Goal: Task Accomplishment & Management: Use online tool/utility

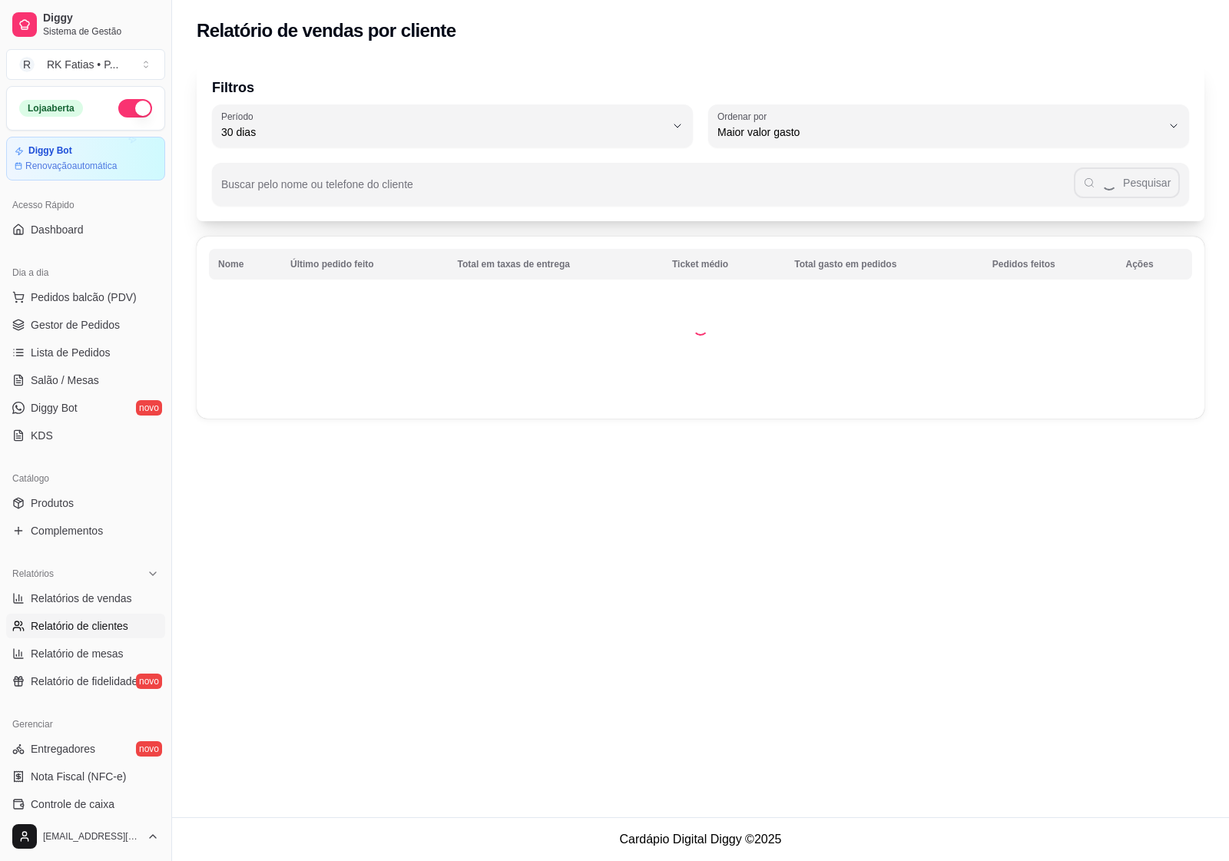
select select "30"
select select "HIGHEST_TOTAL_SPENT_WITH_ORDERS"
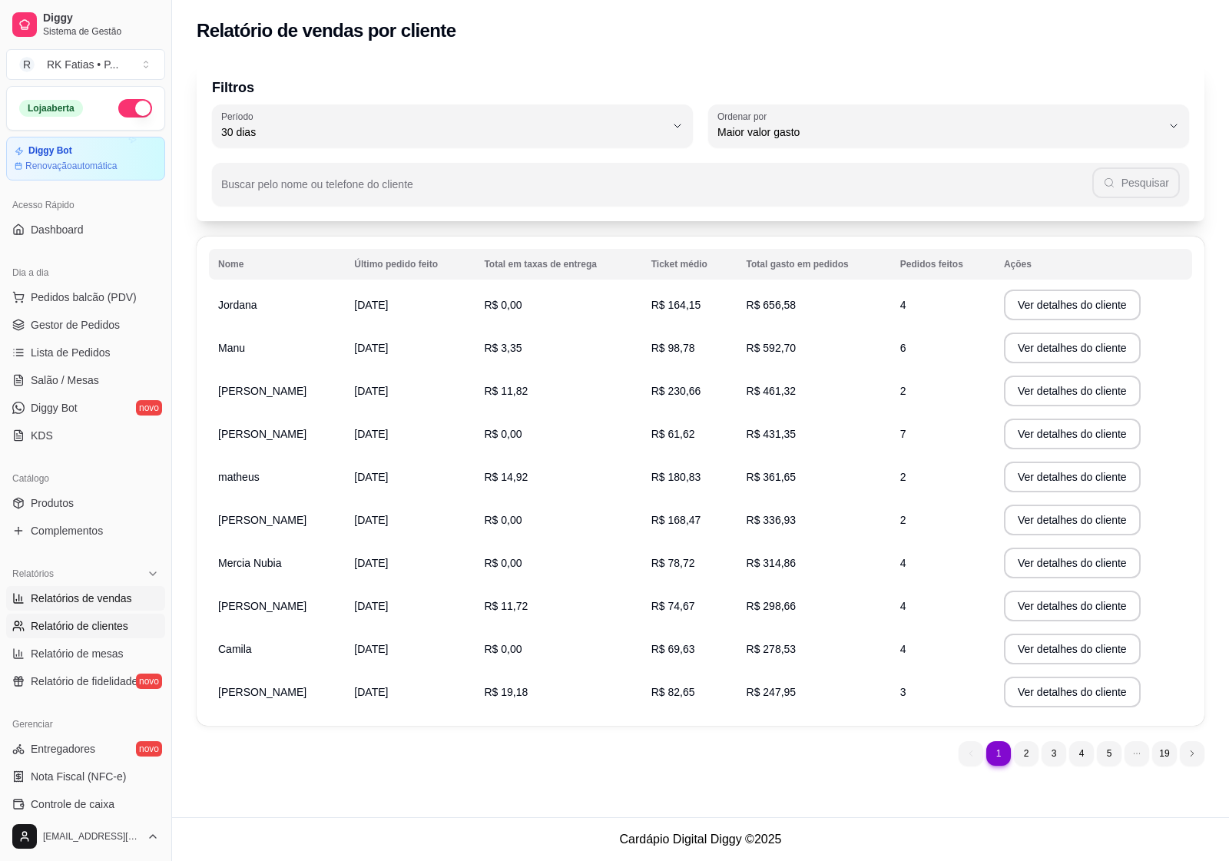
click at [83, 592] on span "Relatórios de vendas" at bounding box center [81, 598] width 101 height 15
select select "ALL"
select select "0"
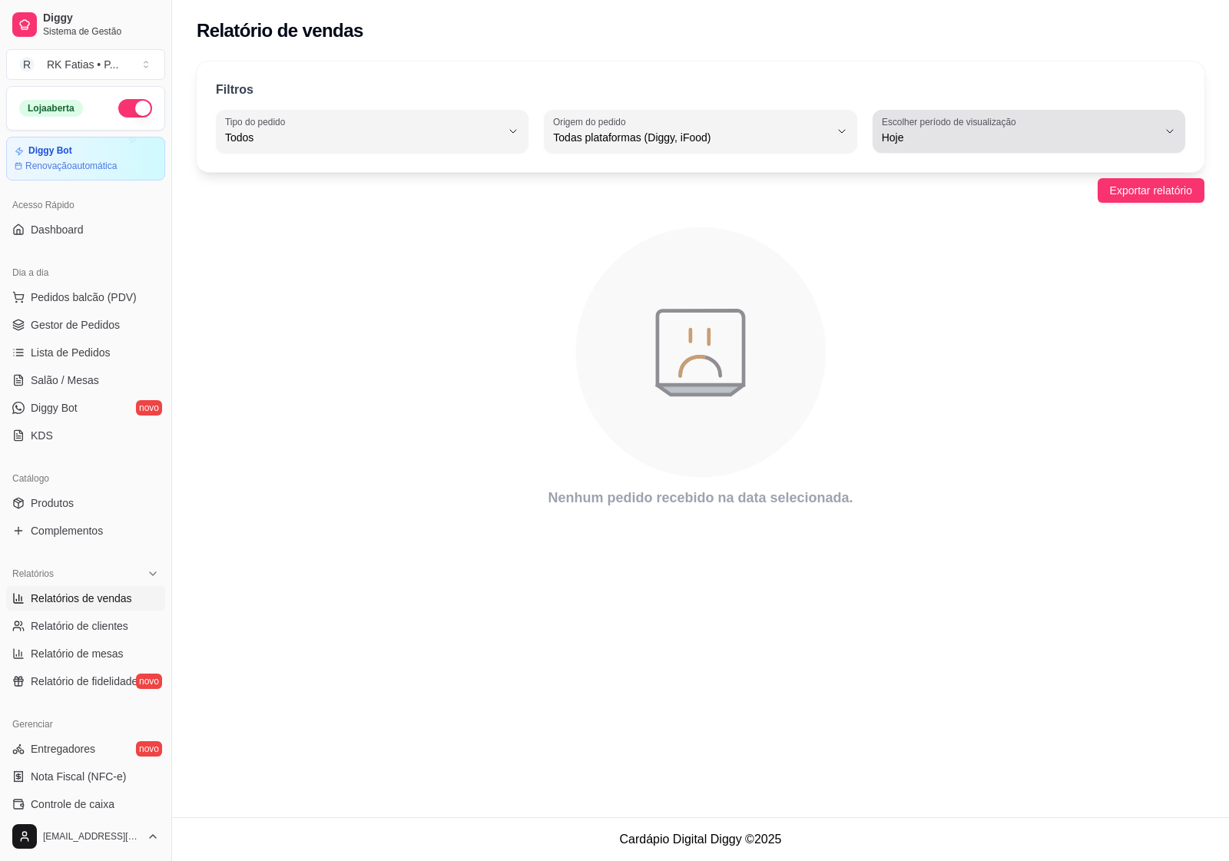
click at [984, 136] on span "Hoje" at bounding box center [1020, 137] width 276 height 15
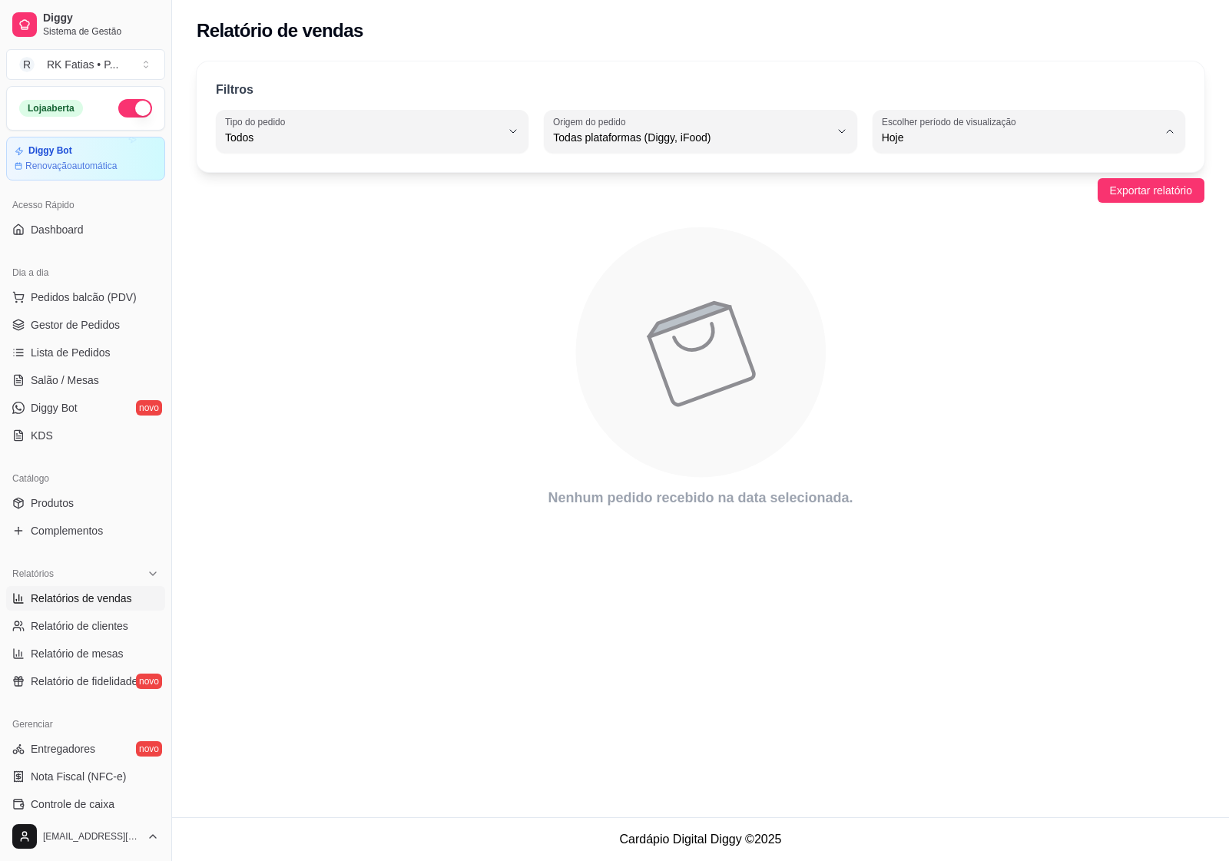
click at [927, 231] on span "7 dias" at bounding box center [1022, 224] width 262 height 15
type input "7"
select select "7"
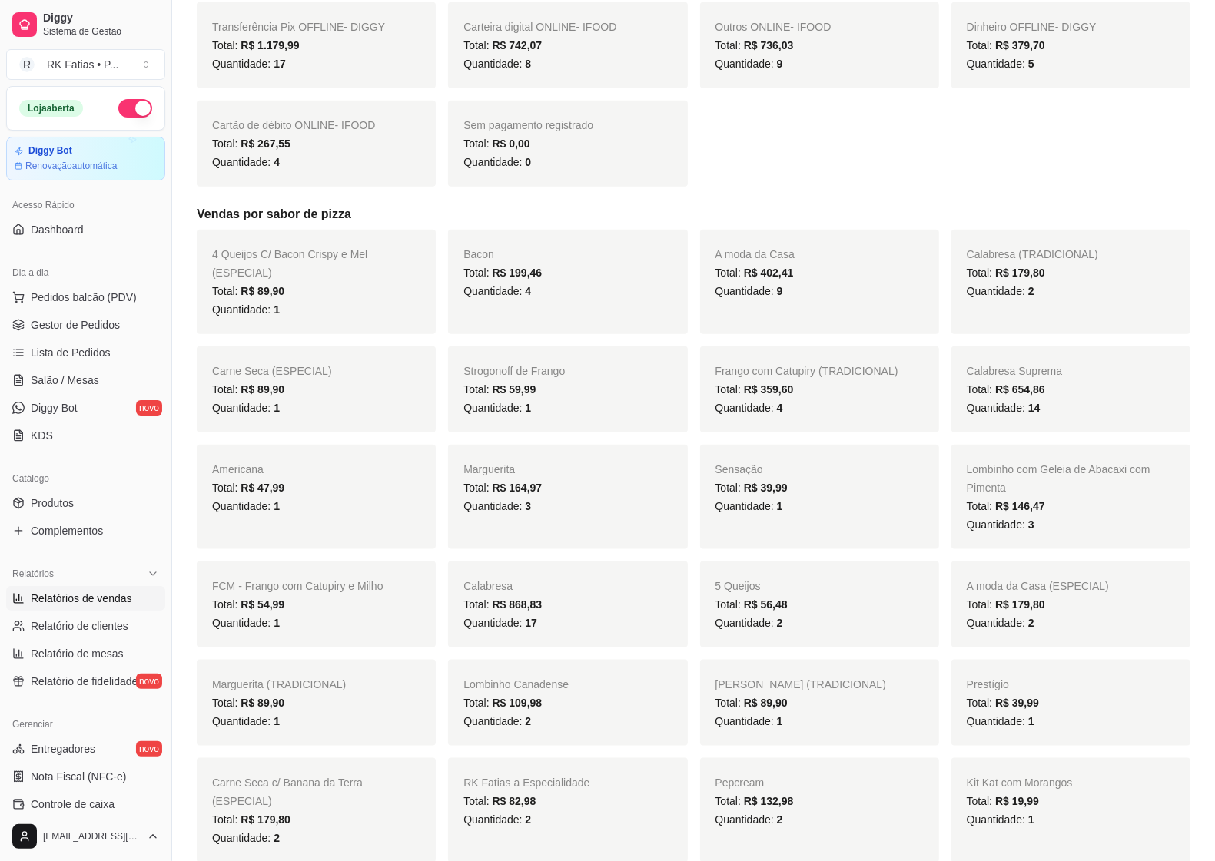
scroll to position [1441, 0]
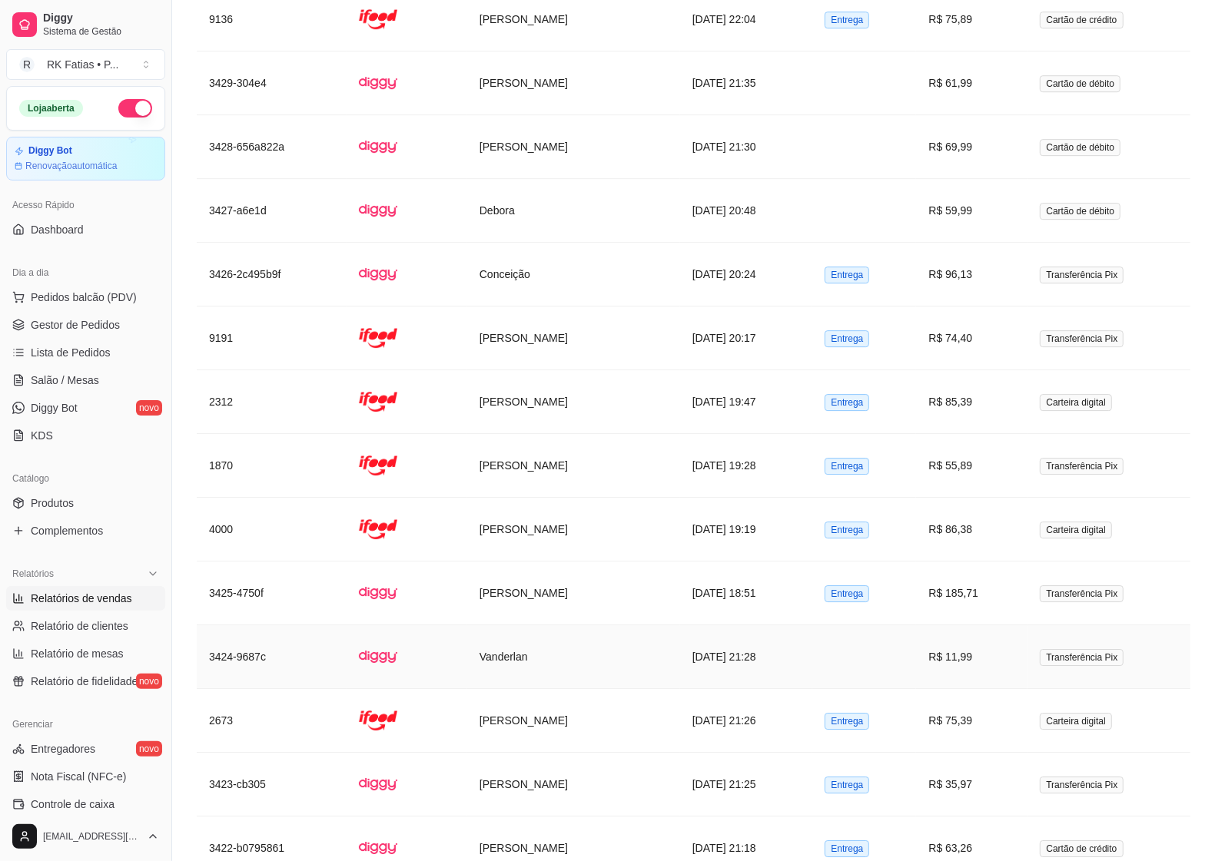
scroll to position [3988, 0]
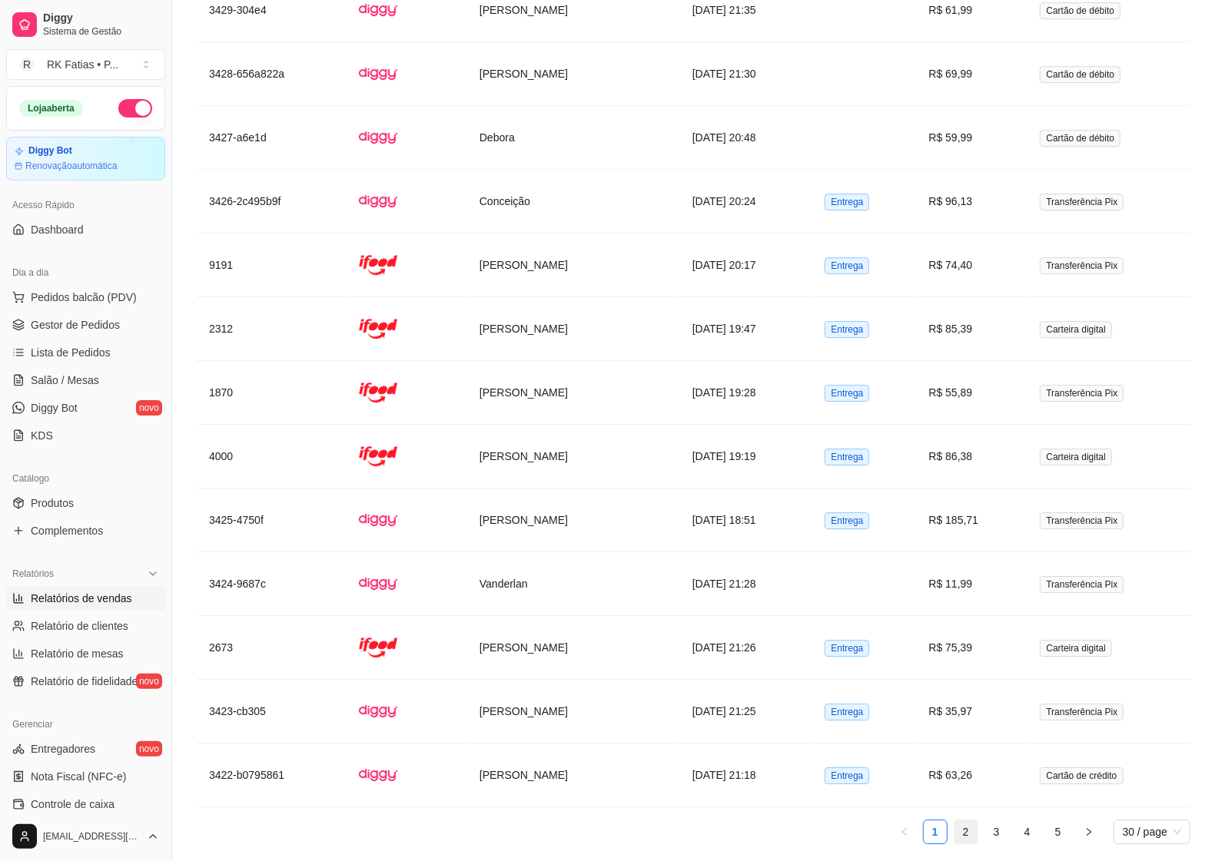
drag, startPoint x: 970, startPoint y: 788, endPoint x: 965, endPoint y: 778, distance: 10.7
click at [965, 821] on link "2" at bounding box center [965, 832] width 23 height 23
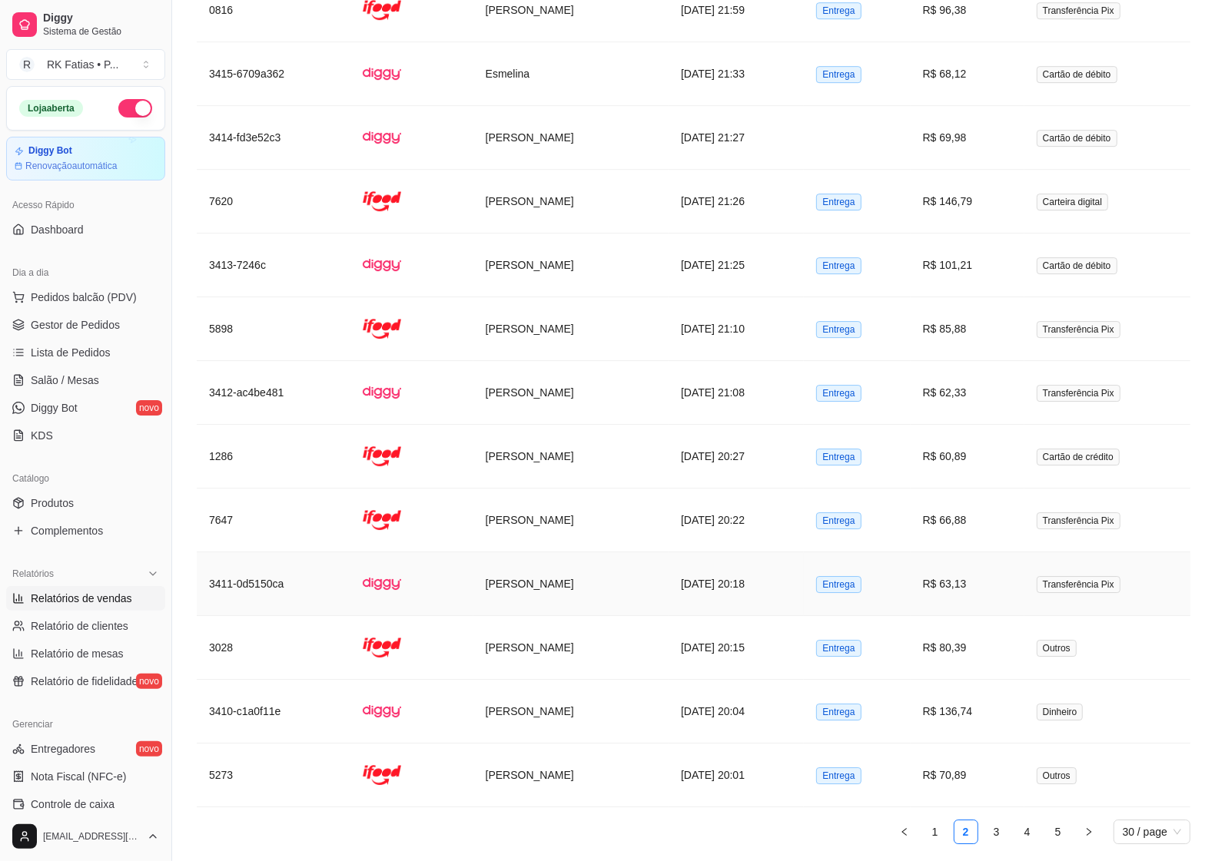
click at [745, 552] on td "[DATE] 20:18" at bounding box center [736, 584] width 135 height 64
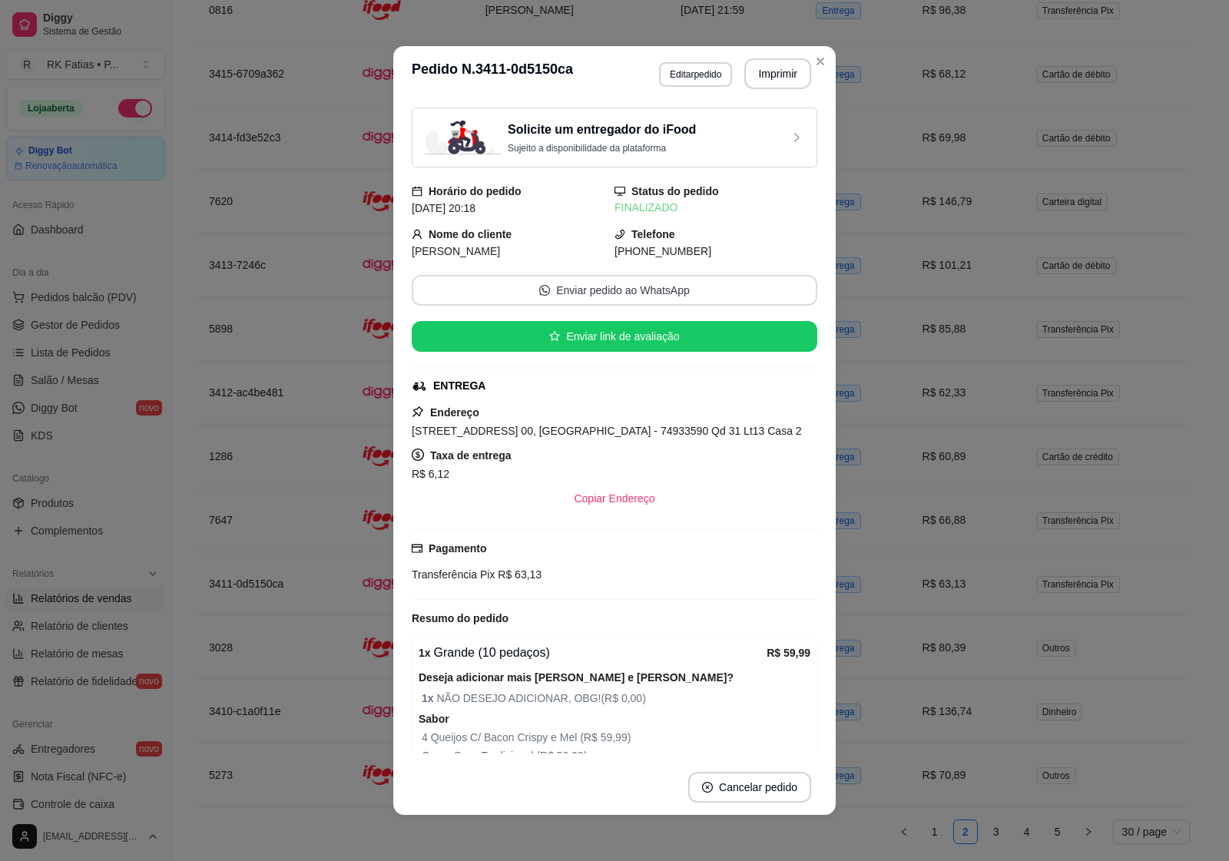
click at [638, 300] on button "Enviar pedido ao WhatsApp" at bounding box center [615, 290] width 406 height 31
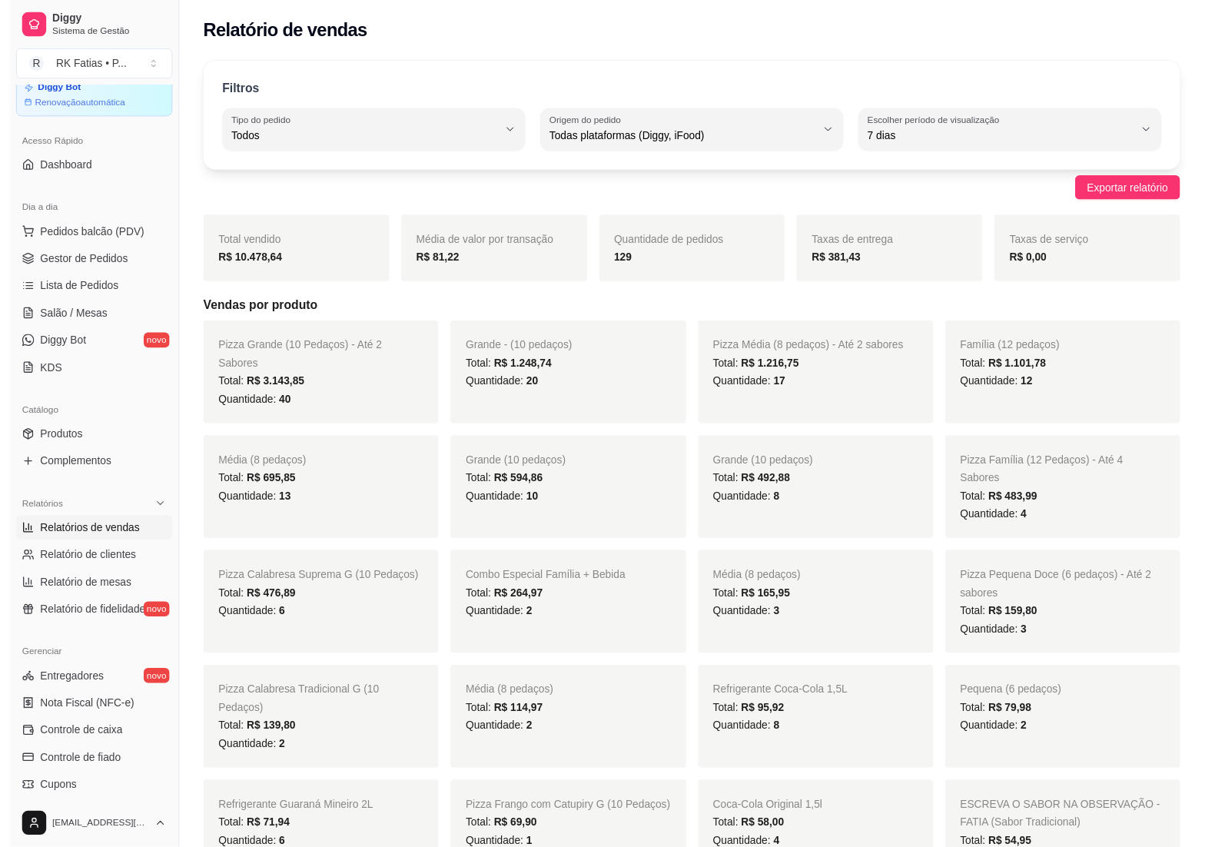
scroll to position [96, 0]
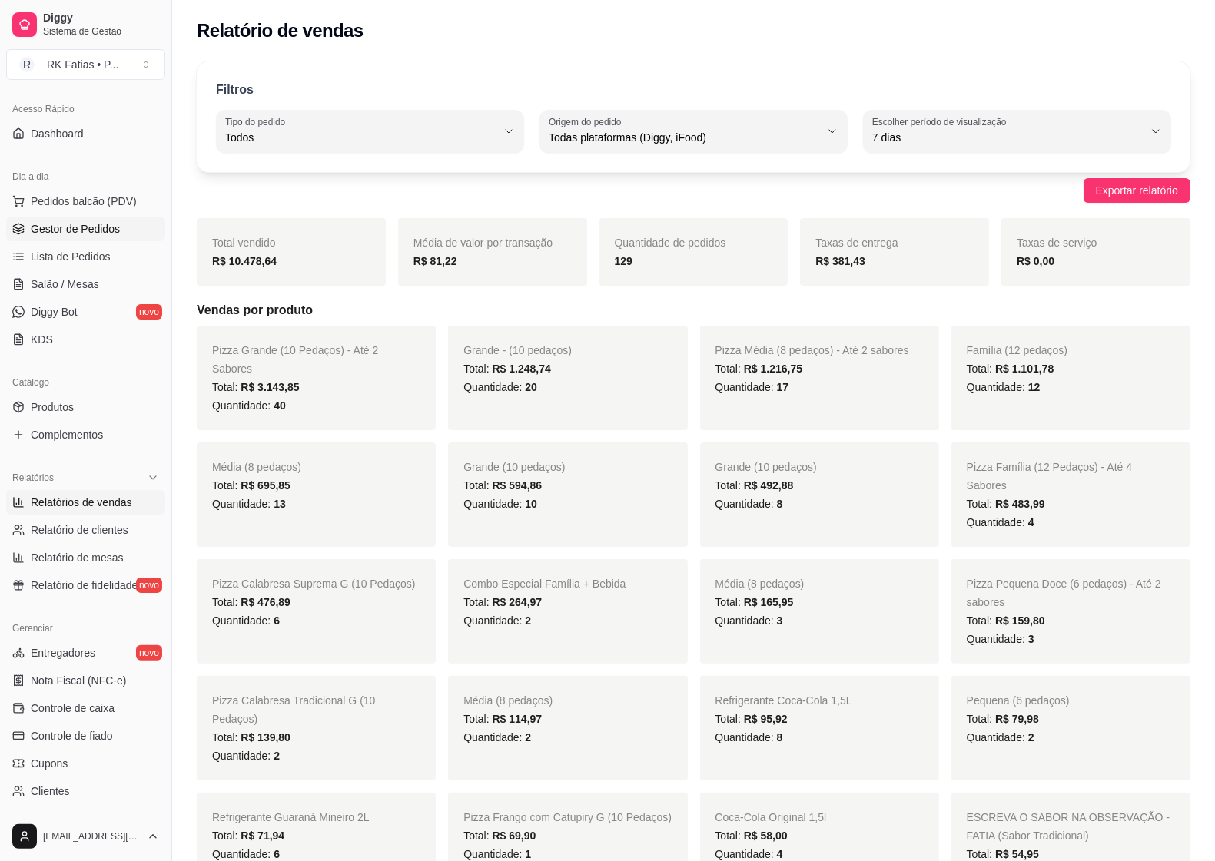
click at [95, 227] on span "Gestor de Pedidos" at bounding box center [75, 228] width 89 height 15
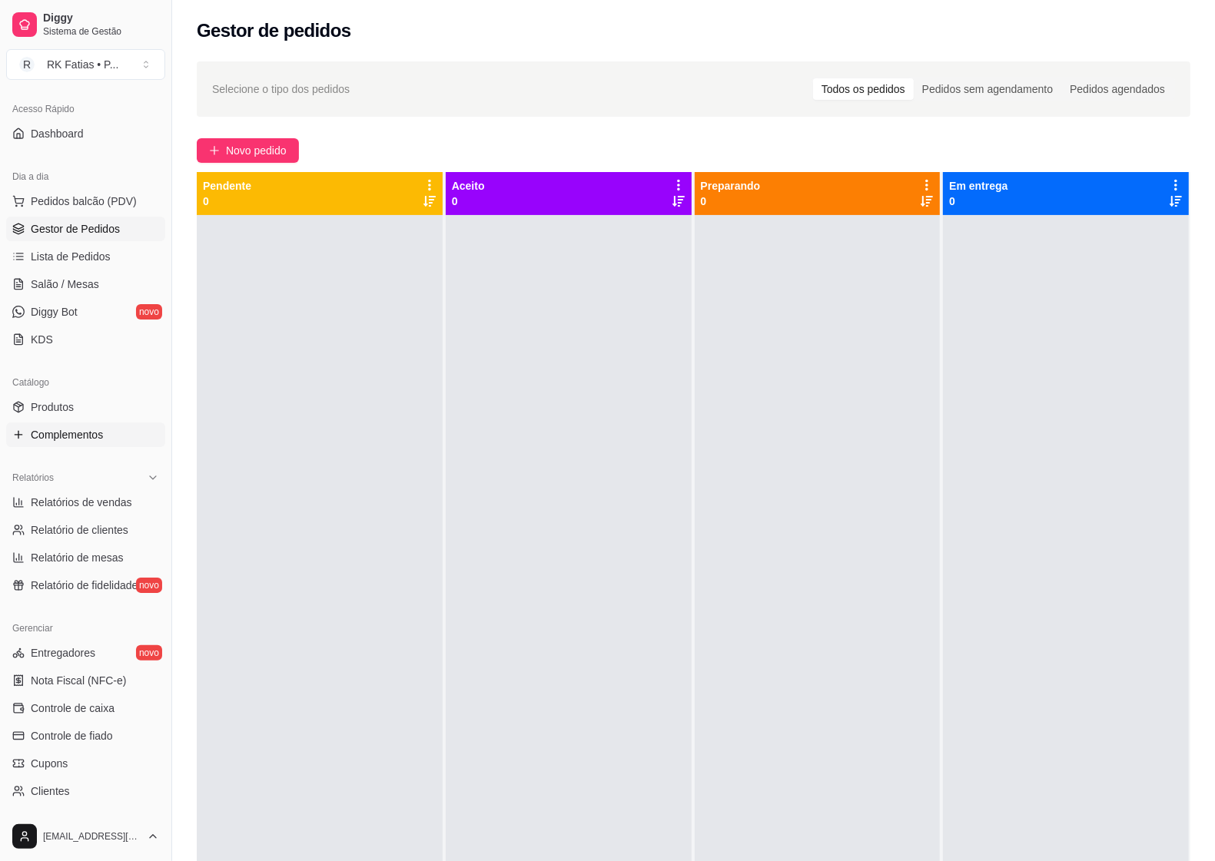
click at [51, 446] on link "Complementos" at bounding box center [85, 435] width 159 height 25
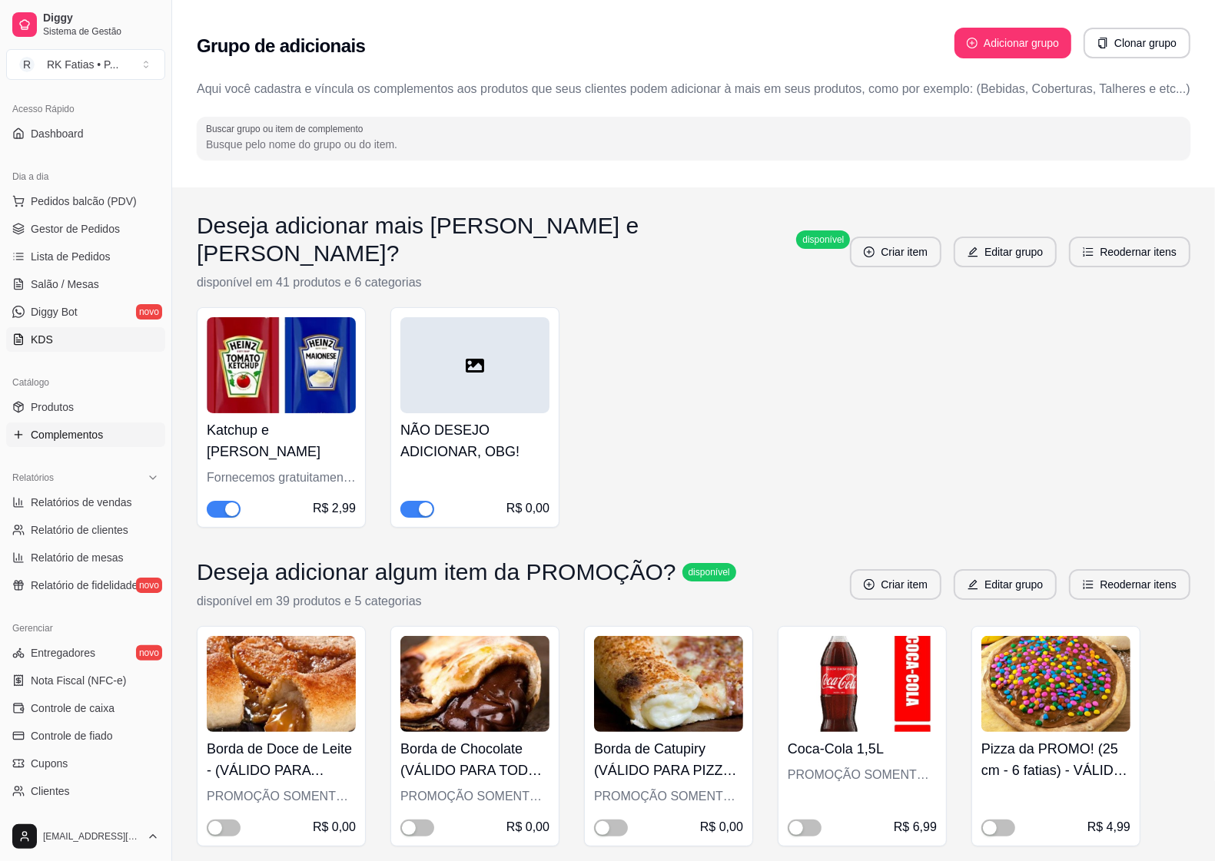
click at [50, 340] on span "KDS" at bounding box center [42, 339] width 22 height 15
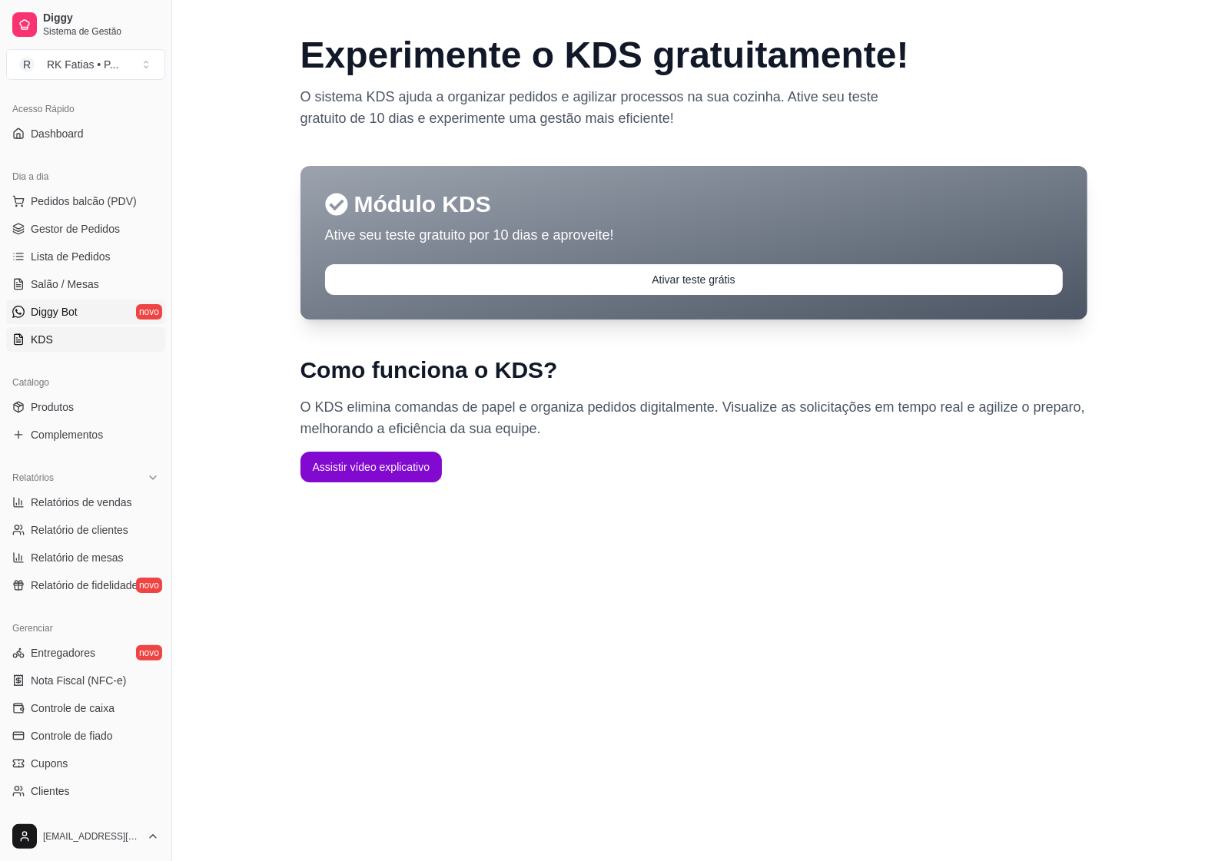
click at [67, 301] on link "Diggy Bot novo" at bounding box center [85, 312] width 159 height 25
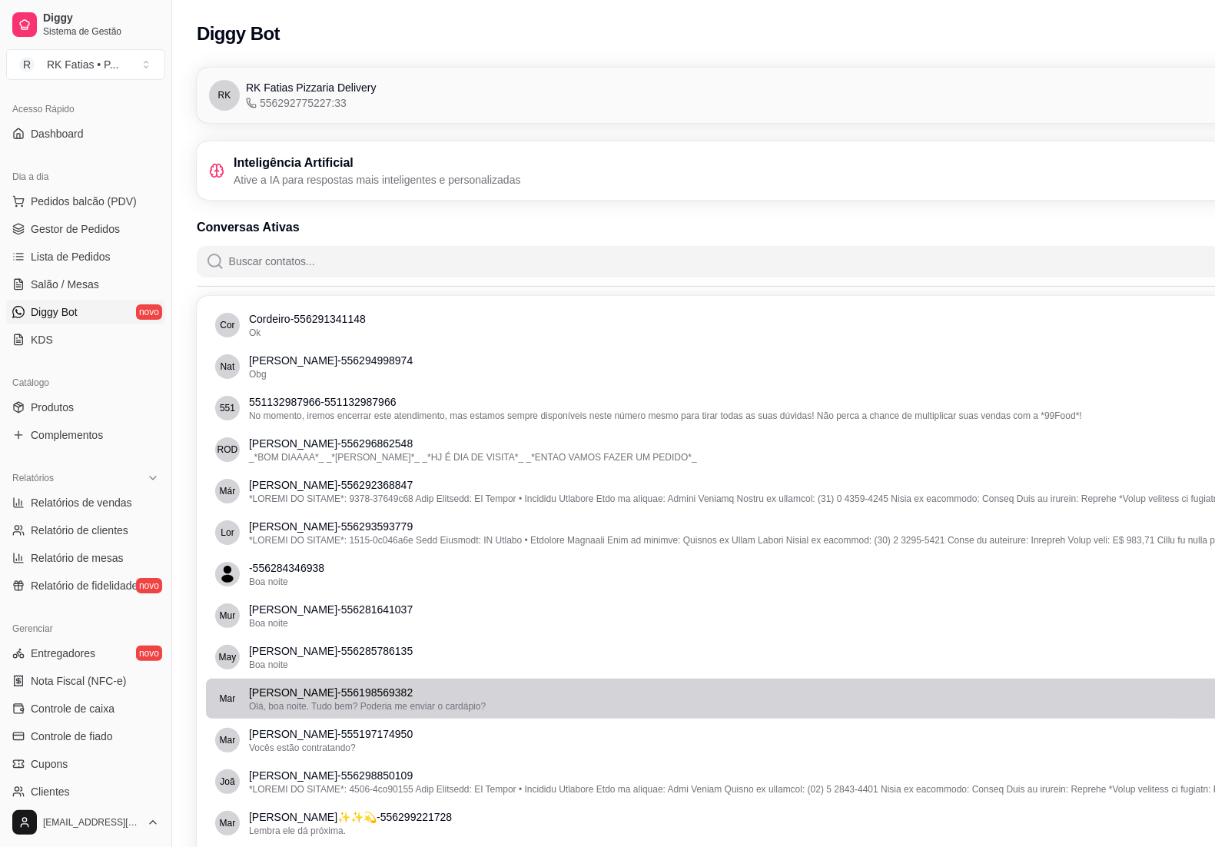
scroll to position [96, 0]
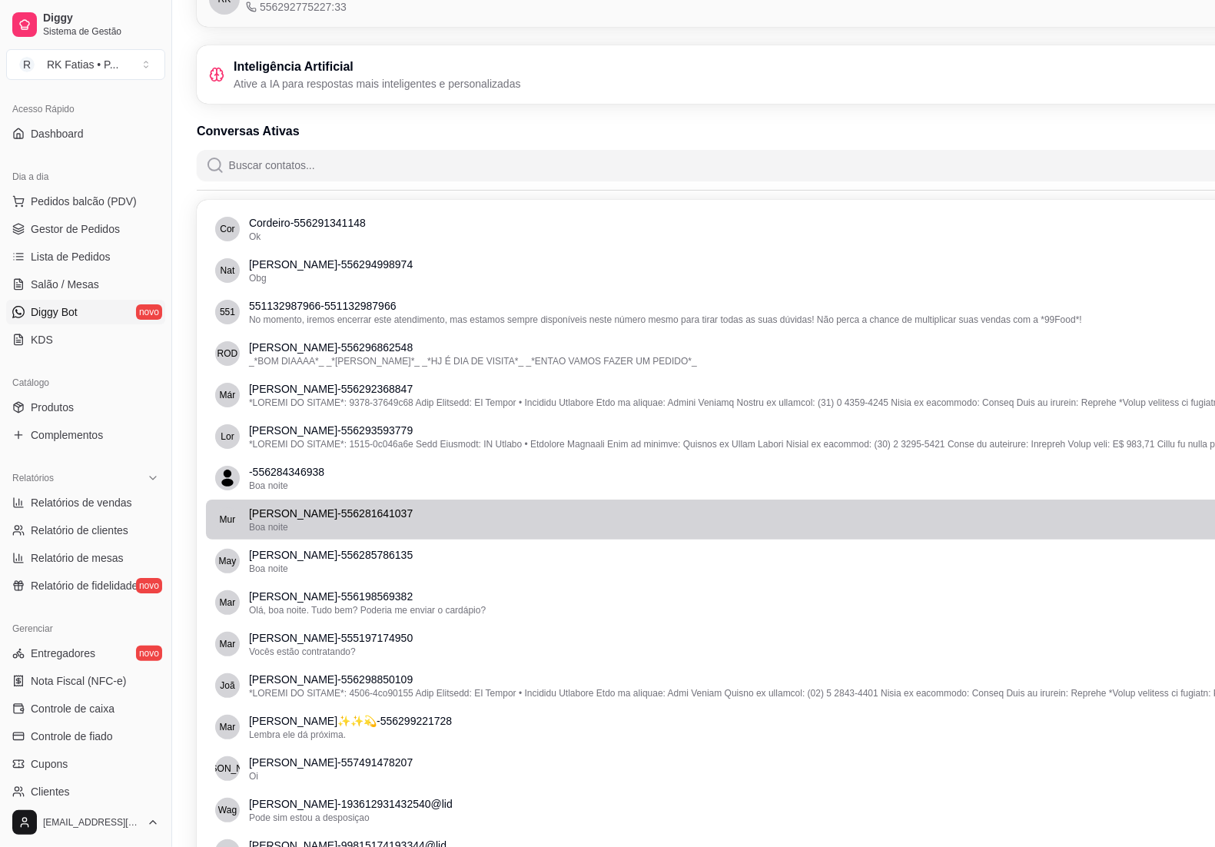
click at [386, 532] on div "Boa noite" at bounding box center [781, 527] width 1064 height 12
click at [781, 511] on p "[PERSON_NAME] - 556281641037" at bounding box center [781, 513] width 1064 height 15
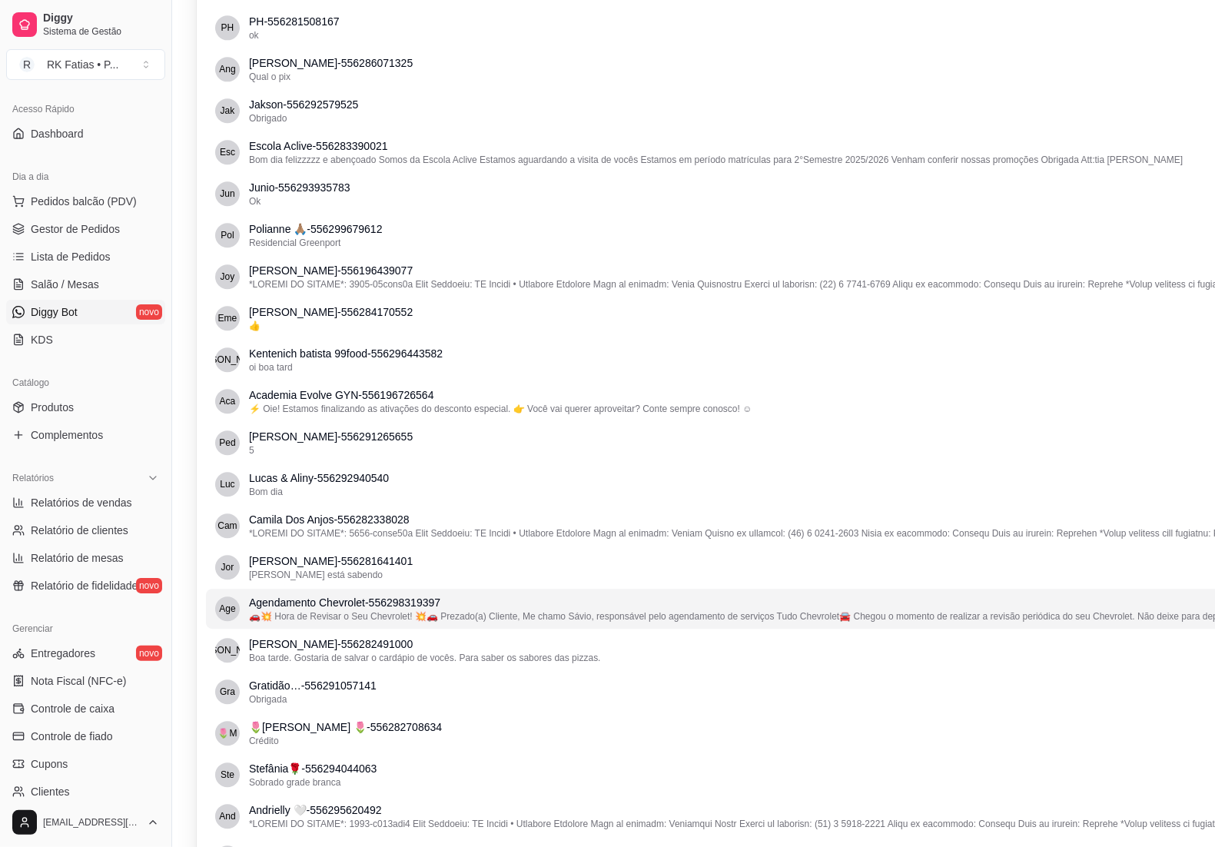
scroll to position [3213, 0]
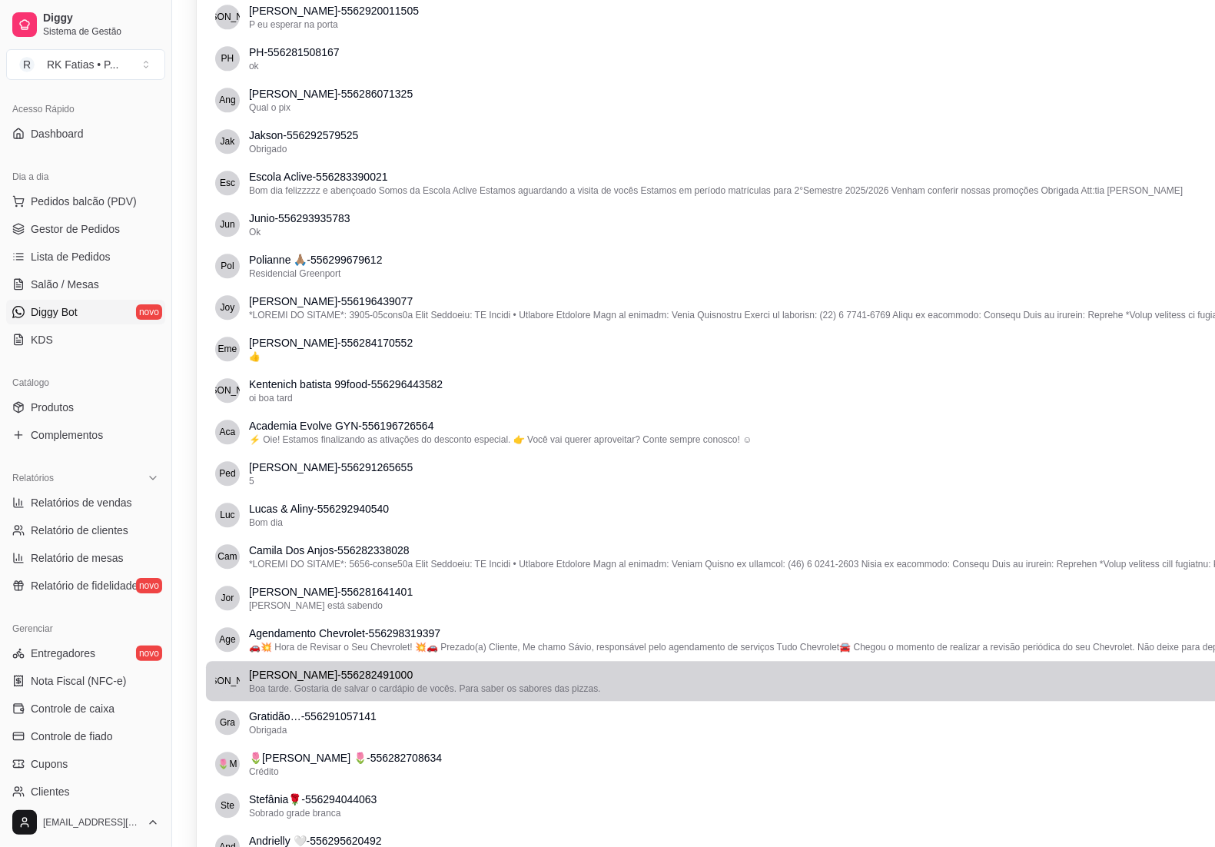
click at [384, 683] on span "Boa tarde. Gostaria de salvar o cardápio de vocês. Para saber os sabores das pi…" at bounding box center [425, 688] width 352 height 11
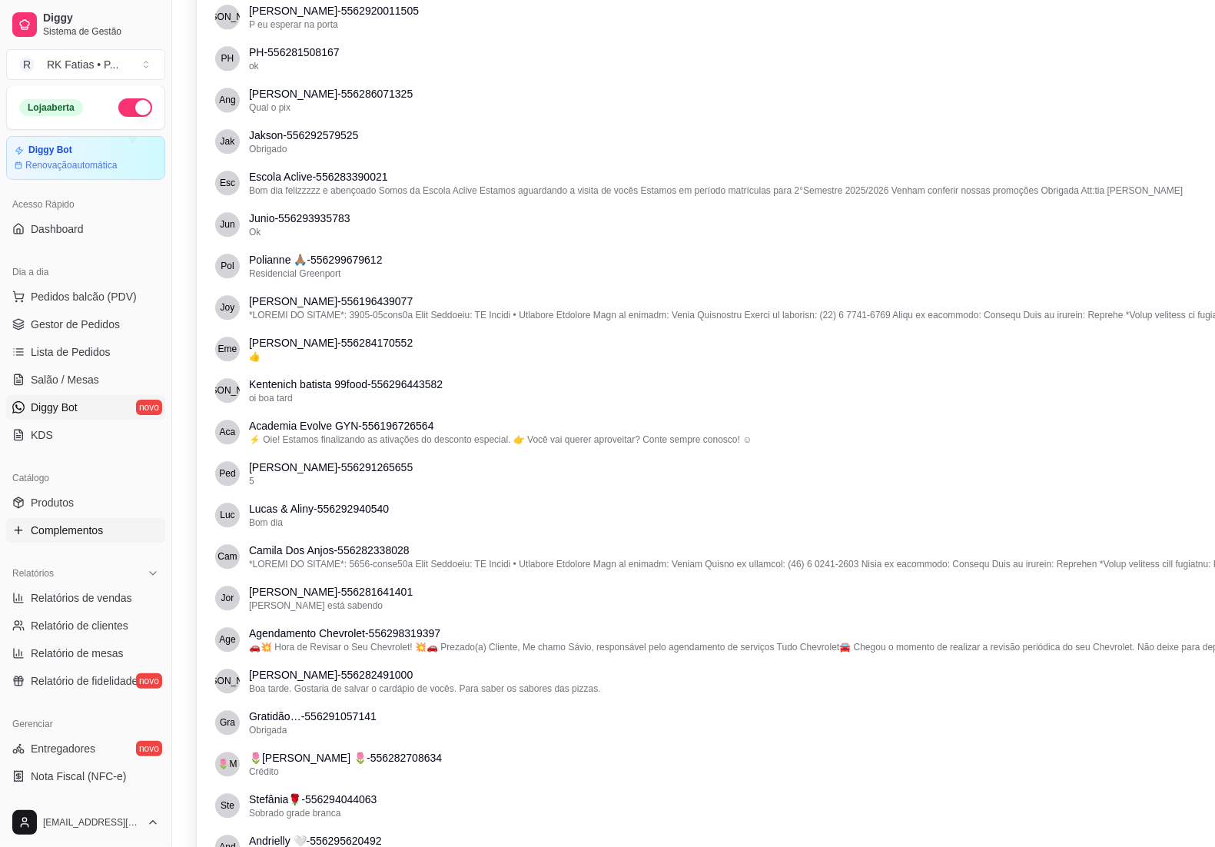
scroll to position [0, 0]
click at [83, 165] on article "Renovação automática" at bounding box center [71, 166] width 93 height 12
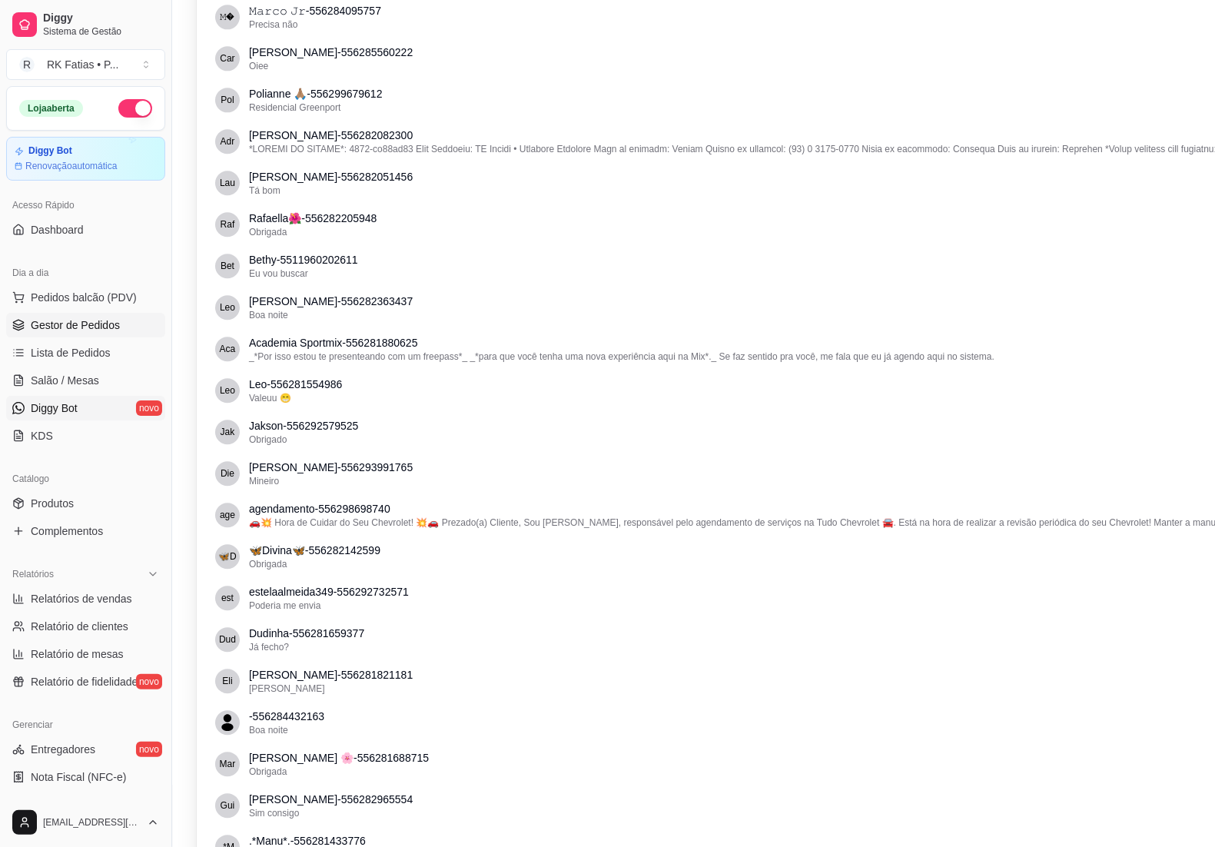
click at [98, 328] on span "Gestor de Pedidos" at bounding box center [75, 324] width 89 height 15
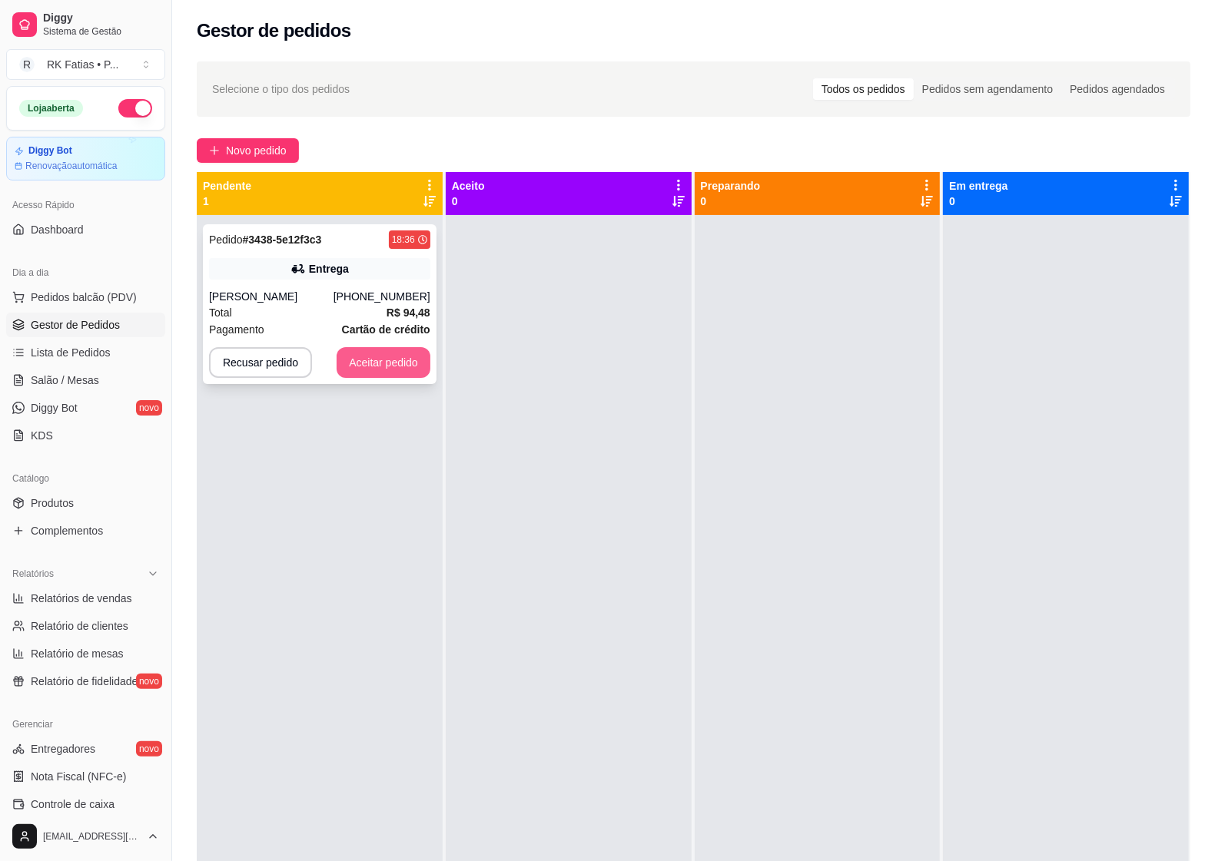
click at [393, 377] on button "Aceitar pedido" at bounding box center [384, 362] width 94 height 31
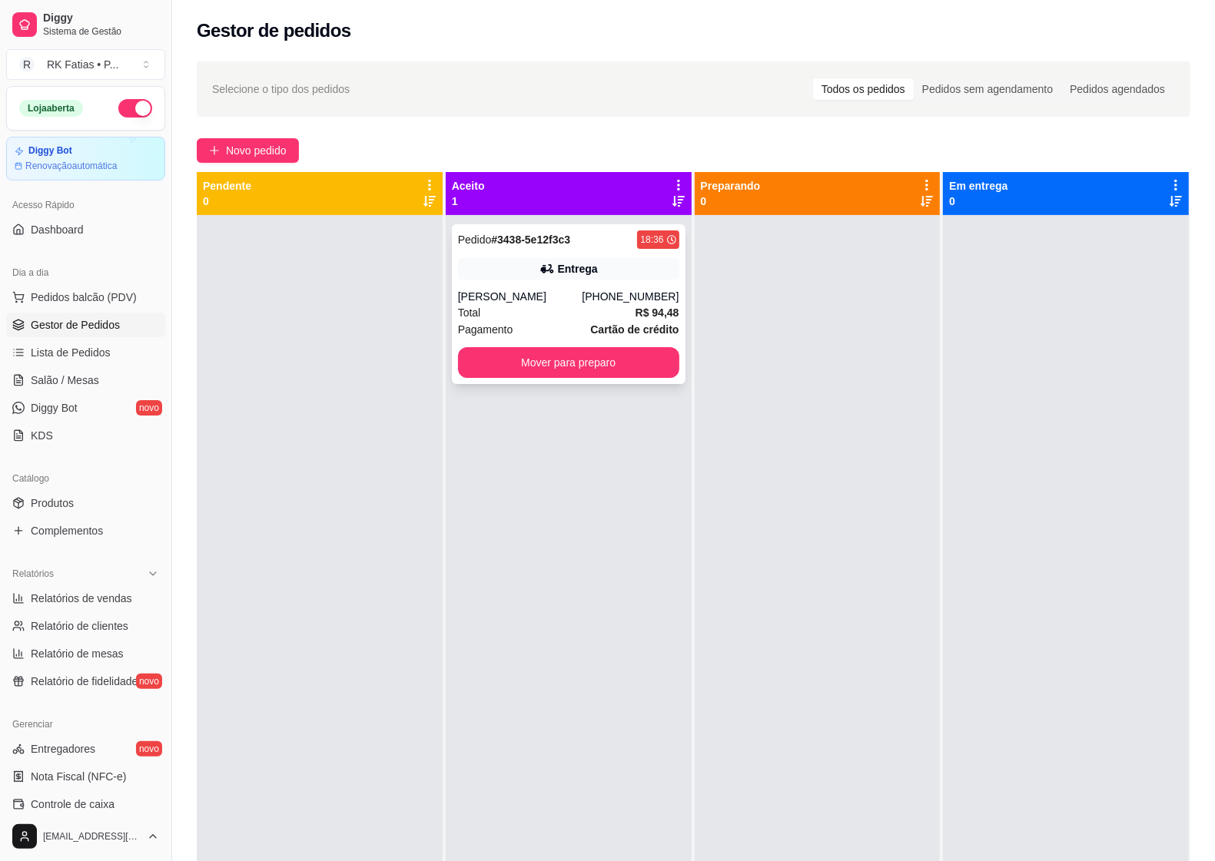
click at [554, 298] on div "[PERSON_NAME]" at bounding box center [520, 296] width 124 height 15
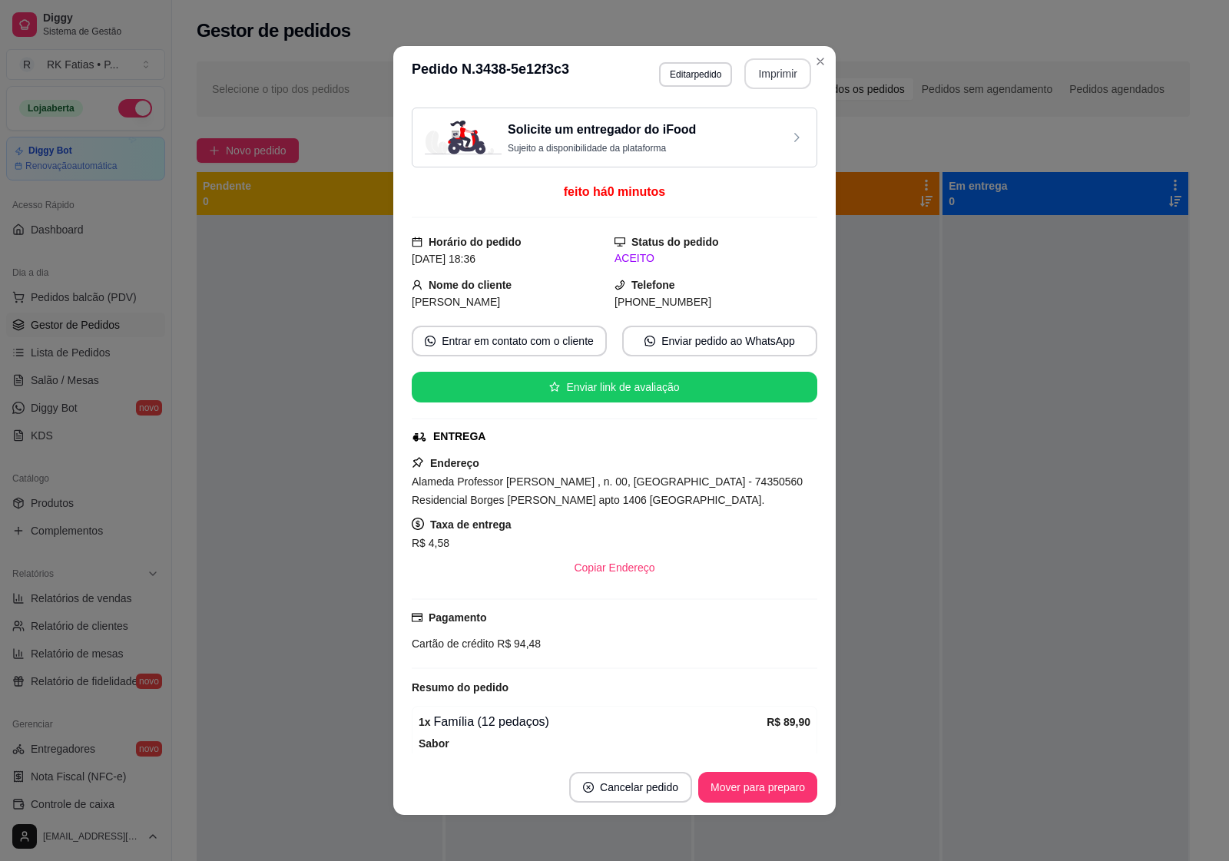
click at [761, 82] on button "Imprimir" at bounding box center [778, 73] width 67 height 31
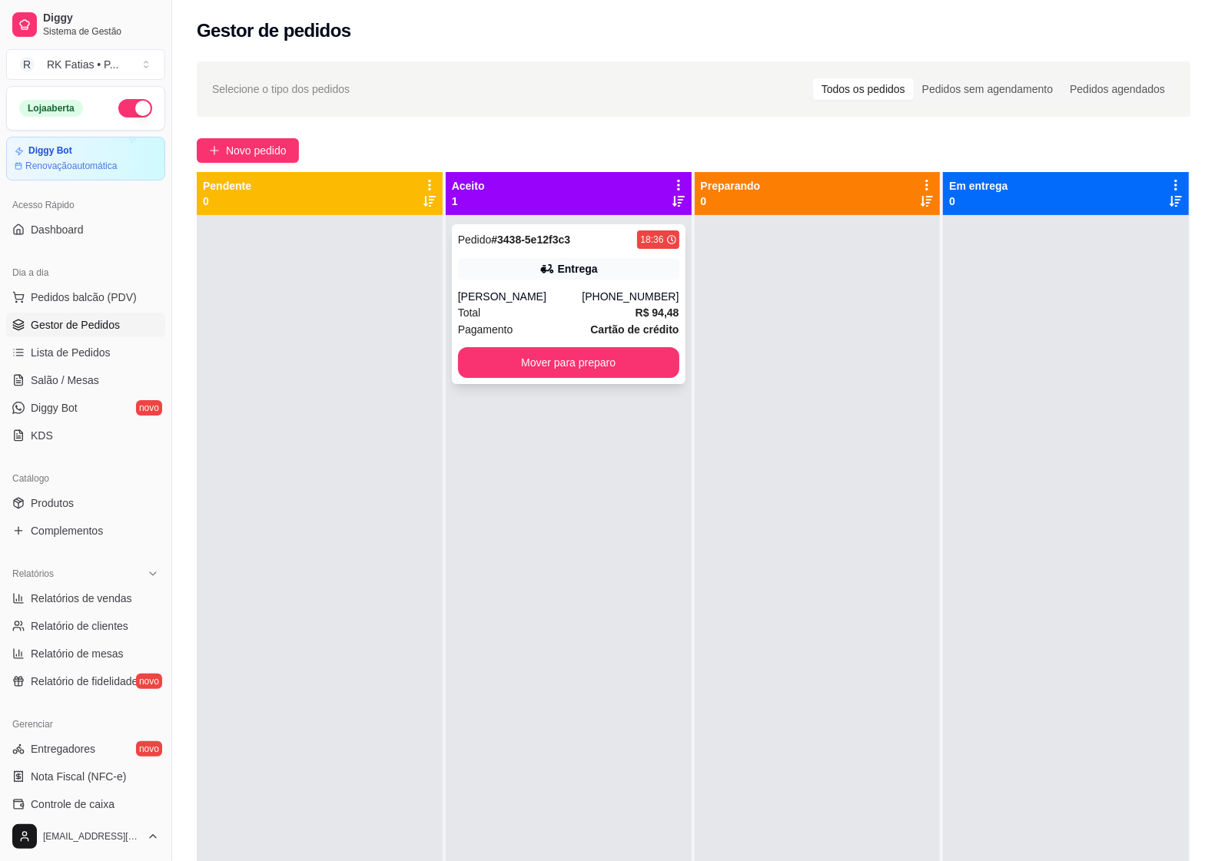
click at [547, 280] on div "Pedido # 3438-5e12f3c3 18:36 Entrega [PERSON_NAME] [PHONE_NUMBER] Total R$ 94,4…" at bounding box center [569, 304] width 234 height 160
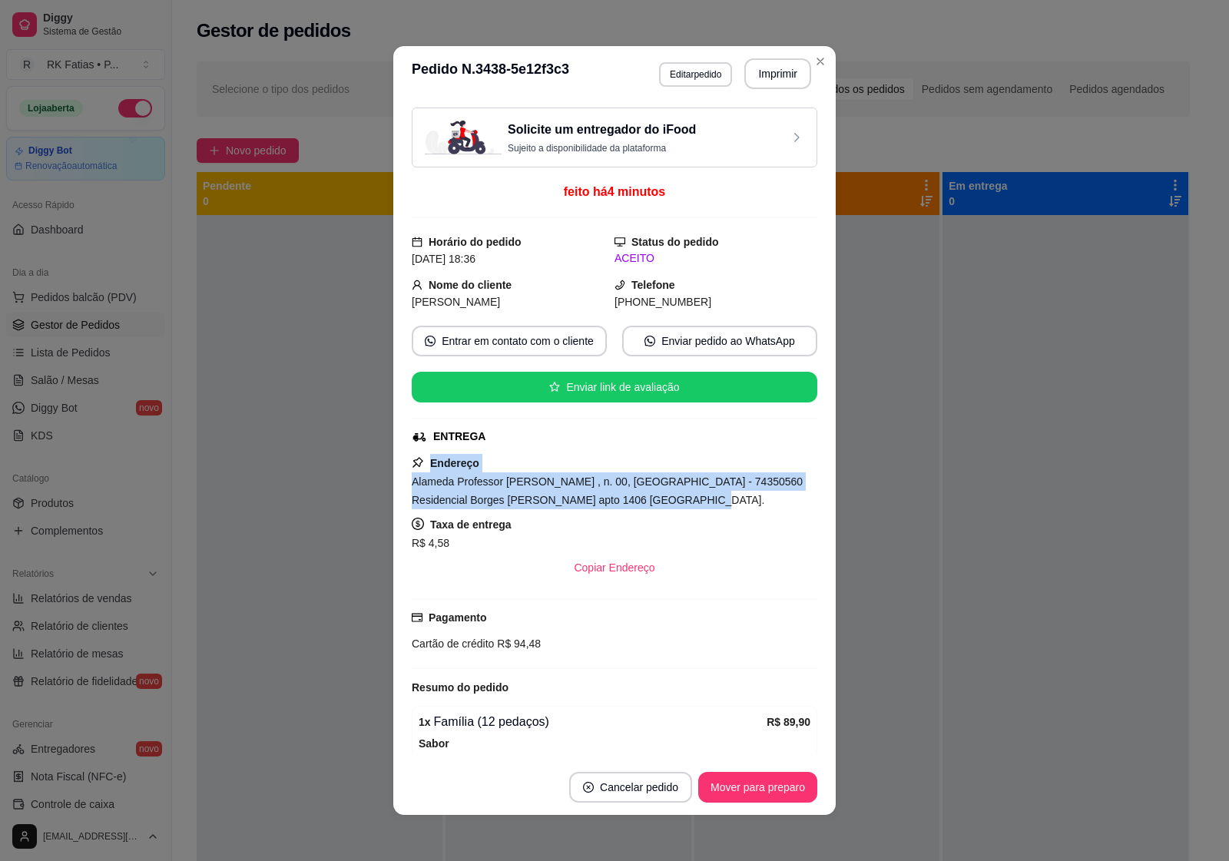
drag, startPoint x: 424, startPoint y: 461, endPoint x: 757, endPoint y: 508, distance: 336.0
click at [757, 508] on div "Endereço Alameda Professor [PERSON_NAME] , n. 00, [GEOGRAPHIC_DATA] - 74350560 …" at bounding box center [615, 518] width 406 height 129
copy div "Endereço Alameda Professor [PERSON_NAME] , n. 00, [GEOGRAPHIC_DATA] - 74350560 …"
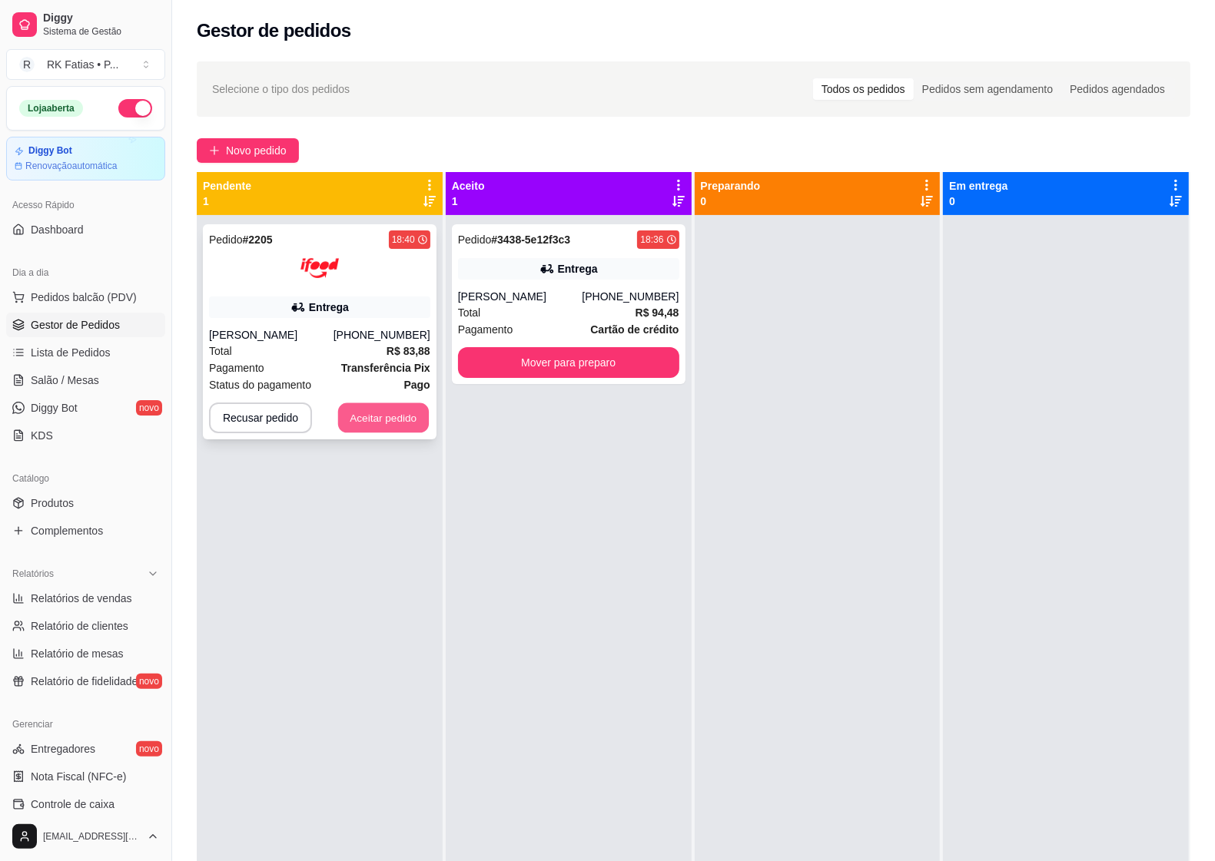
click at [413, 420] on button "Aceitar pedido" at bounding box center [383, 418] width 91 height 30
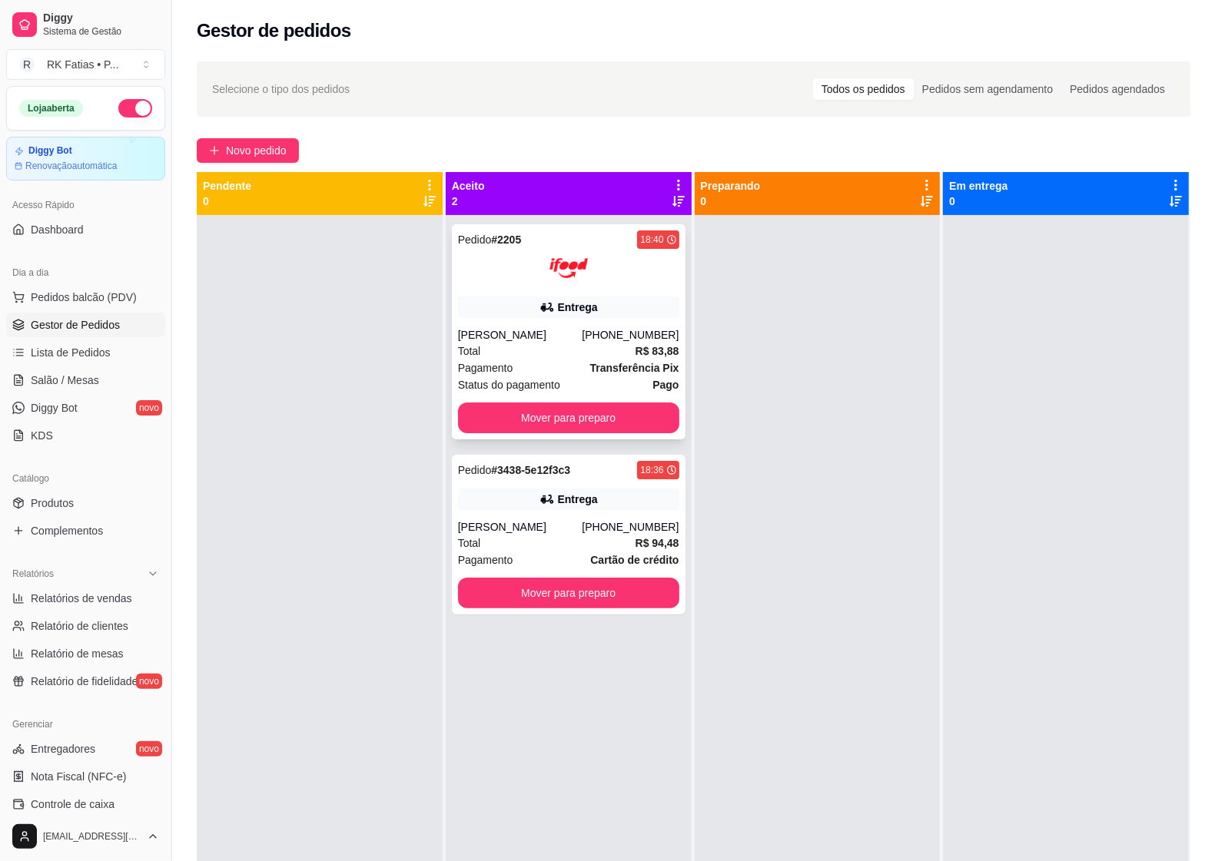
click at [559, 307] on div "Entrega" at bounding box center [578, 307] width 40 height 15
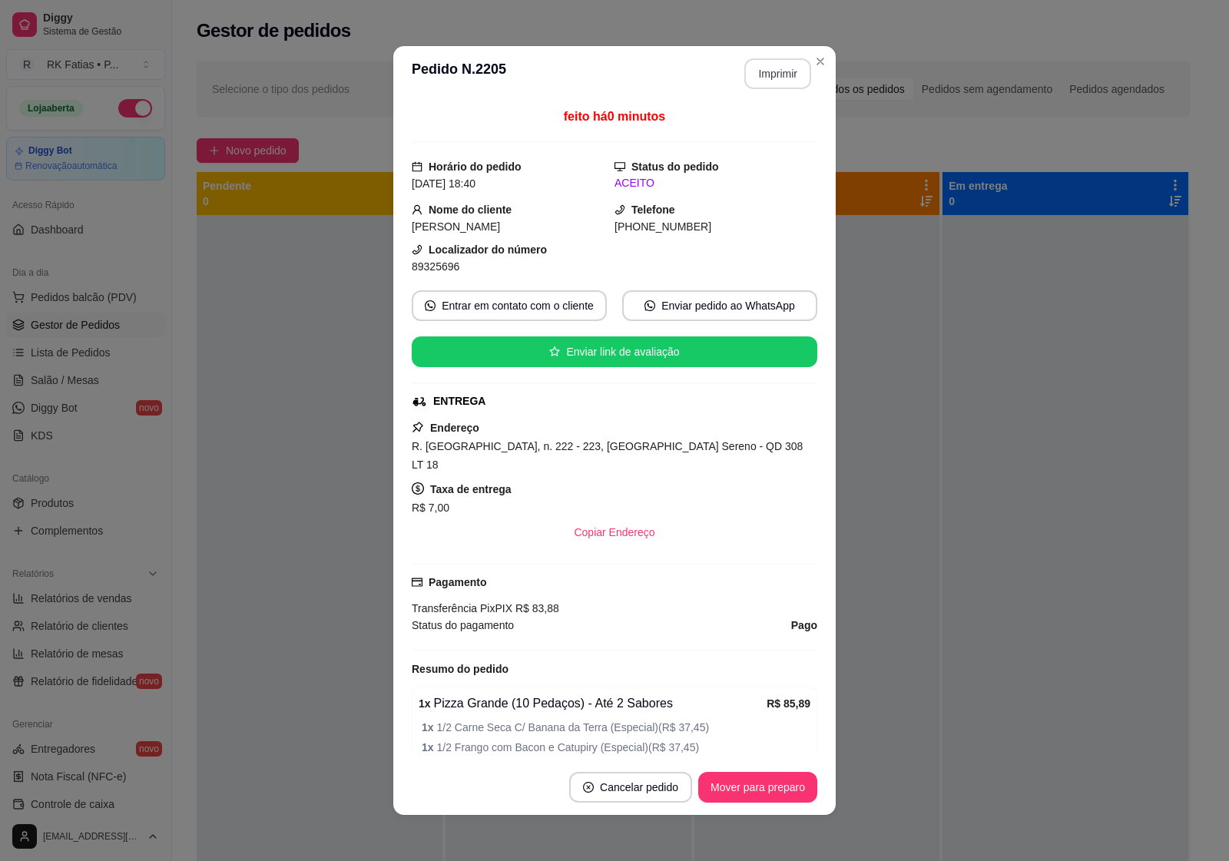
click at [770, 73] on button "Imprimir" at bounding box center [778, 73] width 67 height 31
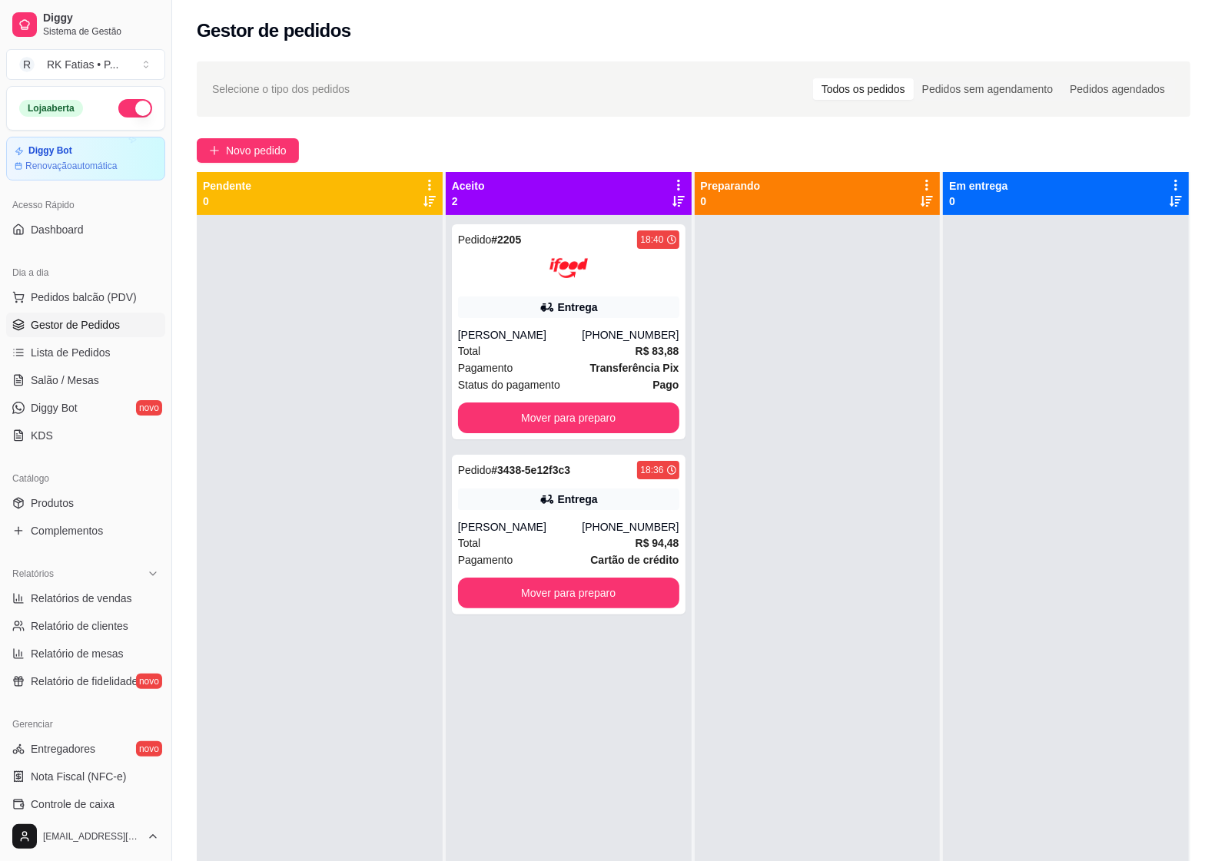
click at [957, 585] on div at bounding box center [1066, 645] width 246 height 861
click at [532, 342] on div "[PERSON_NAME]" at bounding box center [520, 334] width 124 height 15
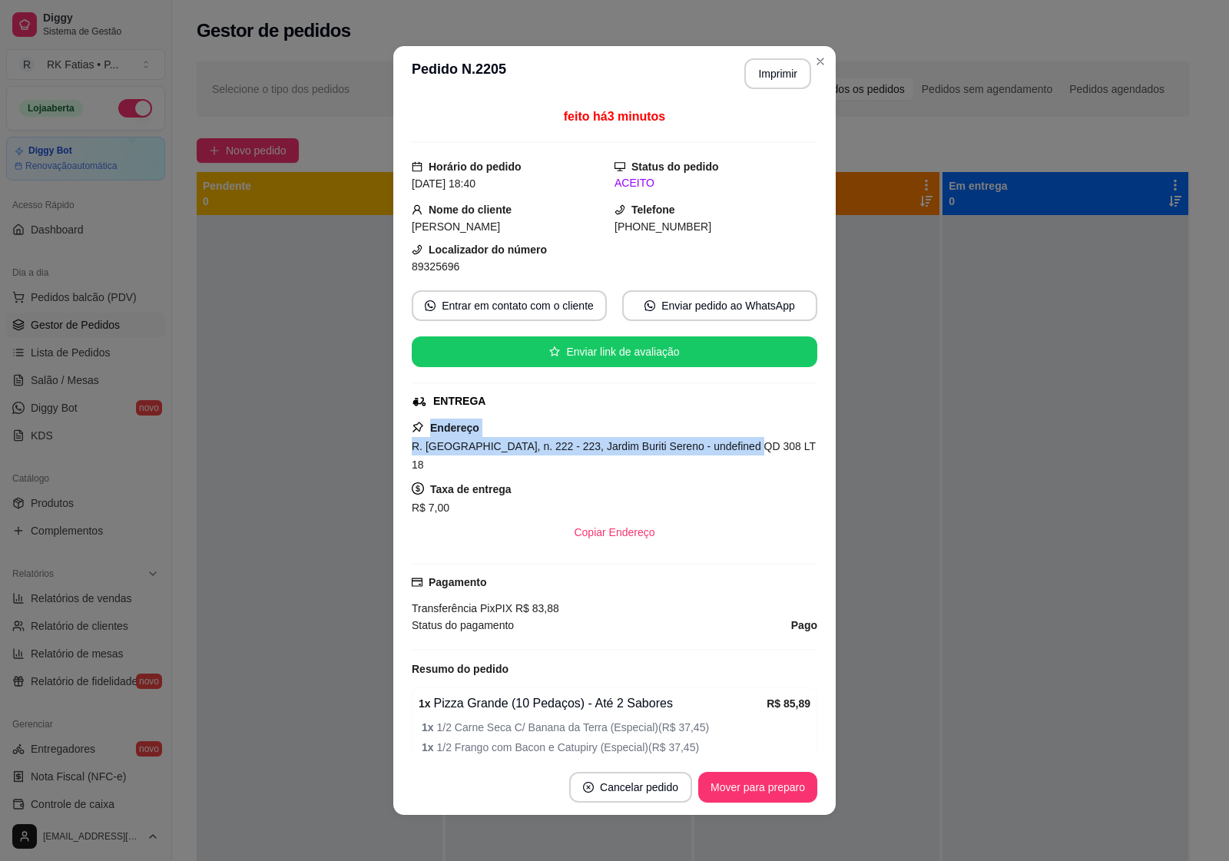
drag, startPoint x: 425, startPoint y: 433, endPoint x: 734, endPoint y: 448, distance: 309.3
click at [734, 448] on div "Endereço R. [GEOGRAPHIC_DATA], n. 222 - 223, Jardim Buriti Sereno - undefined Q…" at bounding box center [615, 483] width 406 height 129
copy div "Endereço R. [GEOGRAPHIC_DATA], n. 222 - 223, Jardim Buriti Sereno - undefined Q…"
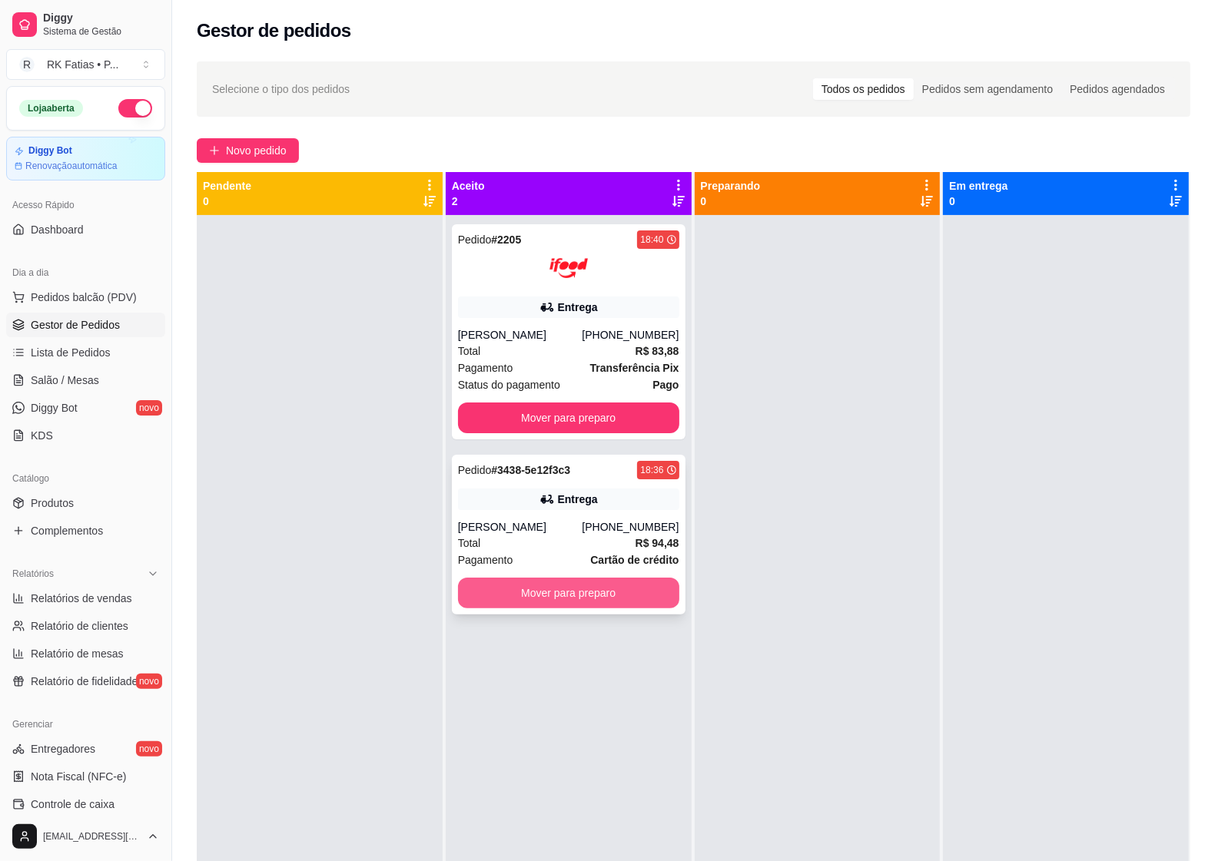
click at [642, 601] on button "Mover para preparo" at bounding box center [568, 593] width 221 height 31
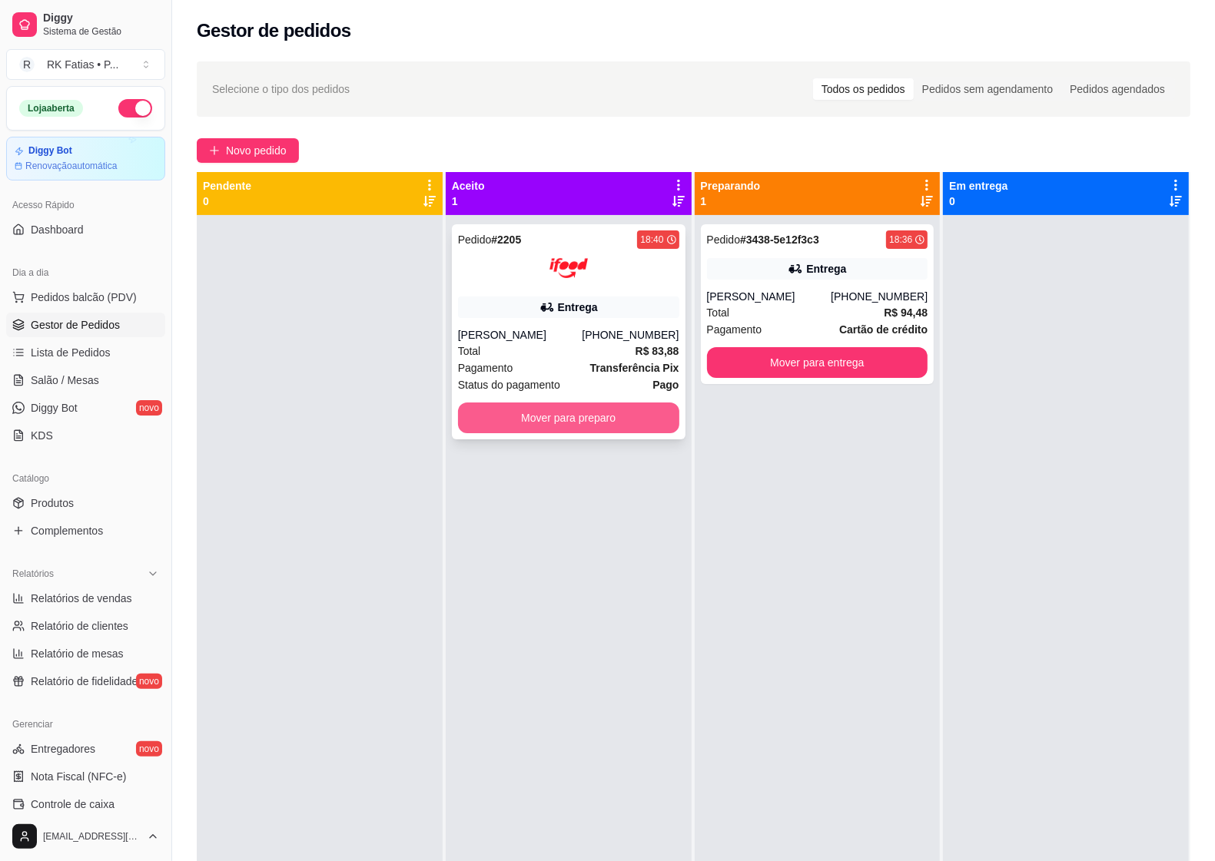
click at [569, 420] on button "Mover para preparo" at bounding box center [568, 418] width 221 height 31
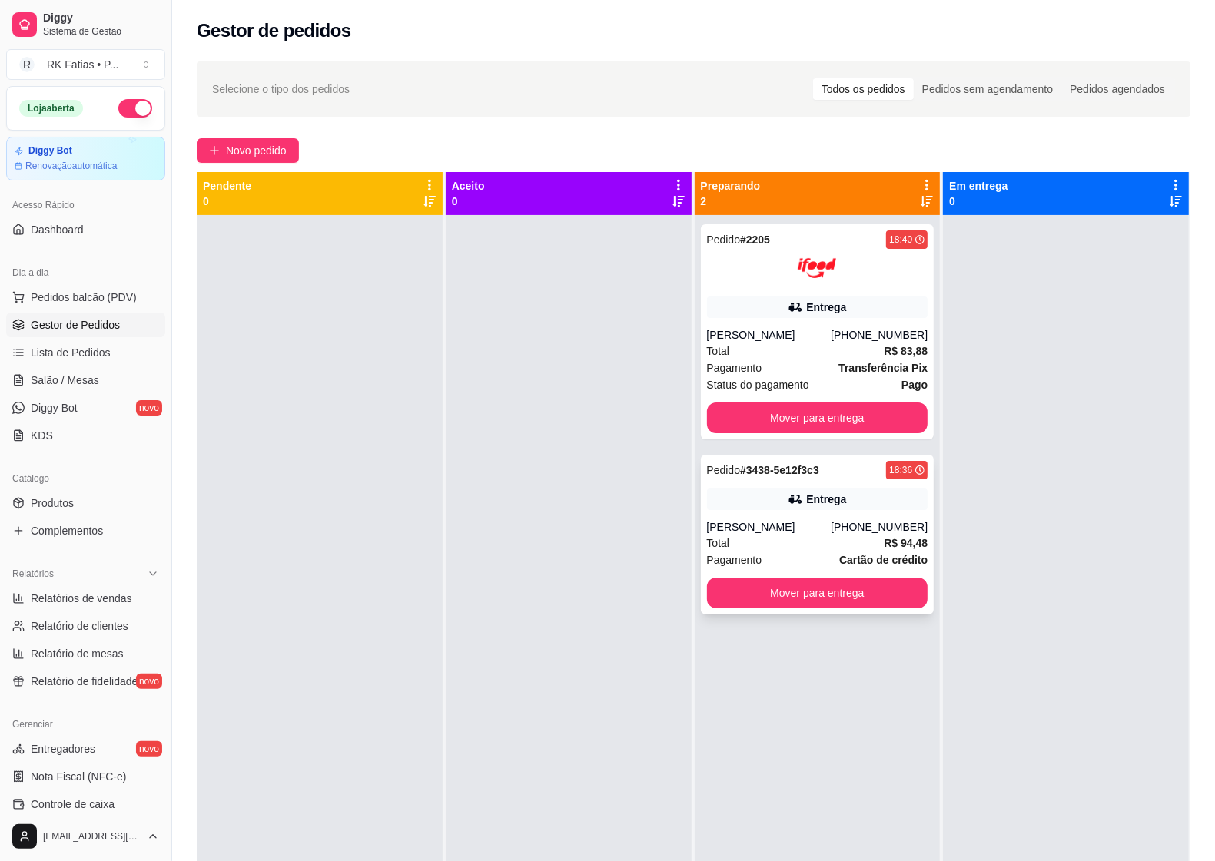
click at [814, 530] on div "[PERSON_NAME]" at bounding box center [769, 526] width 124 height 15
click at [772, 502] on div "Entrega" at bounding box center [817, 500] width 221 height 22
click at [589, 575] on div at bounding box center [569, 645] width 246 height 861
click at [585, 420] on div at bounding box center [569, 645] width 246 height 861
click at [798, 596] on button "Mover para entrega" at bounding box center [817, 594] width 214 height 30
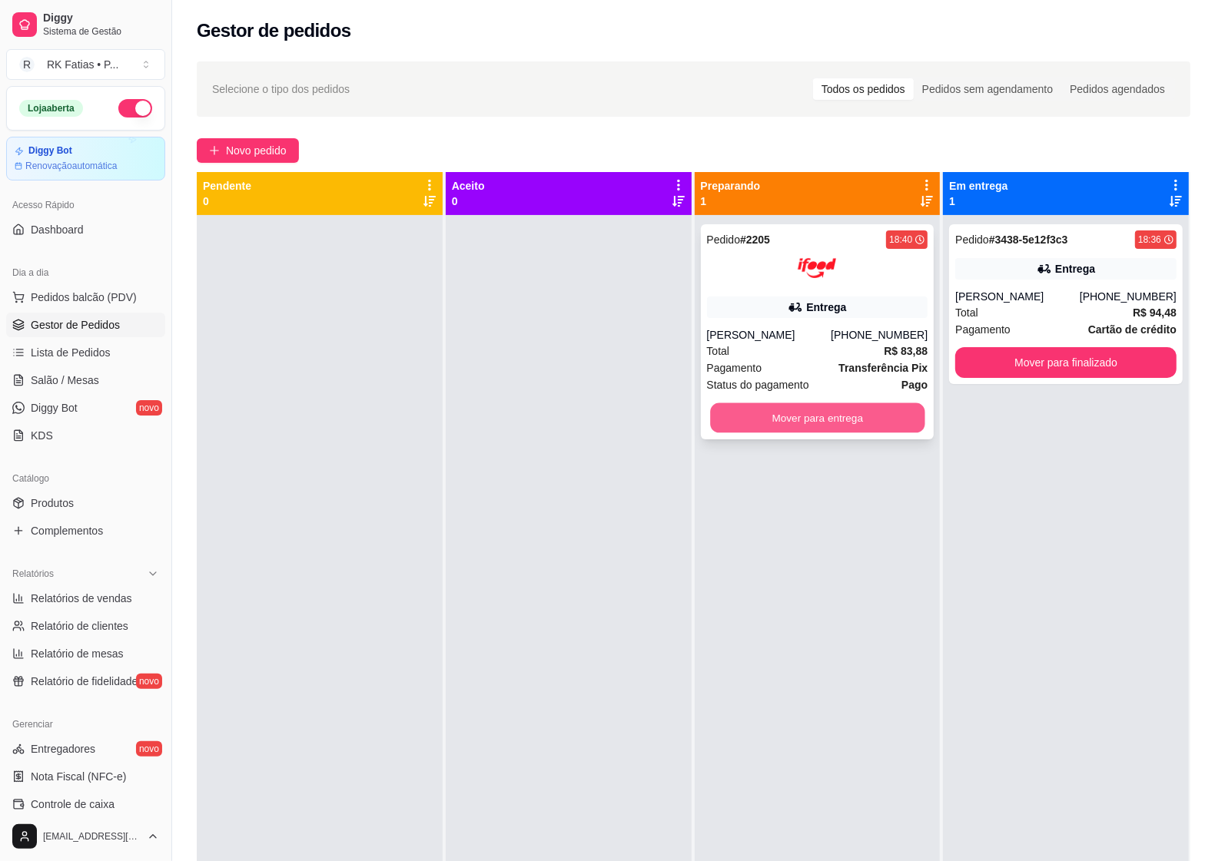
click at [803, 420] on button "Mover para entrega" at bounding box center [817, 418] width 214 height 30
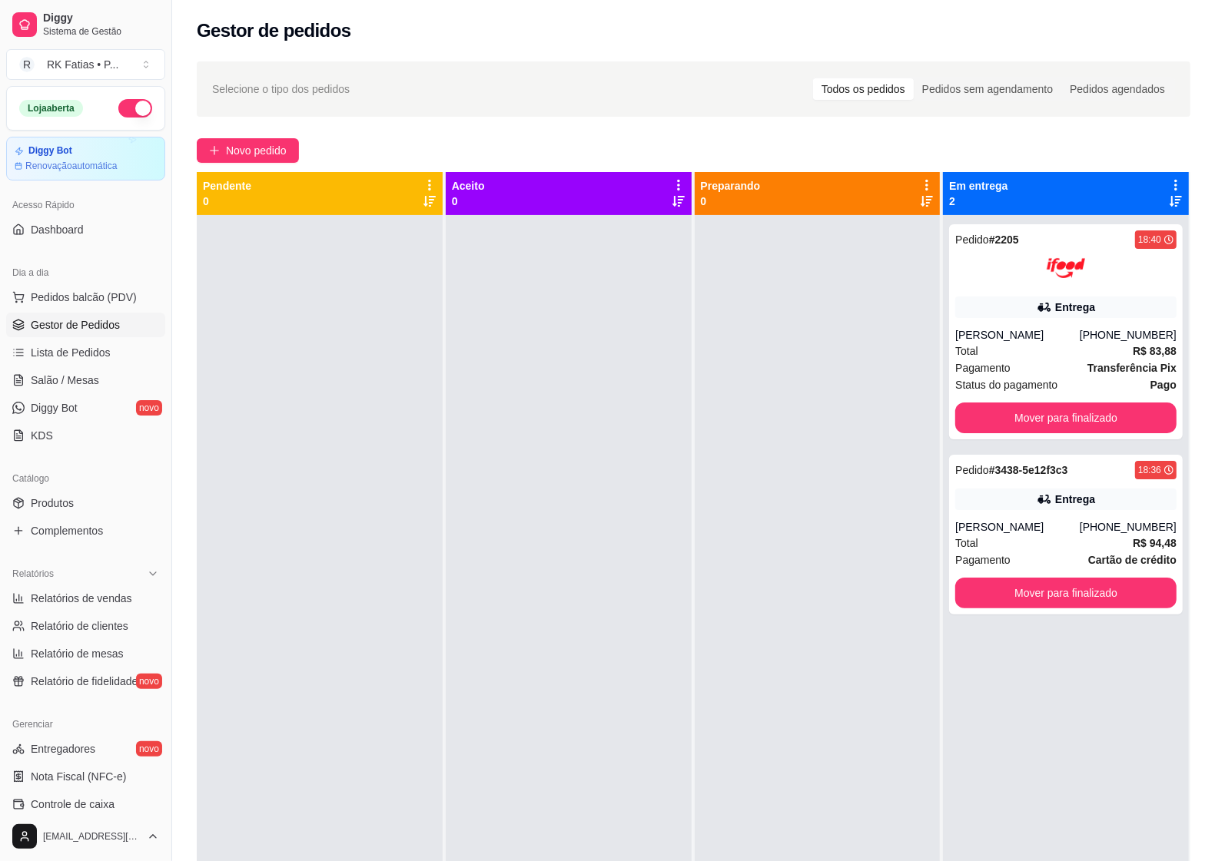
click at [643, 410] on div at bounding box center [569, 645] width 246 height 861
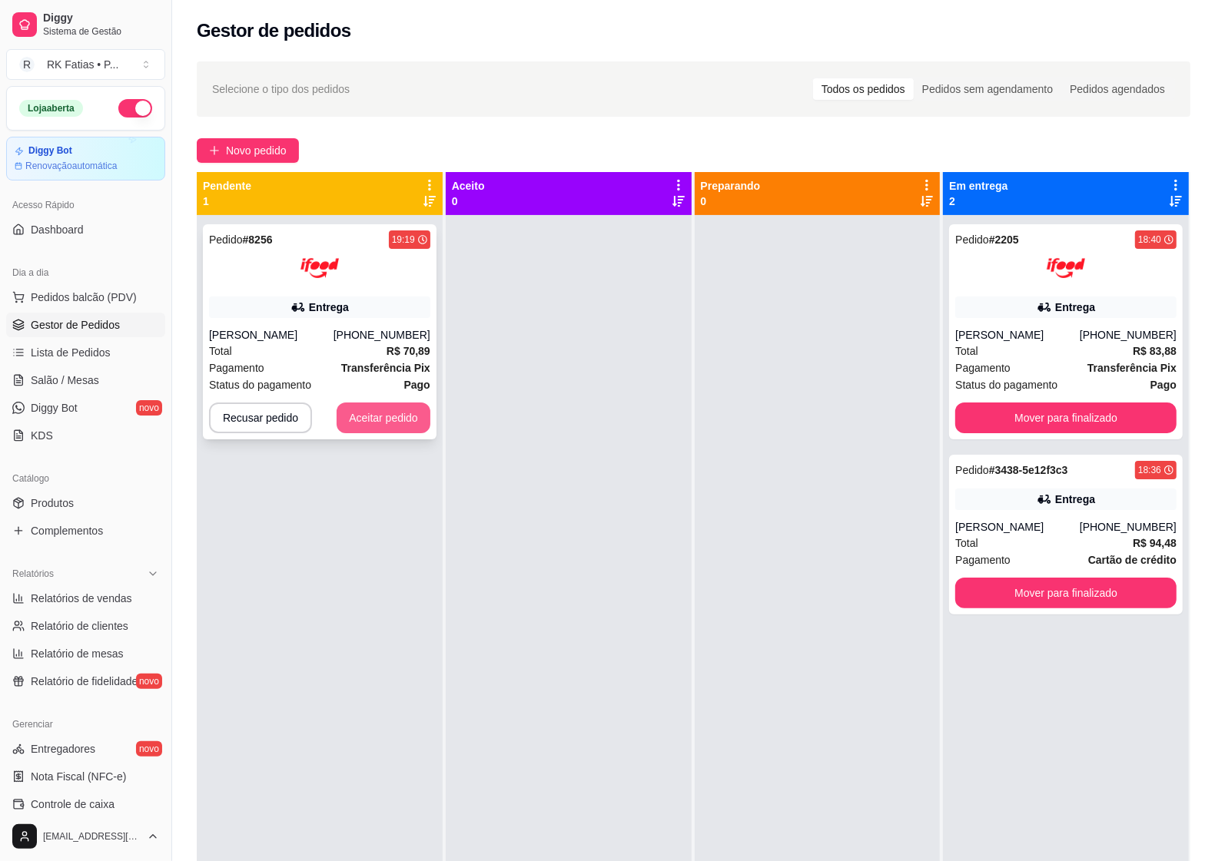
click at [383, 420] on button "Aceitar pedido" at bounding box center [384, 418] width 94 height 31
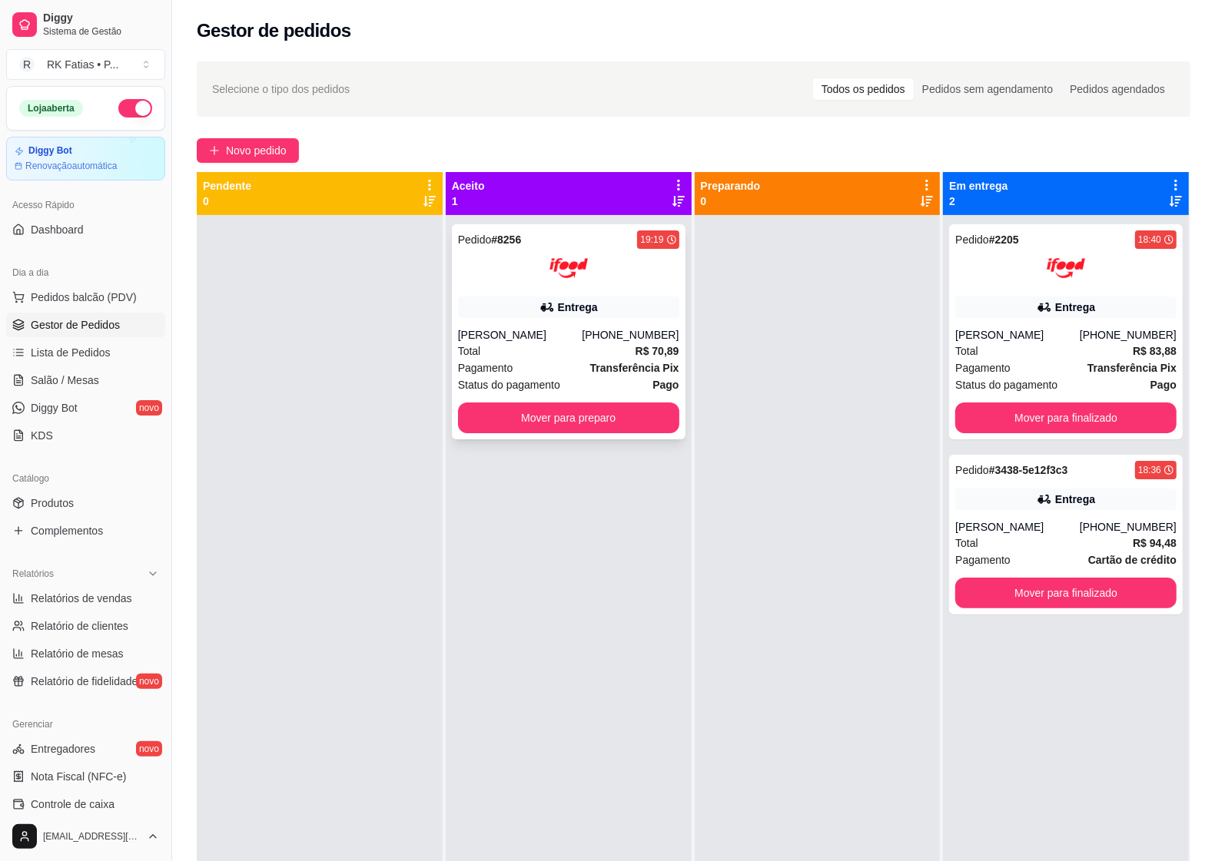
click at [589, 305] on div "Entrega" at bounding box center [578, 307] width 40 height 15
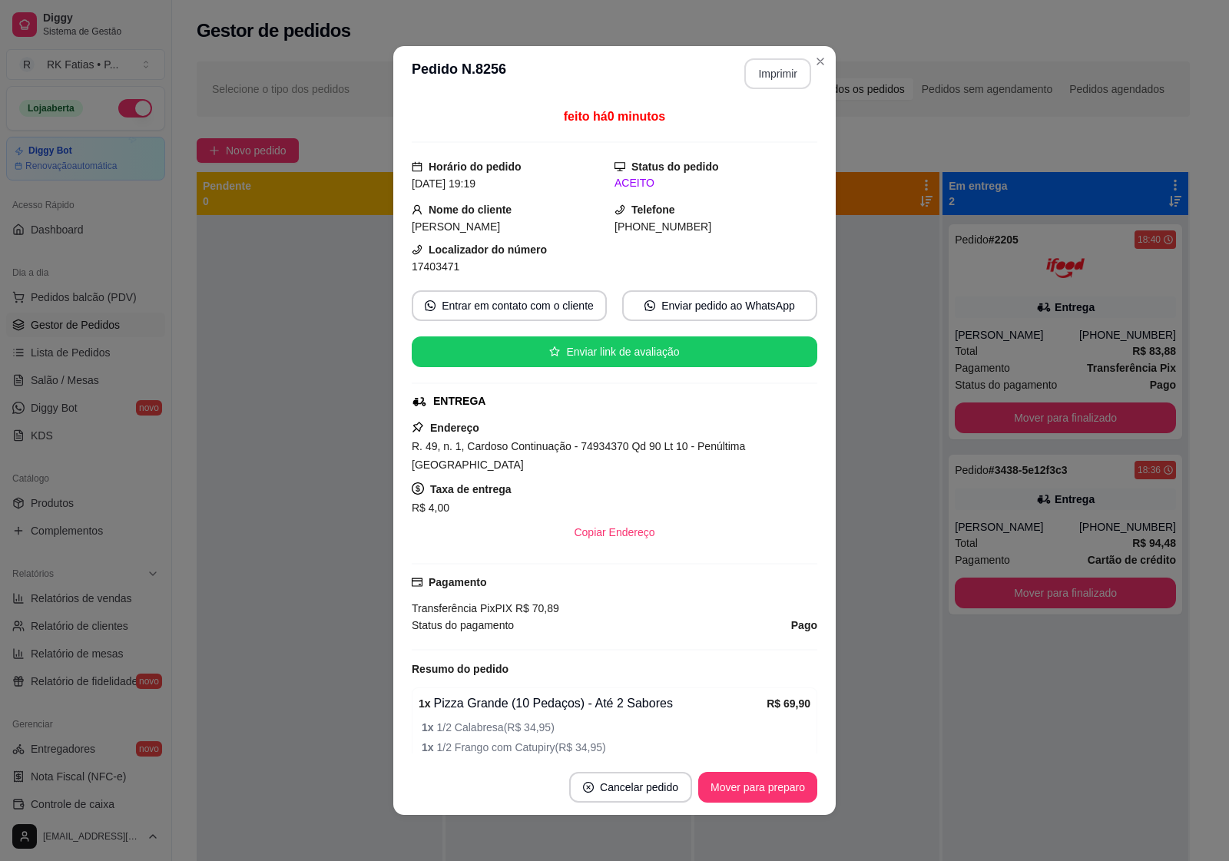
click at [776, 81] on button "Imprimir" at bounding box center [778, 73] width 67 height 31
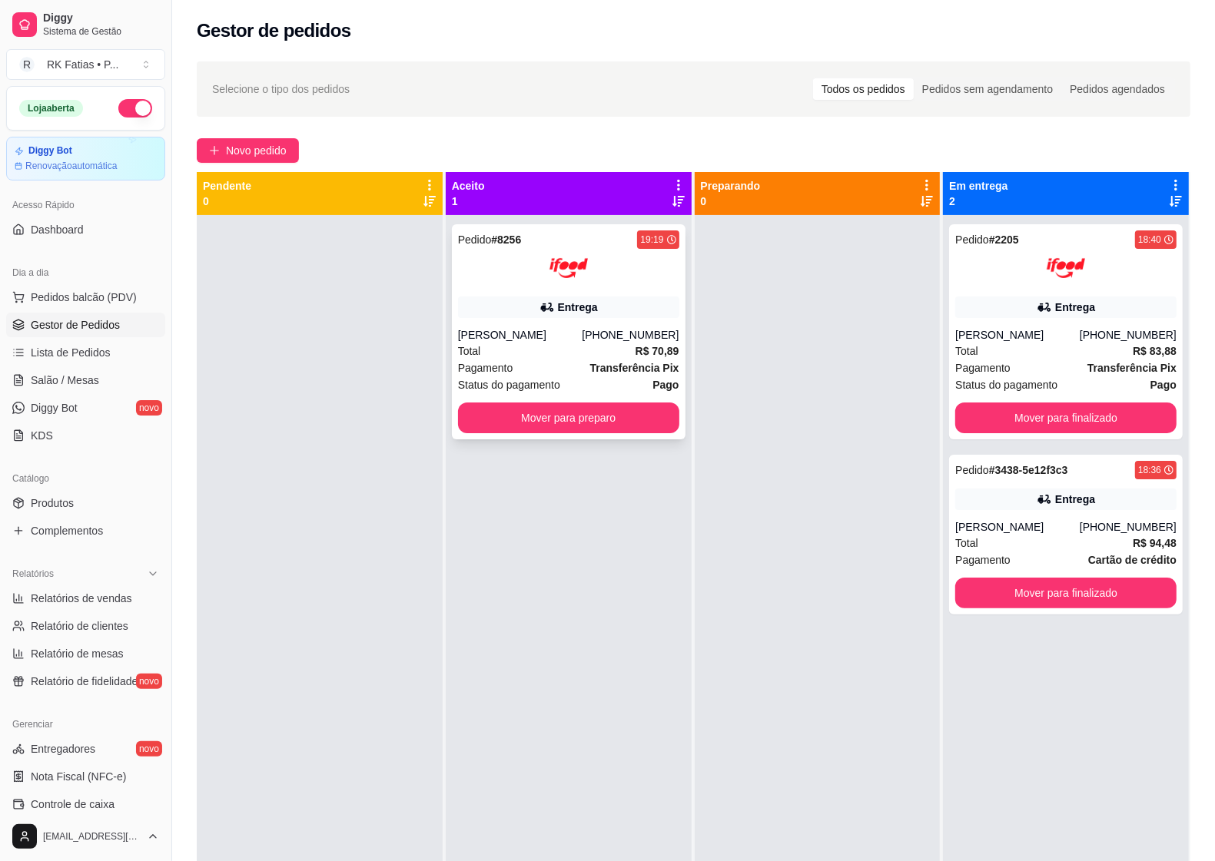
click at [523, 331] on div "[PERSON_NAME]" at bounding box center [520, 334] width 124 height 15
click at [1032, 515] on div "Pedido # 3438-5e12f3c3 18:36 Entrega [PERSON_NAME] [PHONE_NUMBER] Total R$ 94,4…" at bounding box center [1066, 535] width 234 height 160
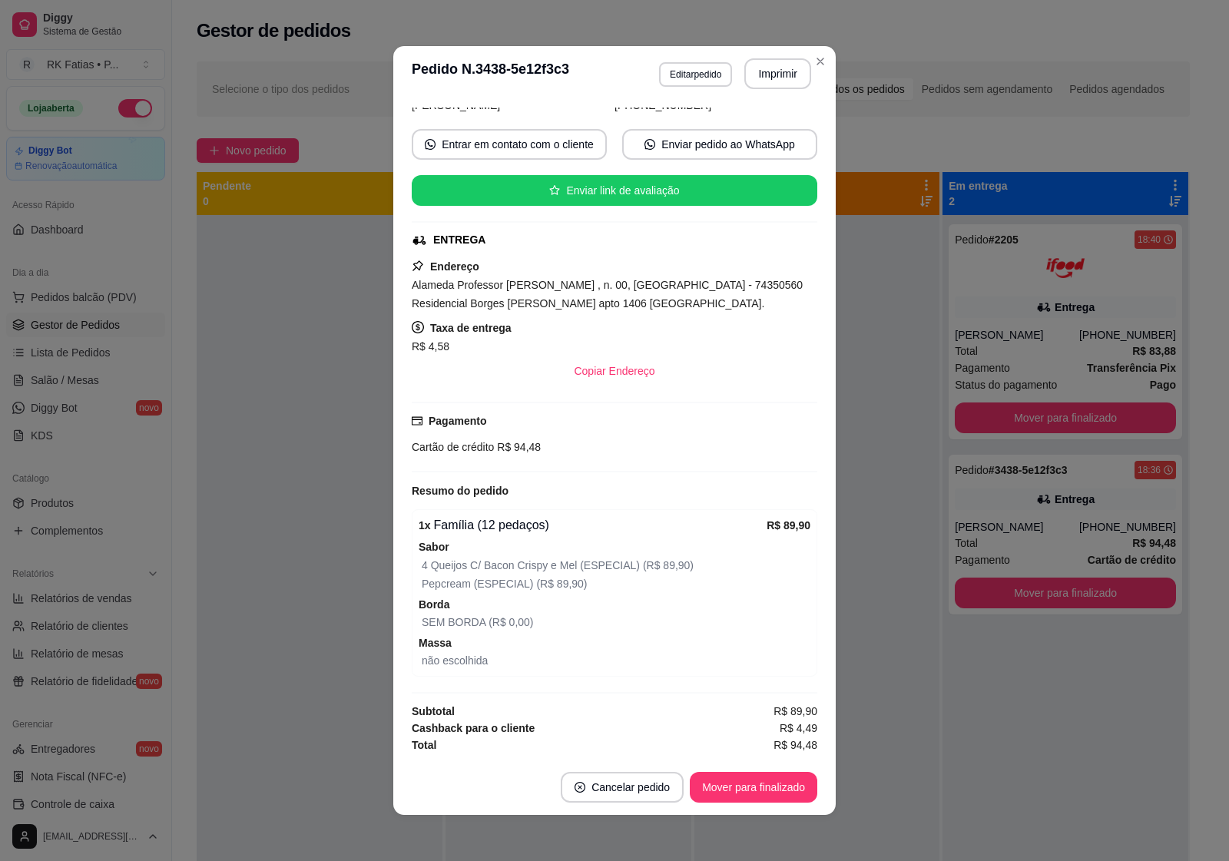
scroll to position [2, 0]
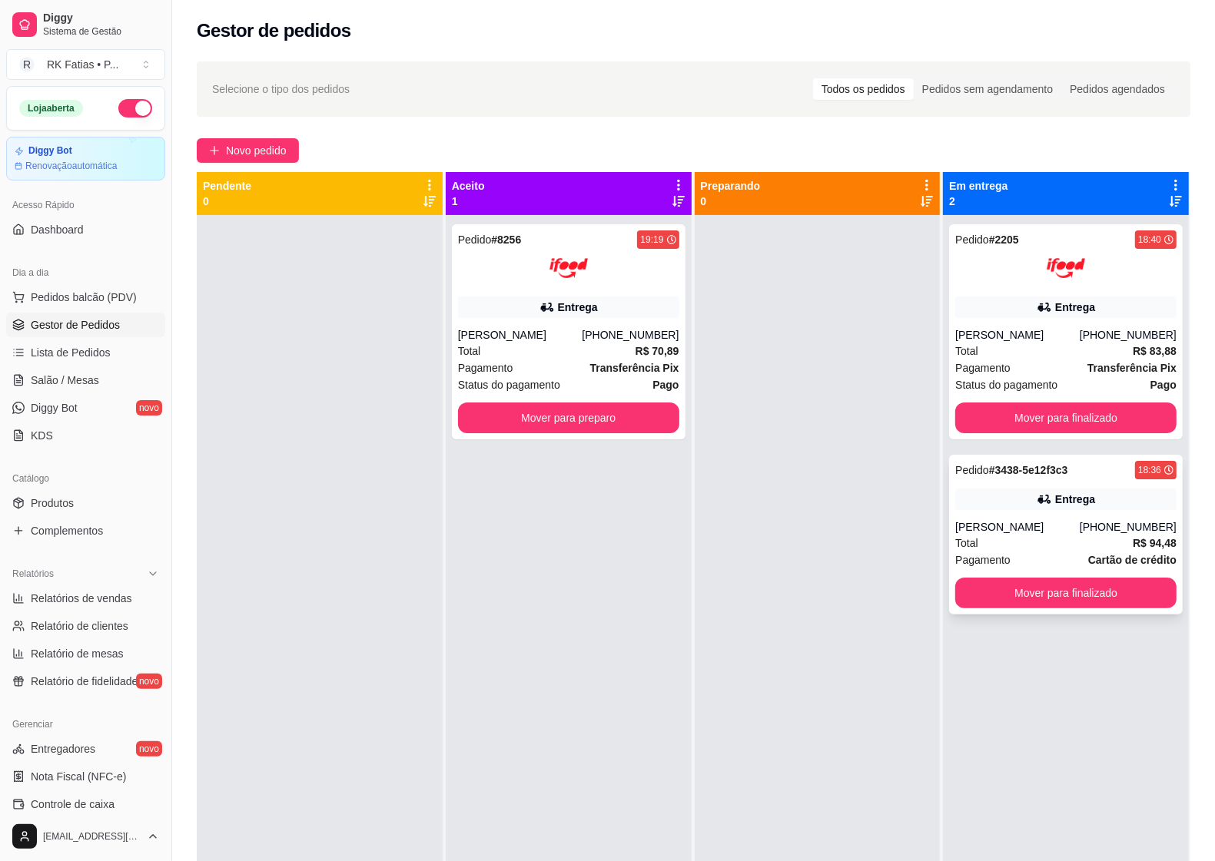
click at [1103, 521] on div "[PHONE_NUMBER]" at bounding box center [1128, 526] width 97 height 15
click at [1042, 597] on button "Mover para finalizado" at bounding box center [1065, 593] width 221 height 31
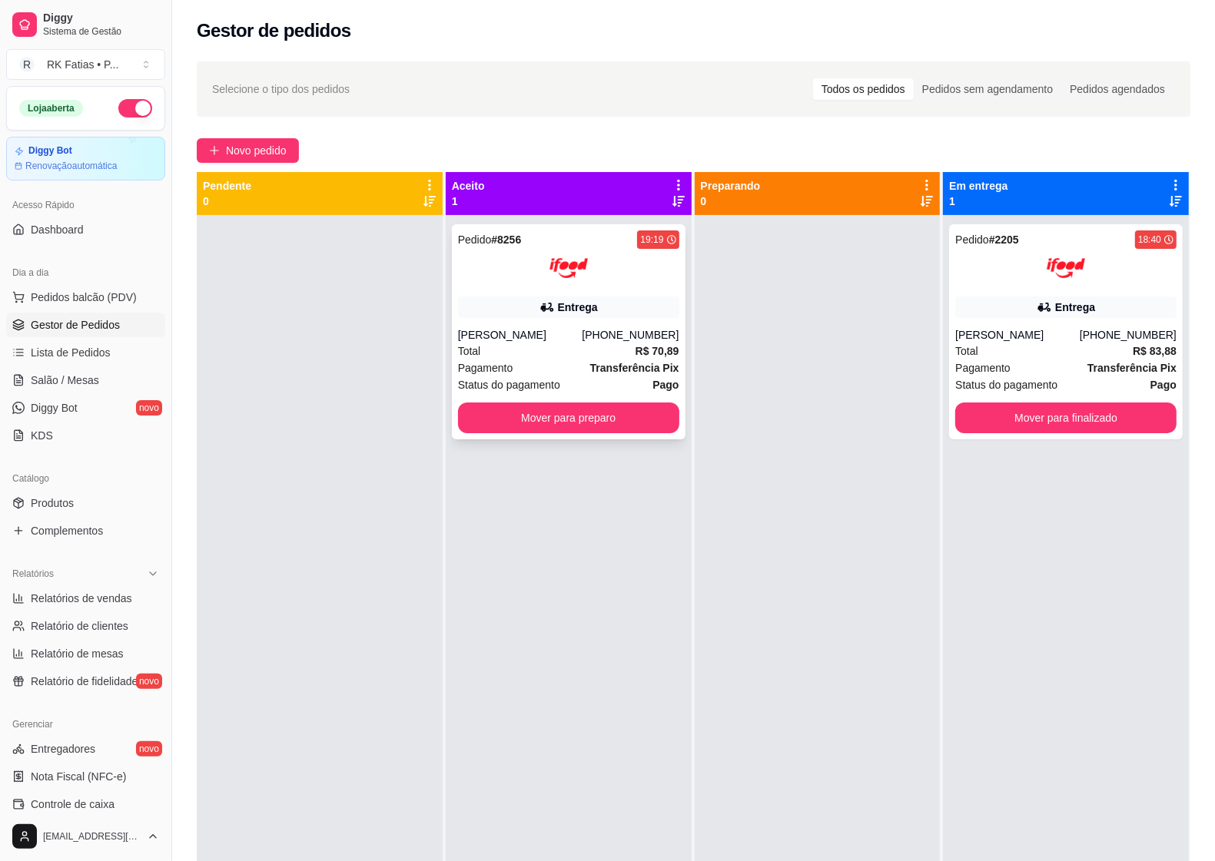
click at [528, 301] on div "Entrega" at bounding box center [568, 308] width 221 height 22
click at [486, 290] on div "Pedido # 8256 19:19 Entrega [PERSON_NAME] [PHONE_NUMBER] Total R$ 70,89 Pagamen…" at bounding box center [569, 331] width 234 height 215
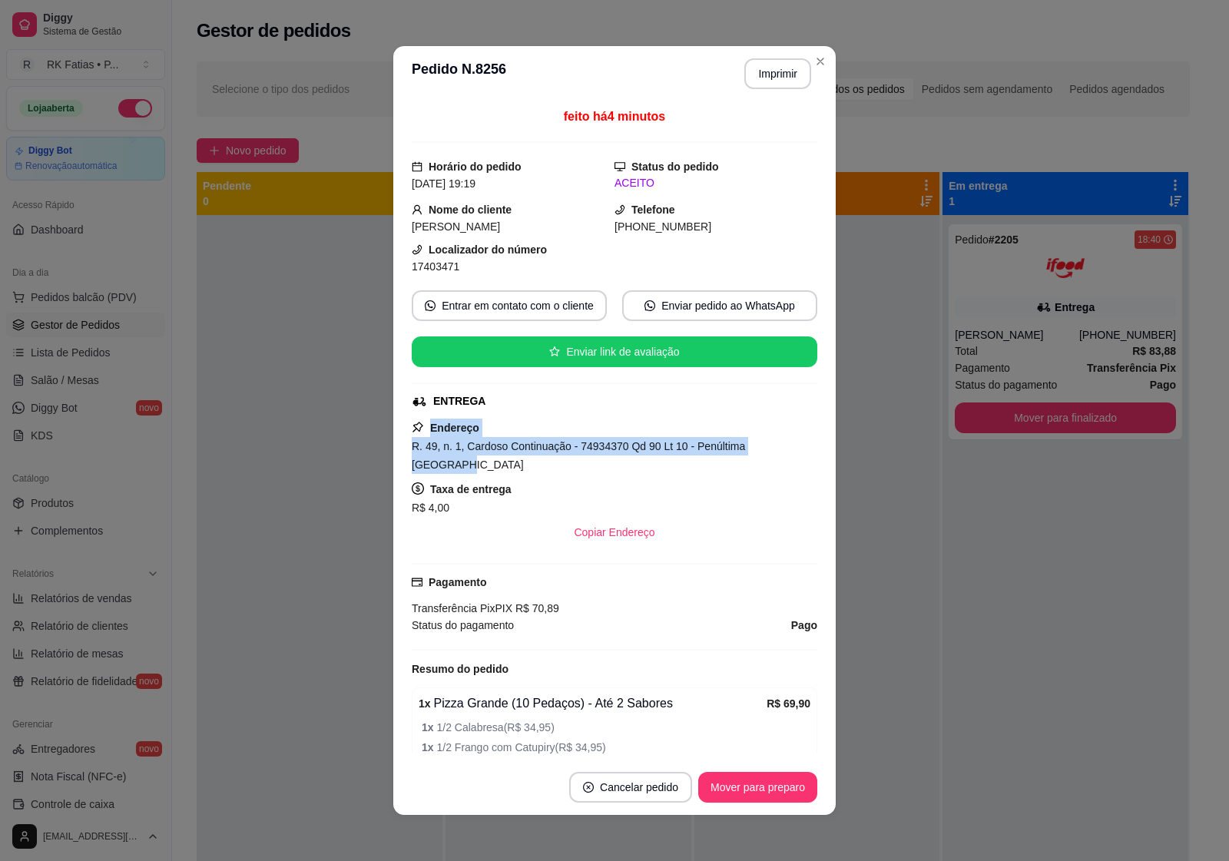
drag, startPoint x: 433, startPoint y: 429, endPoint x: 793, endPoint y: 447, distance: 360.8
click at [793, 447] on div "Endereço R. 49, n. 1, Cardoso Continuação - 74934370 Qd 90 Lt 10 - Penúltima Qd…" at bounding box center [615, 483] width 406 height 129
copy div "Endereço R. 49, n. 1, Cardoso Continuação - 74934370 Qd 90 Lt 10 - Penúltima [G…"
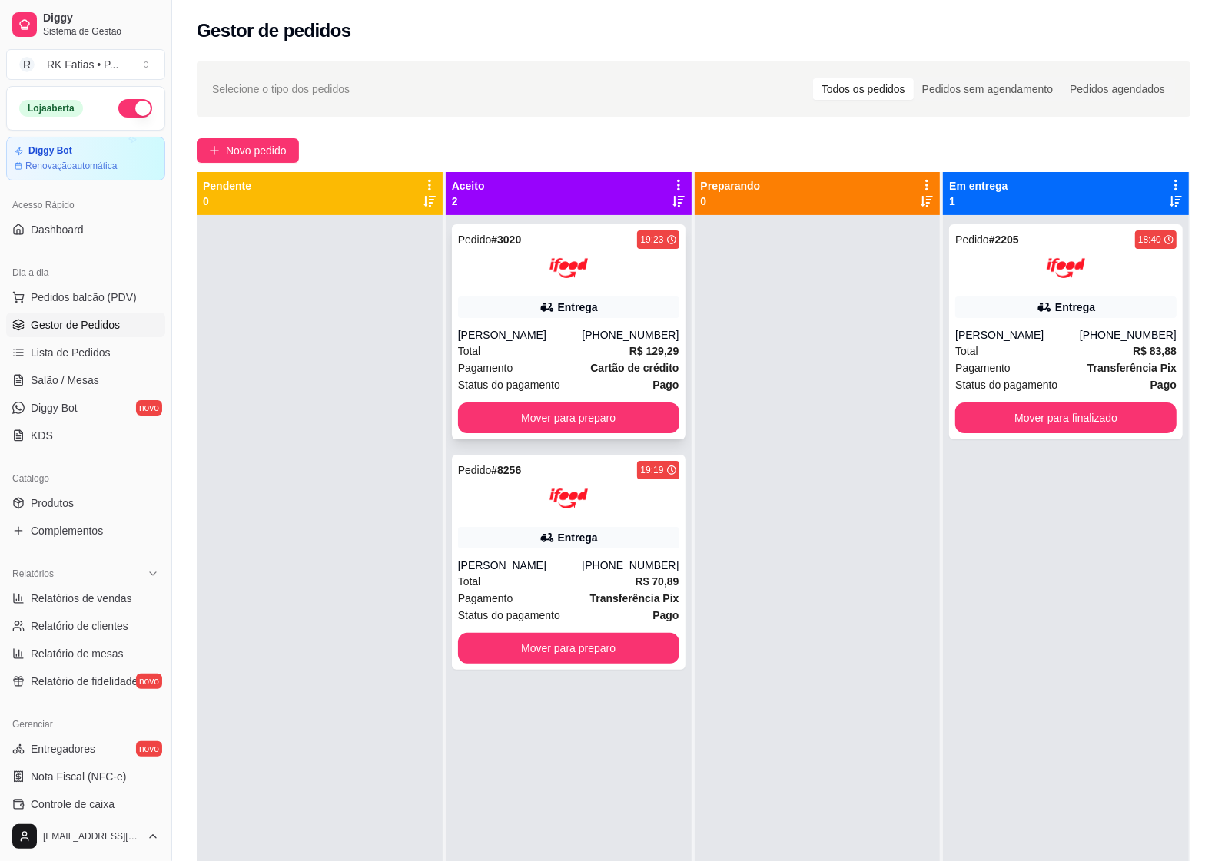
click at [629, 357] on strong "R$ 129,29" at bounding box center [654, 351] width 50 height 12
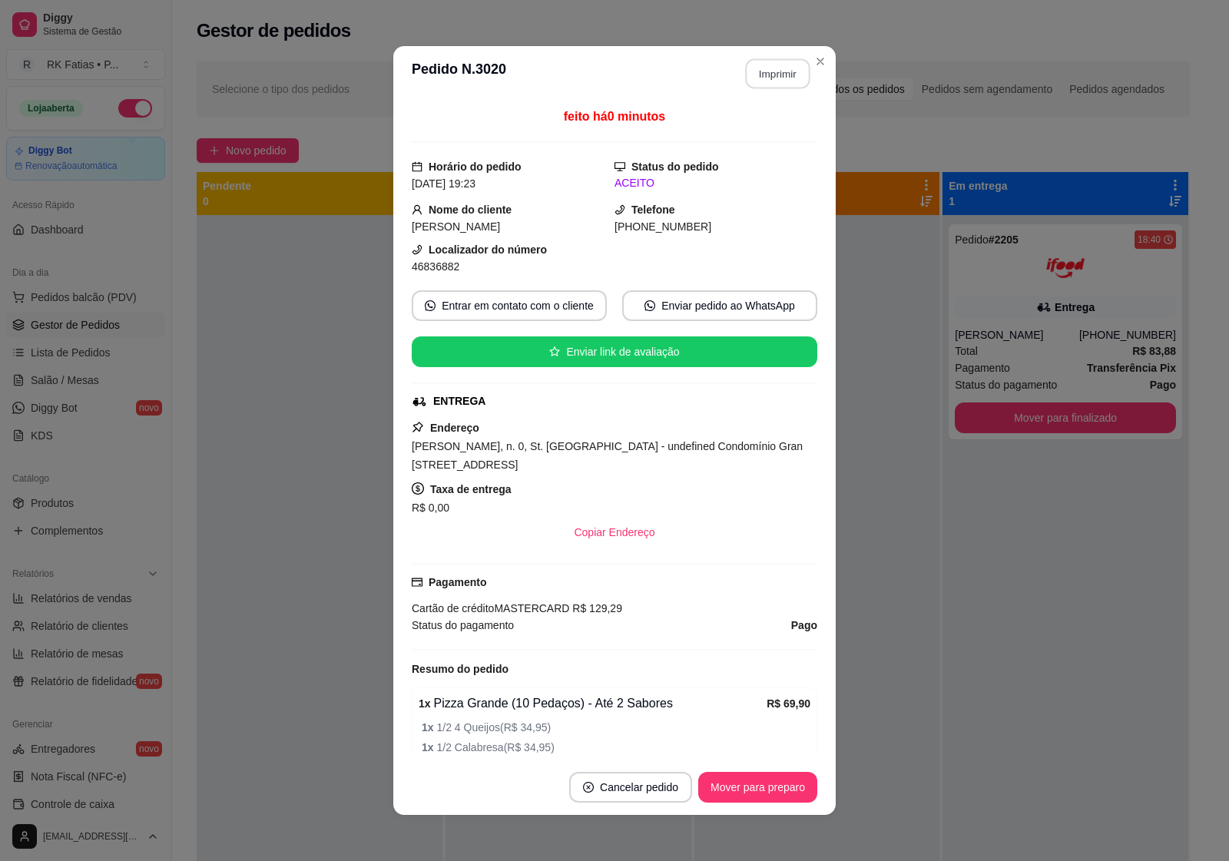
click at [785, 70] on button "Imprimir" at bounding box center [778, 74] width 65 height 30
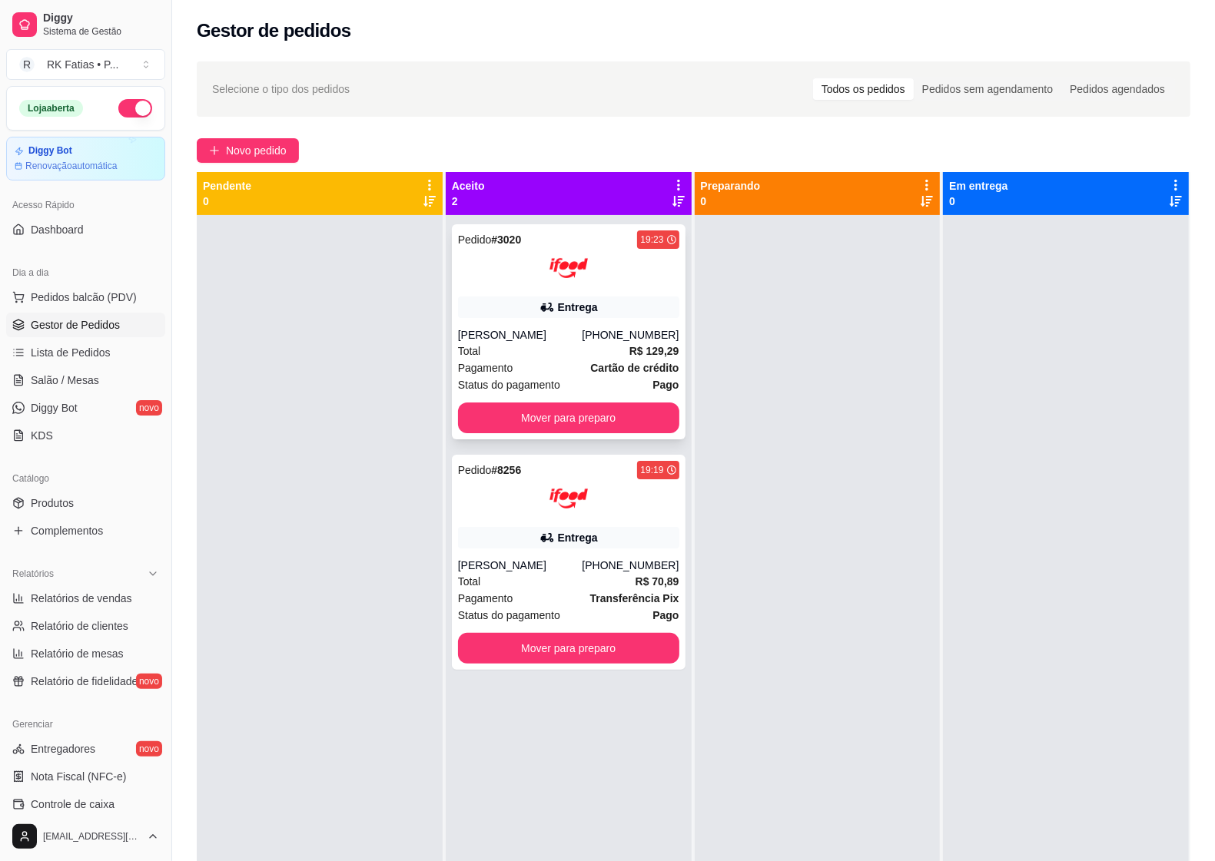
click at [577, 351] on div "Total R$ 129,29" at bounding box center [568, 351] width 221 height 17
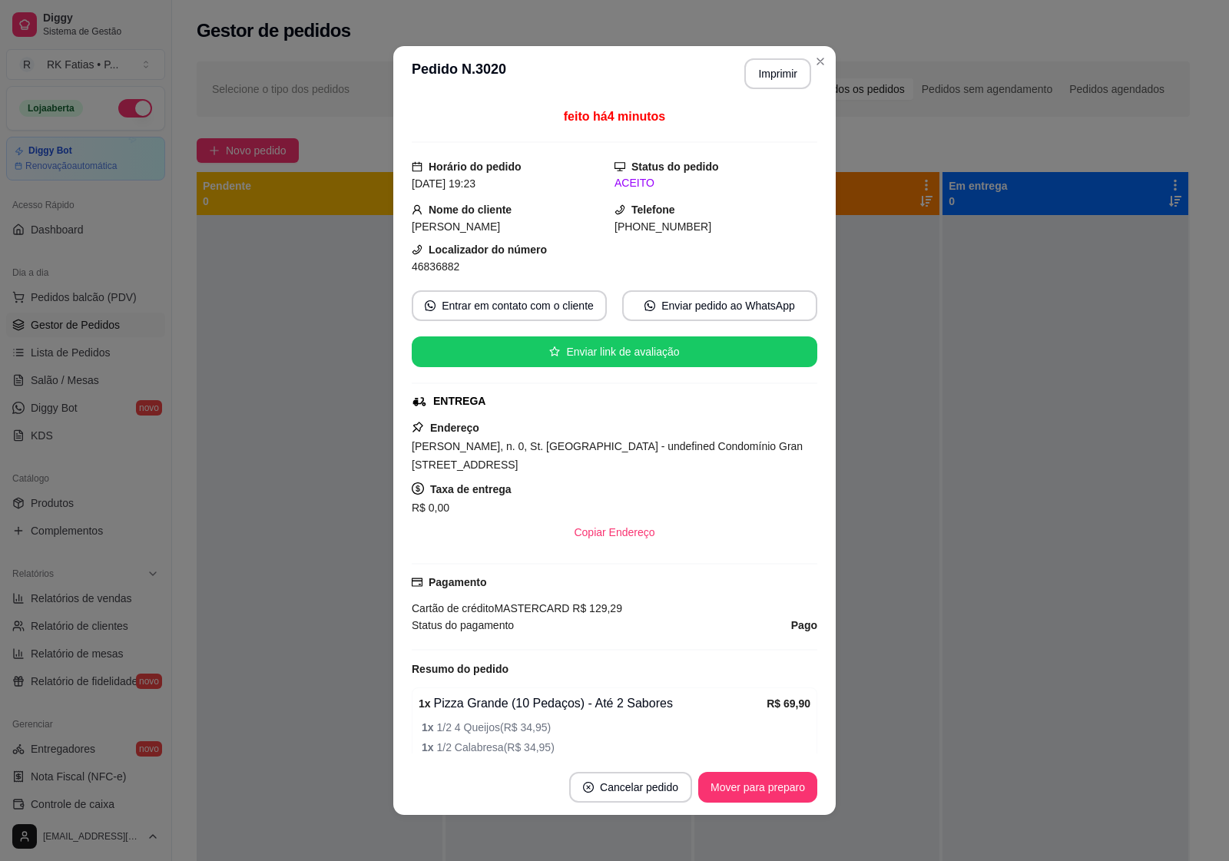
drag, startPoint x: 423, startPoint y: 430, endPoint x: 562, endPoint y: 473, distance: 145.4
click at [562, 473] on div "Endereço [PERSON_NAME], n. 0, St. [GEOGRAPHIC_DATA] - undefined Condomínio [GEO…" at bounding box center [615, 483] width 406 height 129
copy div "Endereço [PERSON_NAME], n. 0, St. [GEOGRAPHIC_DATA] - undefined Condomínio Gran…"
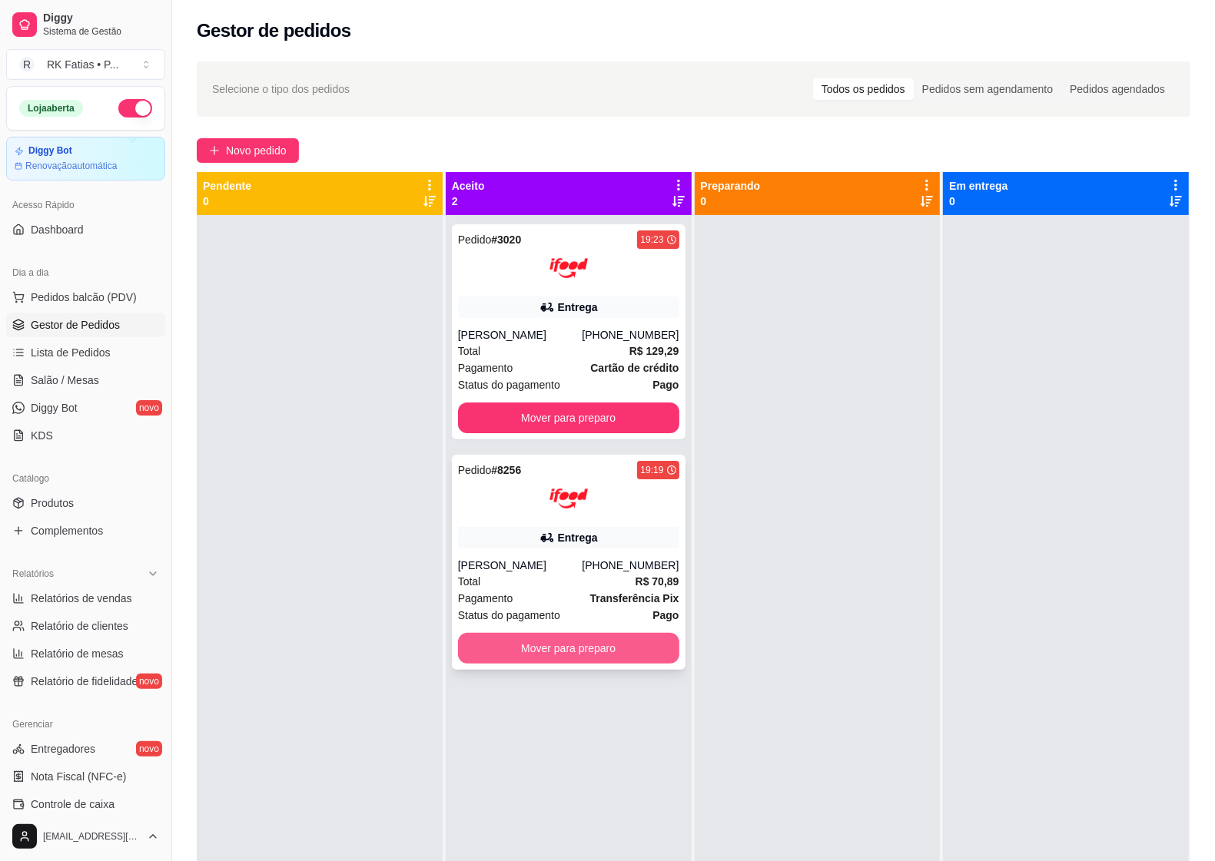
click at [605, 644] on button "Mover para preparo" at bounding box center [568, 648] width 221 height 31
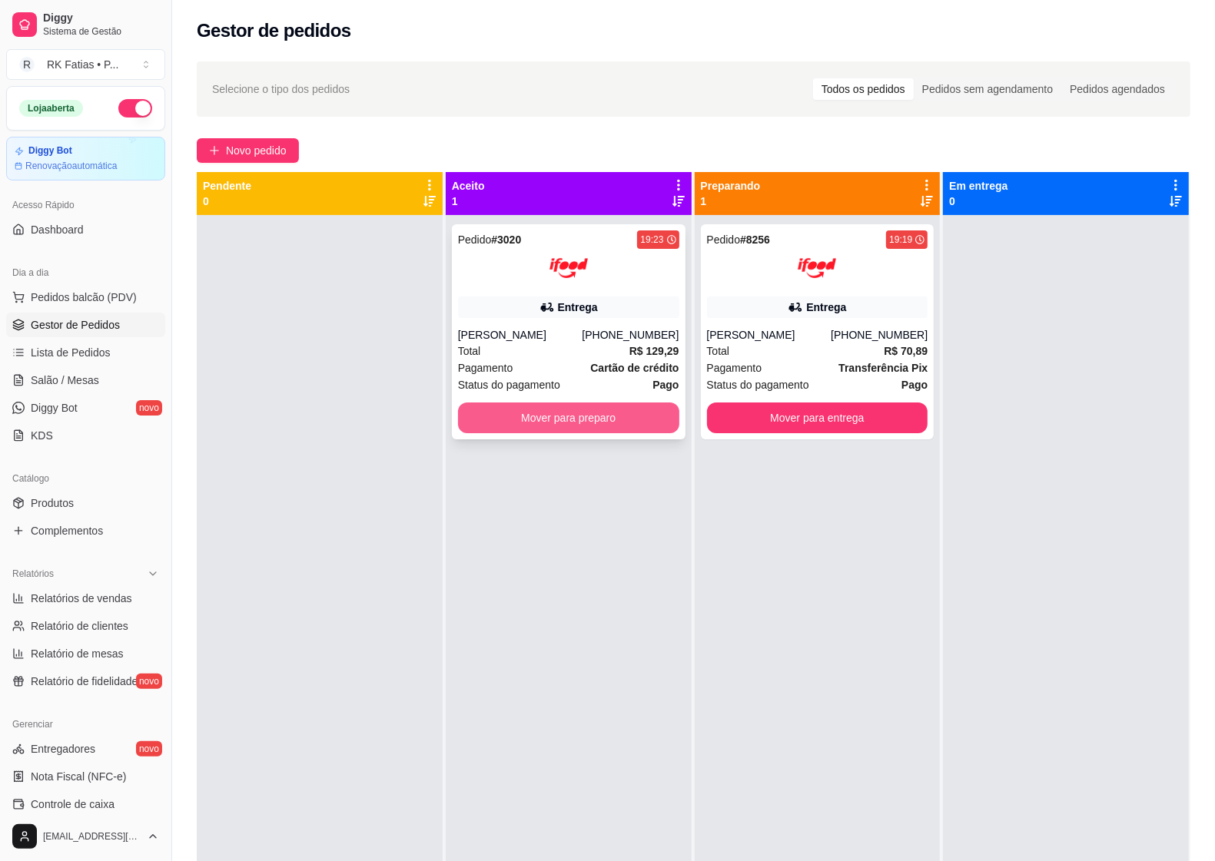
click at [601, 424] on button "Mover para preparo" at bounding box center [568, 418] width 221 height 31
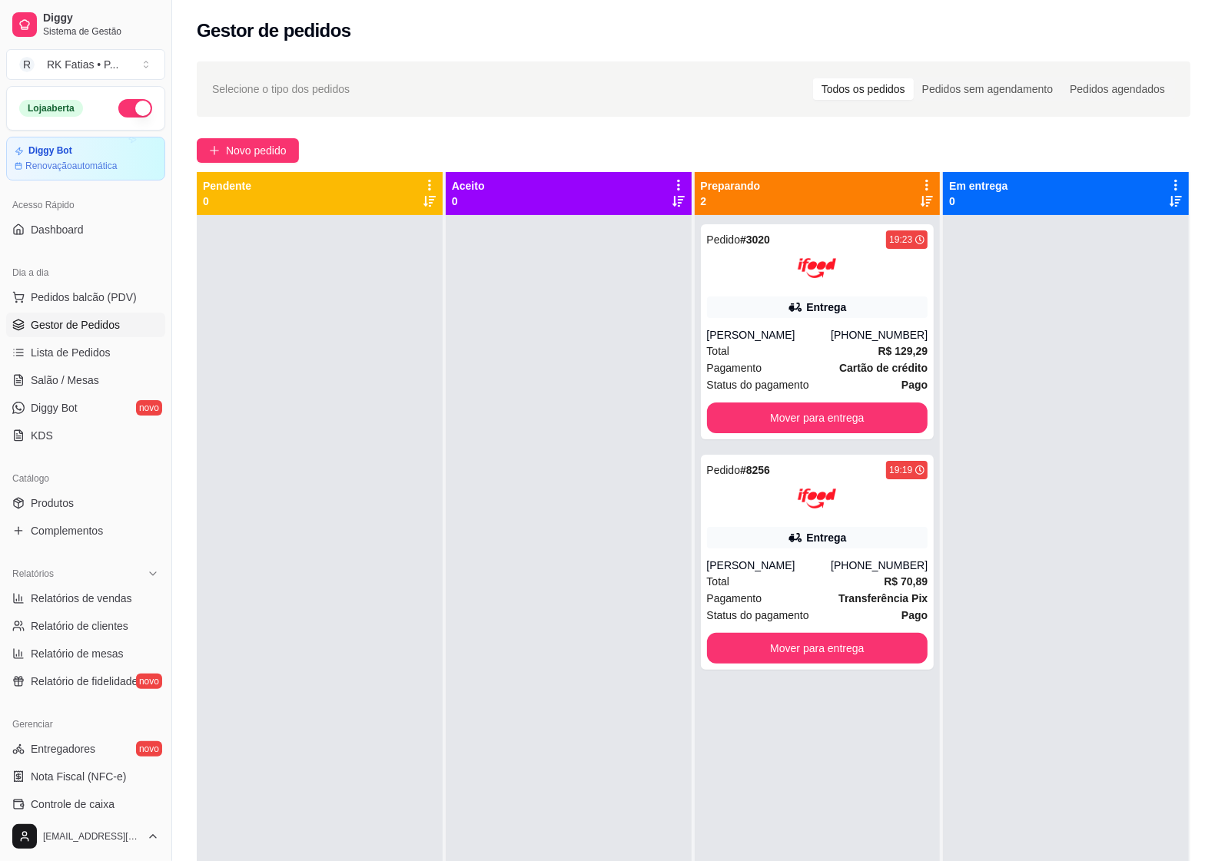
click at [578, 506] on div at bounding box center [569, 645] width 246 height 861
click at [732, 309] on div "Entrega" at bounding box center [817, 308] width 221 height 22
click at [624, 520] on div at bounding box center [569, 645] width 246 height 861
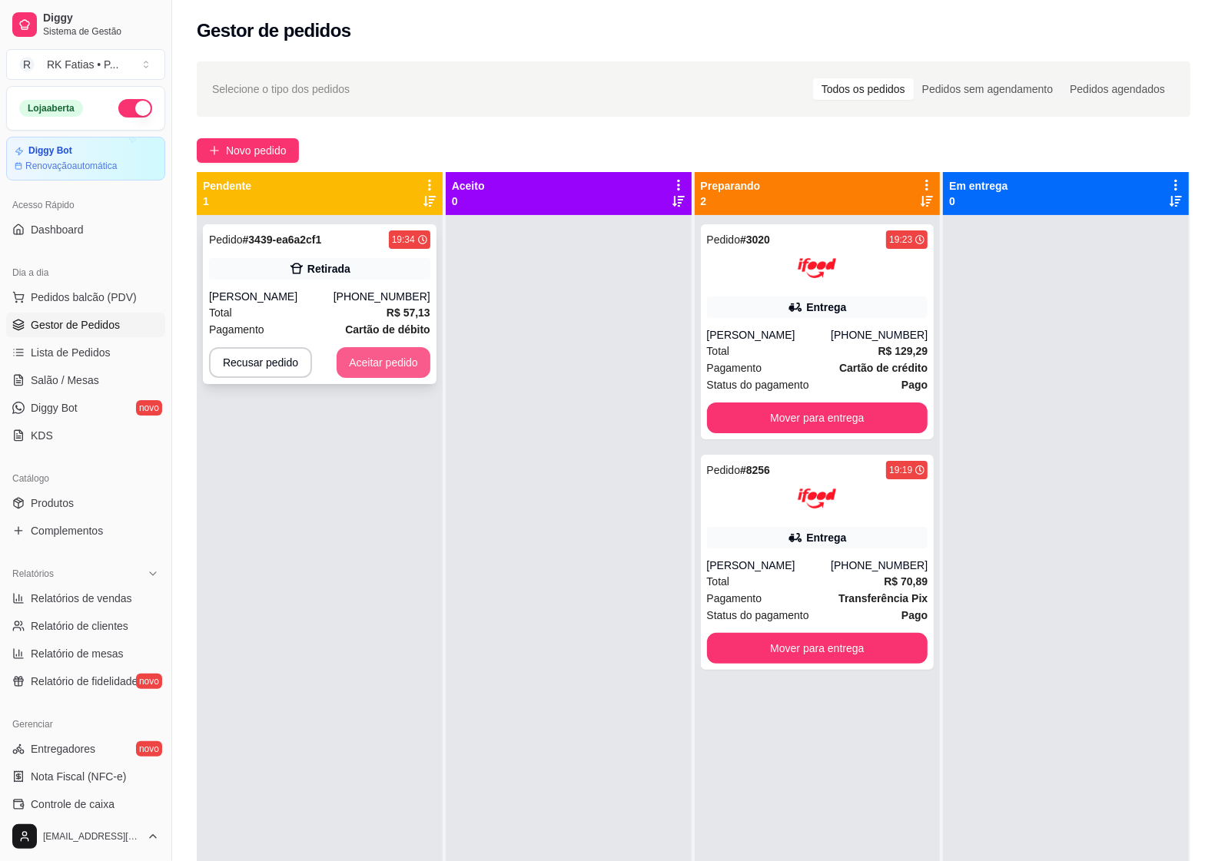
click at [404, 363] on button "Aceitar pedido" at bounding box center [384, 362] width 94 height 31
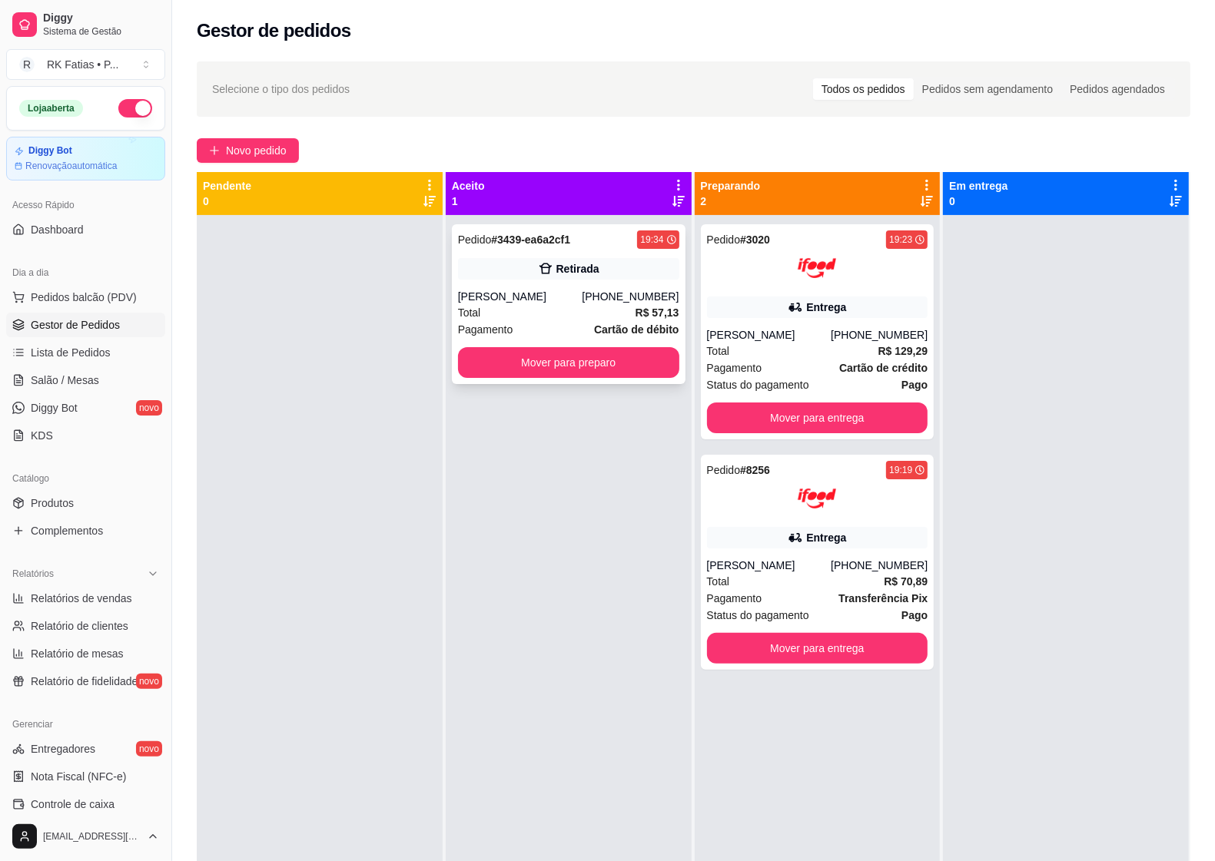
click at [566, 293] on div "[PERSON_NAME]" at bounding box center [520, 296] width 124 height 15
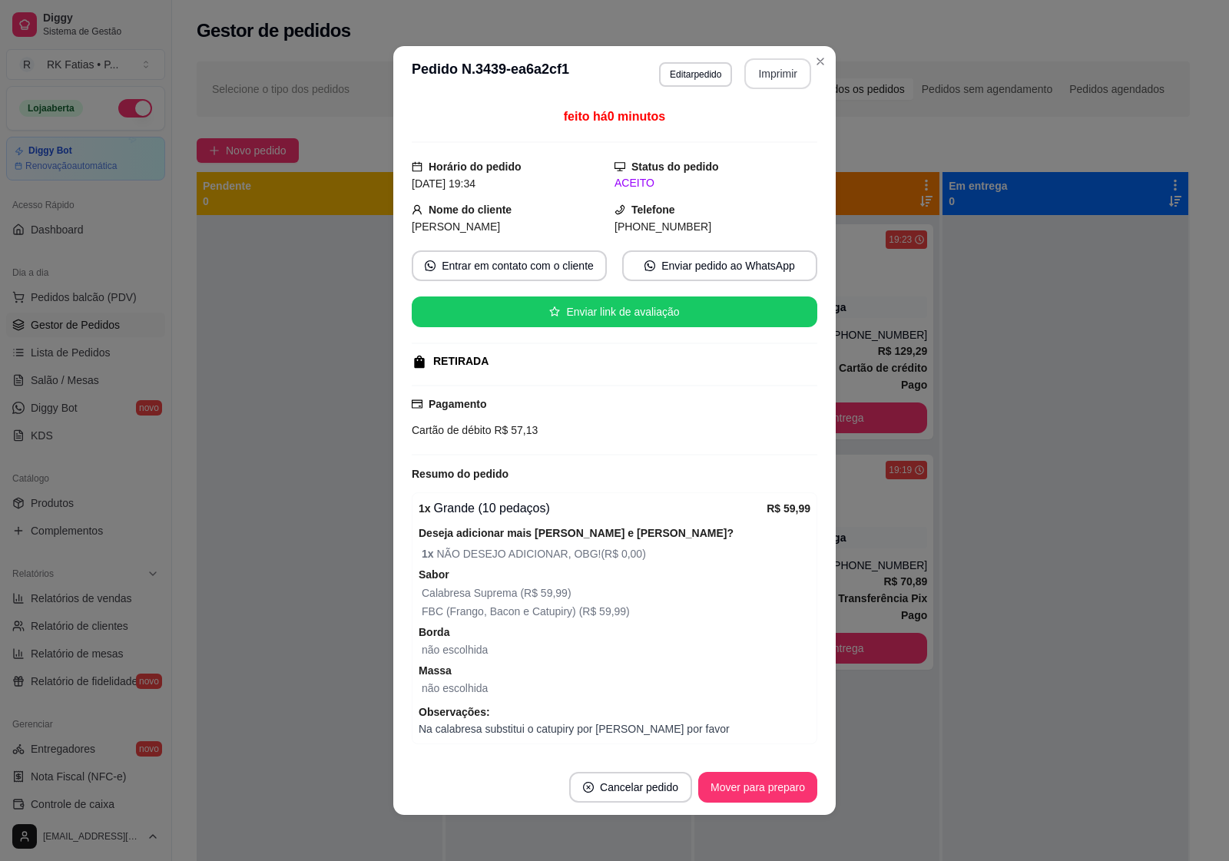
click at [767, 85] on button "Imprimir" at bounding box center [778, 73] width 67 height 31
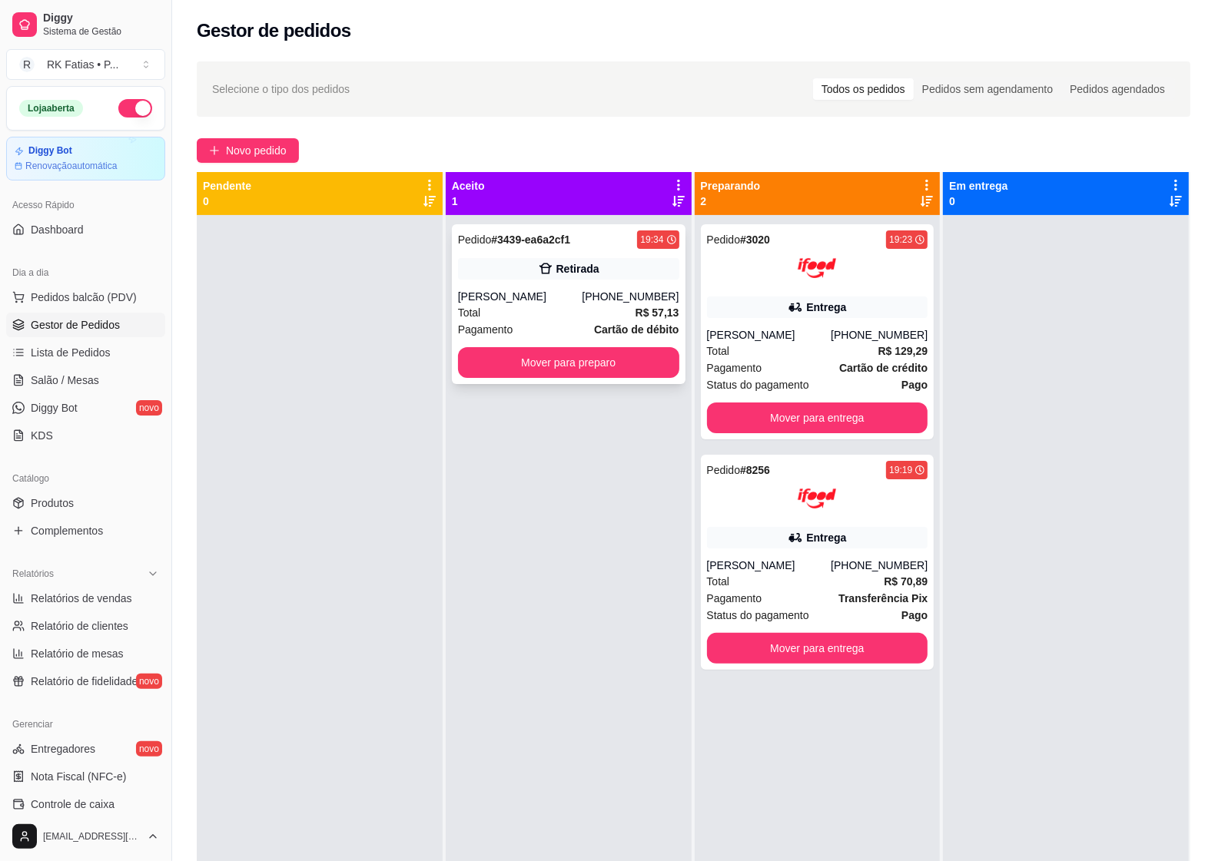
click at [555, 323] on div "Pagamento Cartão de débito" at bounding box center [568, 329] width 221 height 17
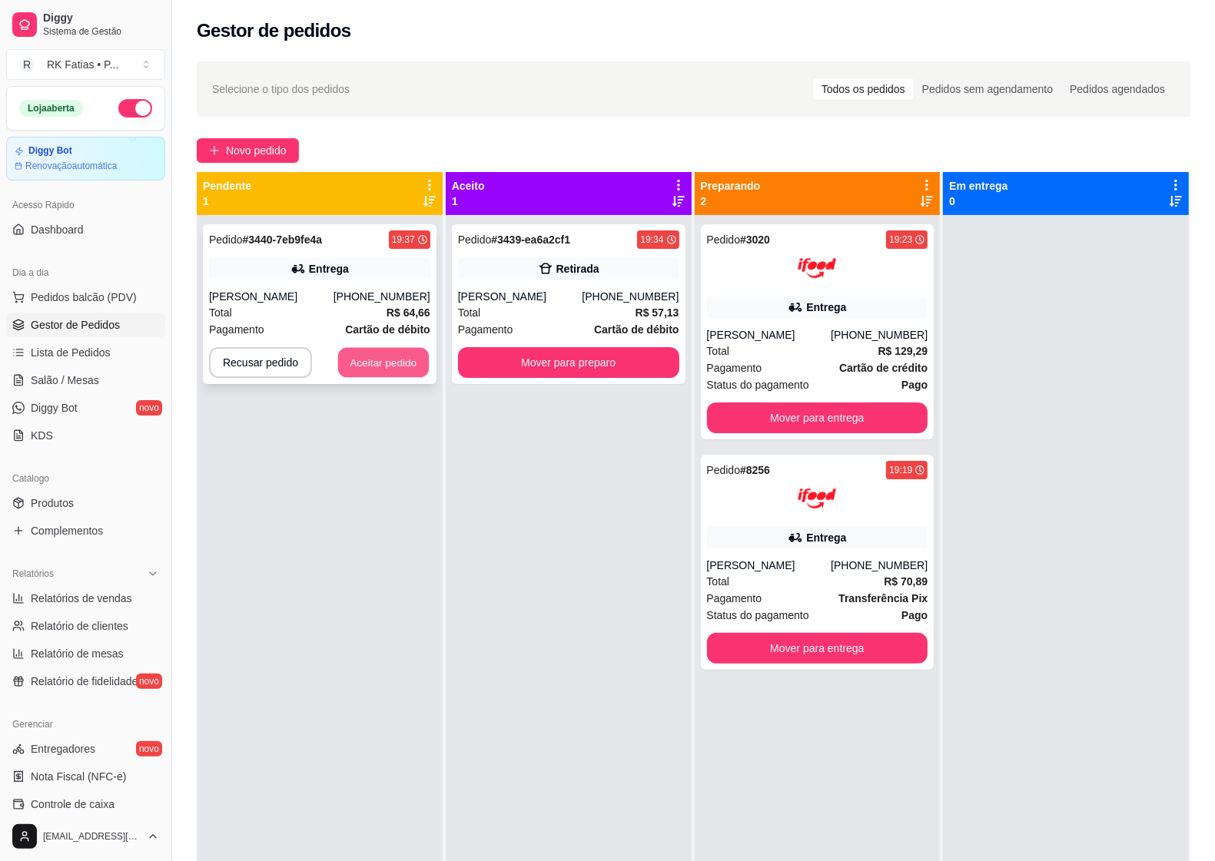
click at [397, 370] on button "Aceitar pedido" at bounding box center [383, 363] width 91 height 30
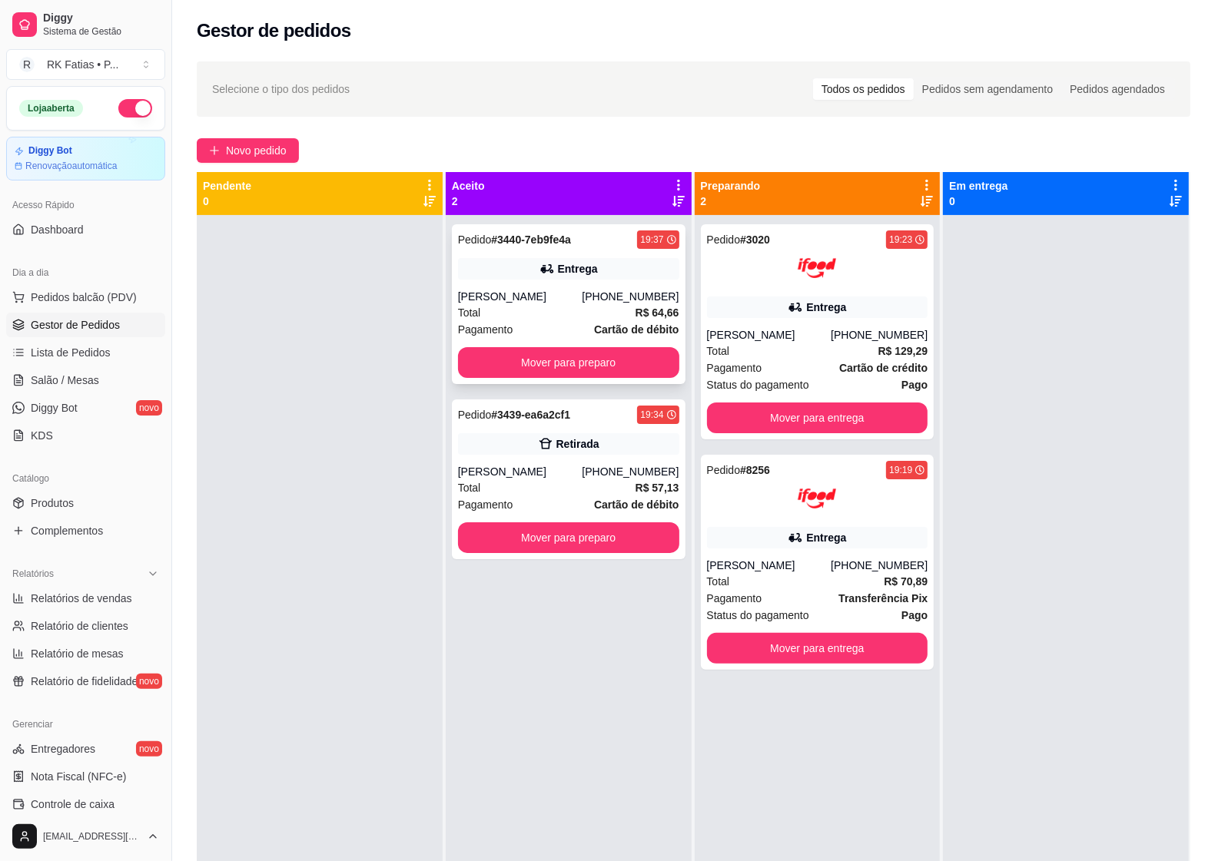
click at [569, 290] on div "[PERSON_NAME]" at bounding box center [520, 296] width 124 height 15
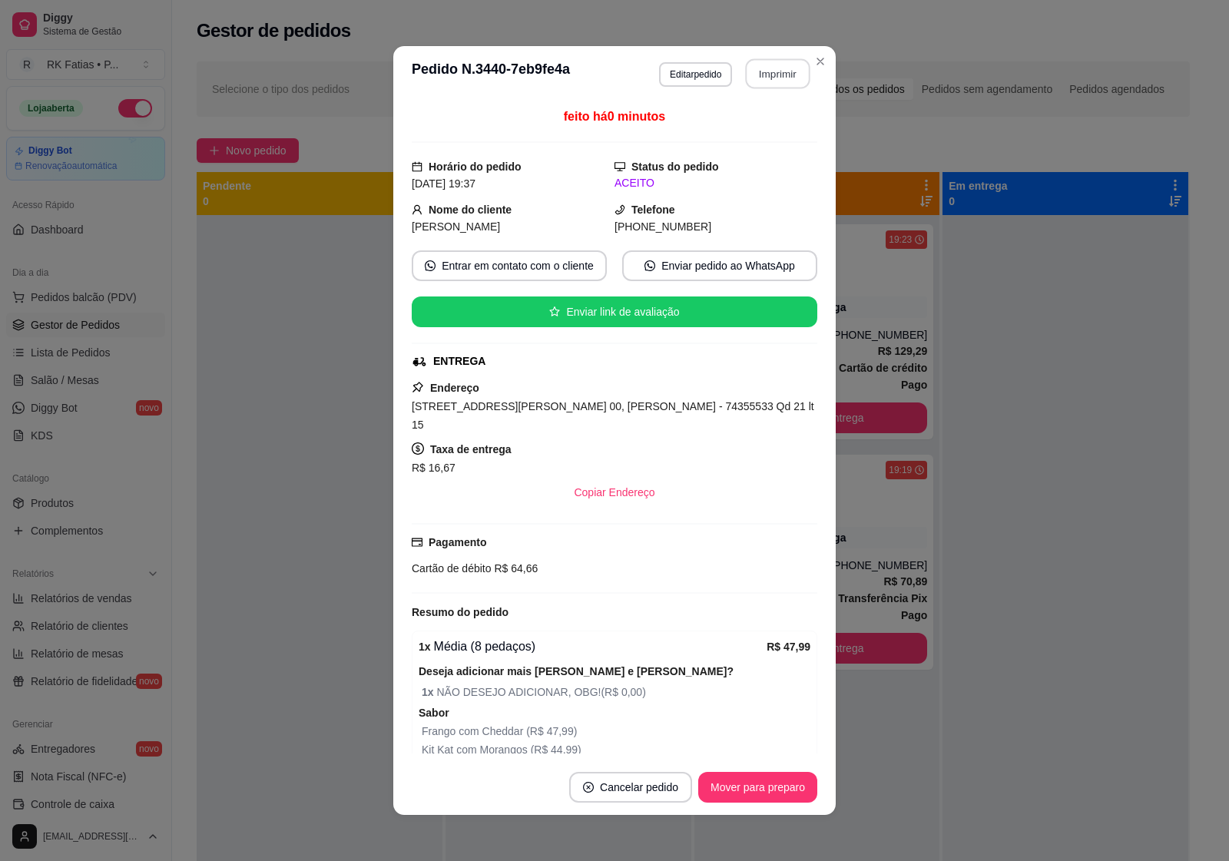
click at [759, 71] on button "Imprimir" at bounding box center [778, 74] width 65 height 30
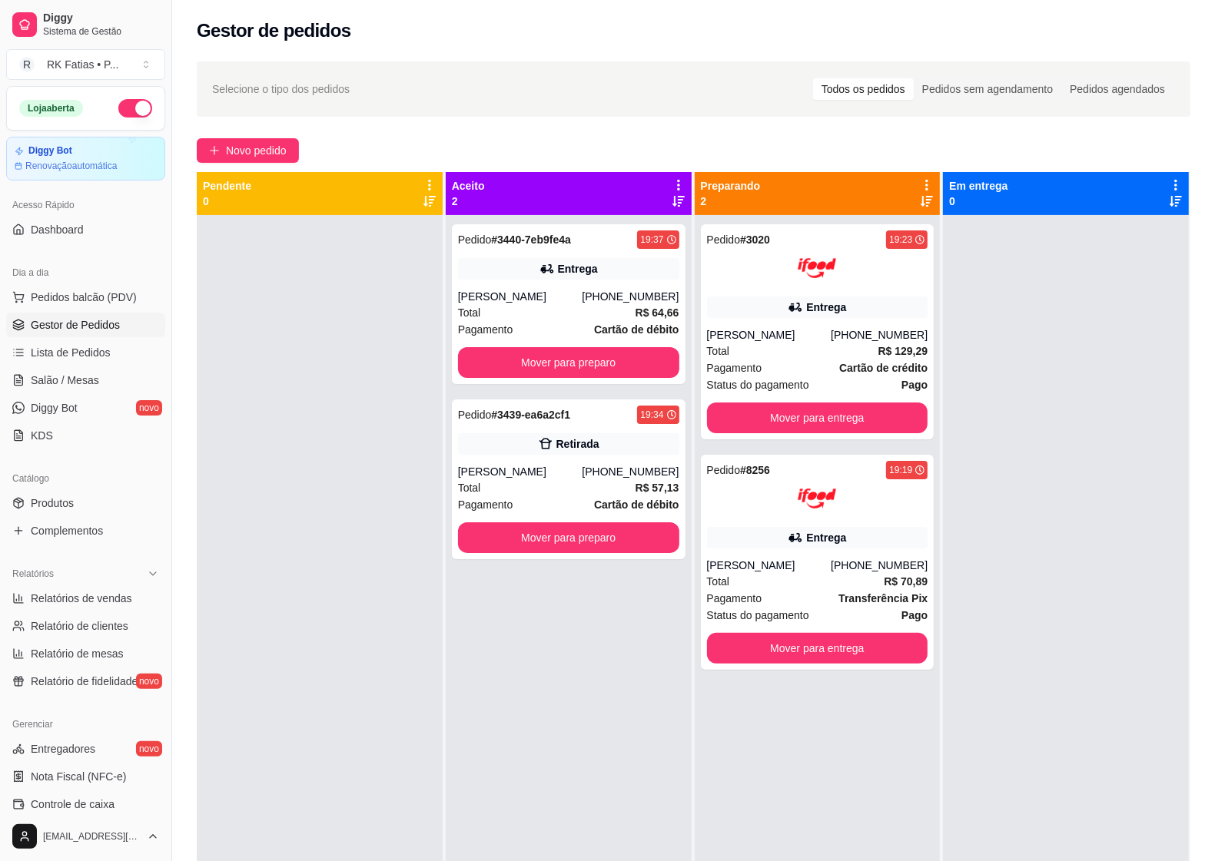
click at [353, 512] on div at bounding box center [320, 645] width 246 height 861
click at [792, 652] on button "Mover para entrega" at bounding box center [817, 649] width 214 height 30
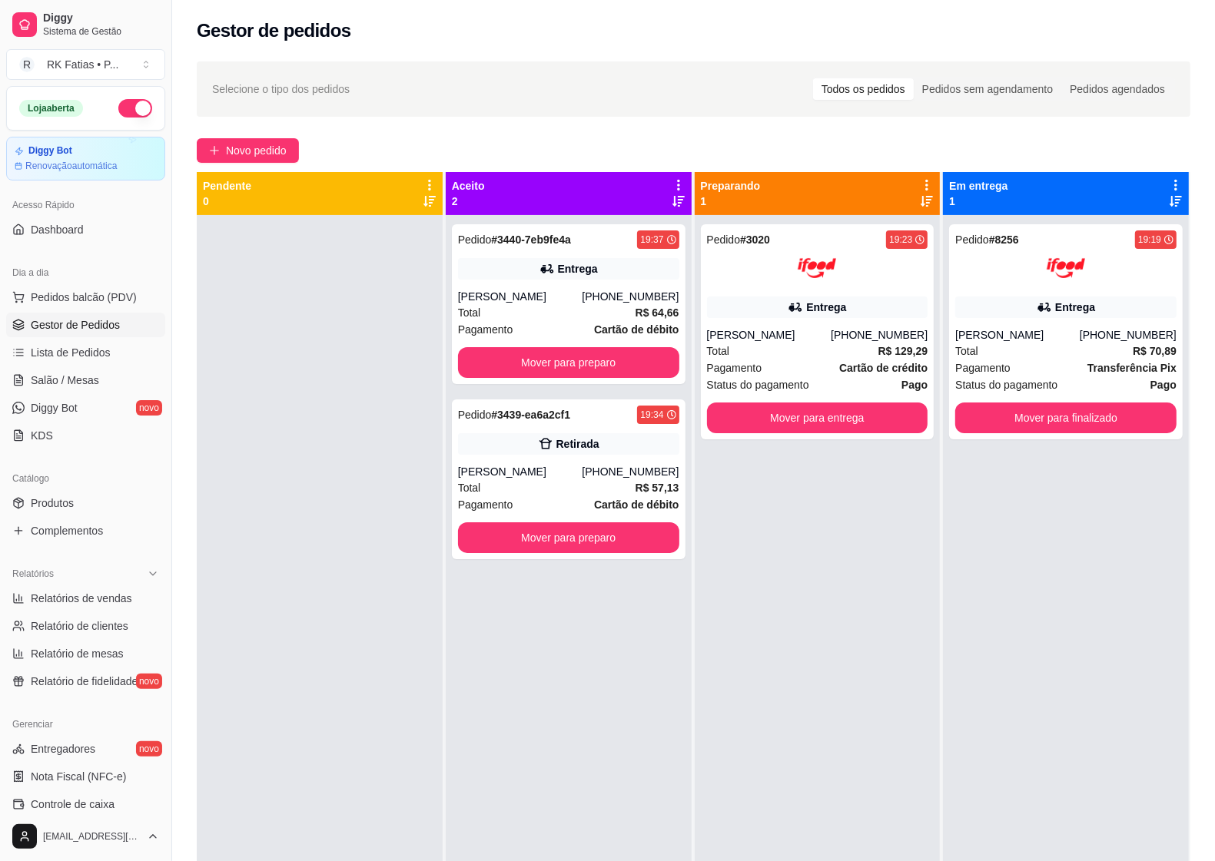
drag, startPoint x: 736, startPoint y: 740, endPoint x: 739, endPoint y: 731, distance: 9.7
click at [738, 738] on div "Pedido # 3020 19:23 Entrega [PERSON_NAME] [PHONE_NUMBER] Total R$ 129,29 Pagame…" at bounding box center [818, 645] width 246 height 861
click at [626, 459] on div "Pedido # 3439-ea6a2cf1 19:34 Retirada Eliane [PHONE_NUMBER] Total R$ 57,13 Paga…" at bounding box center [569, 480] width 234 height 160
click at [615, 480] on div "Total R$ 57,13" at bounding box center [568, 487] width 221 height 17
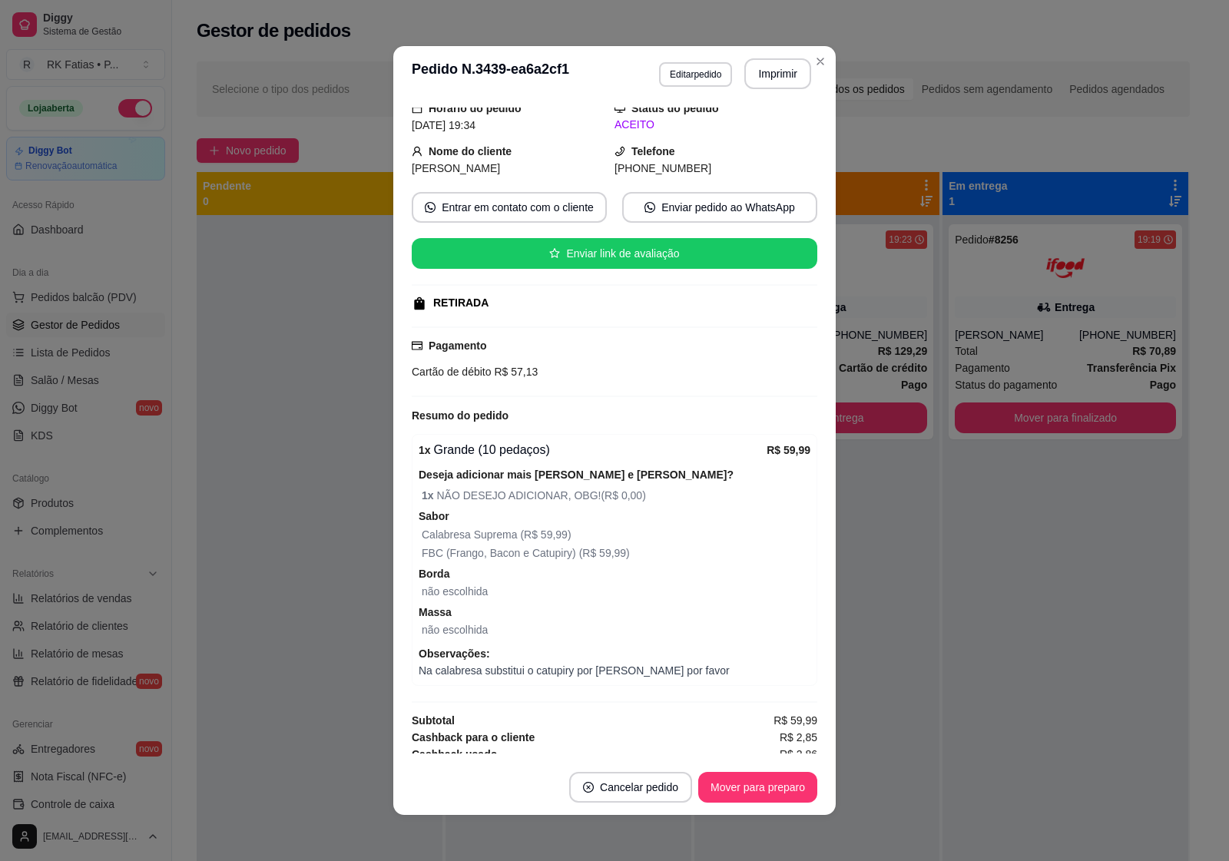
scroll to position [90, 0]
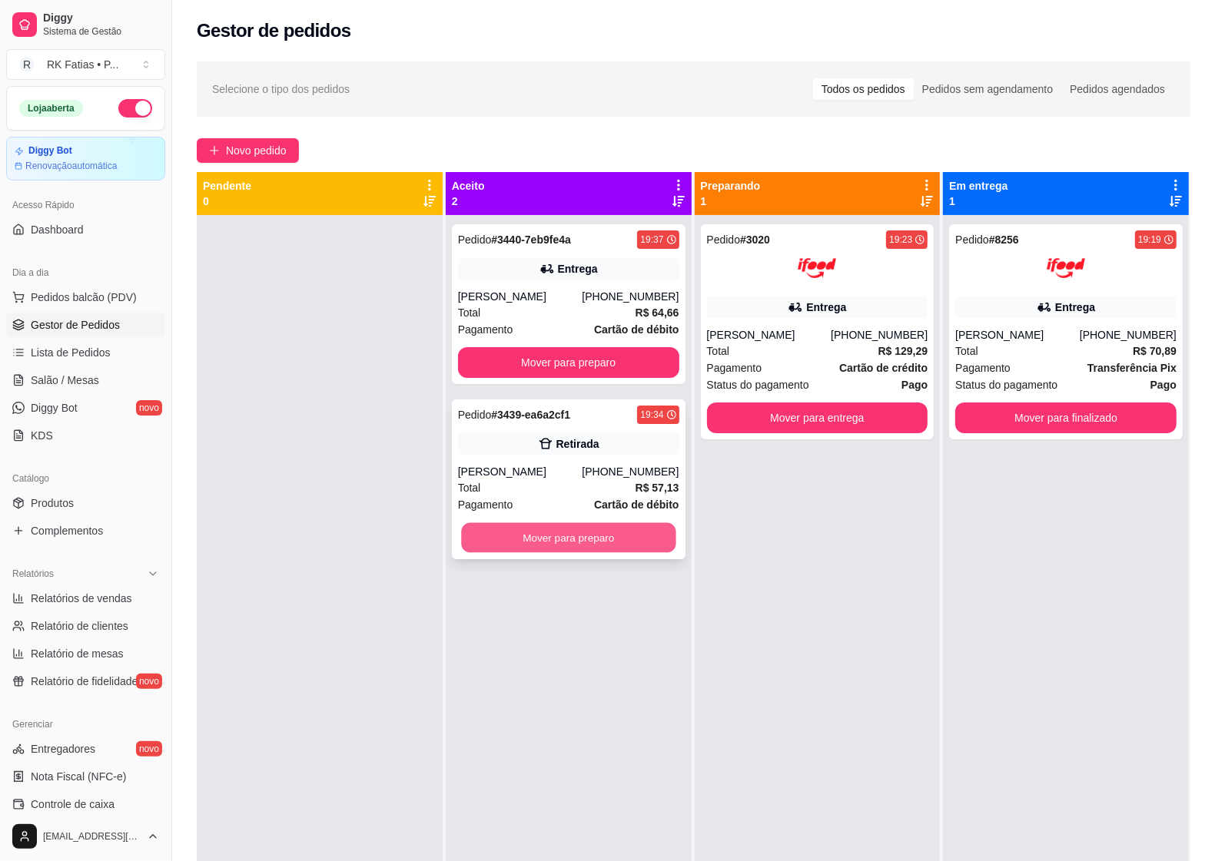
click at [489, 536] on button "Mover para preparo" at bounding box center [568, 538] width 214 height 30
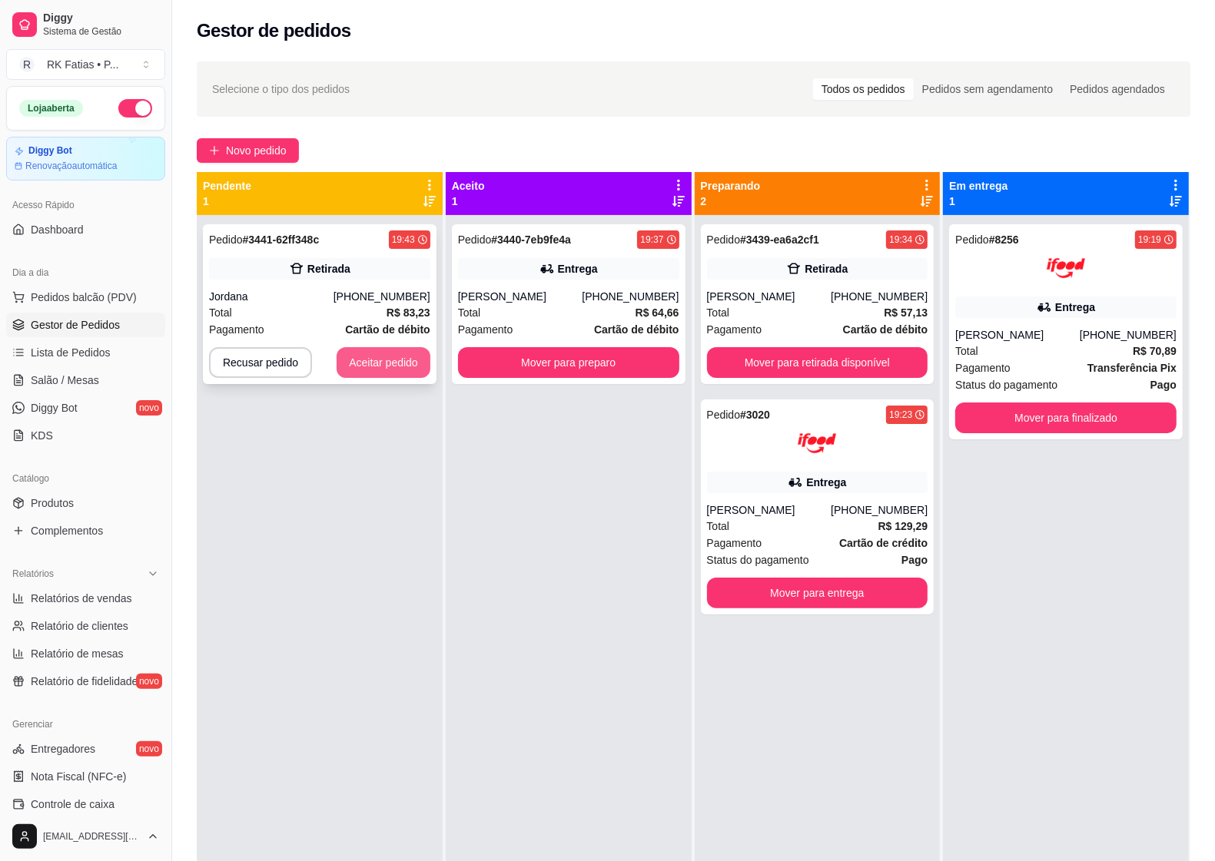
click at [390, 374] on button "Aceitar pedido" at bounding box center [384, 362] width 94 height 31
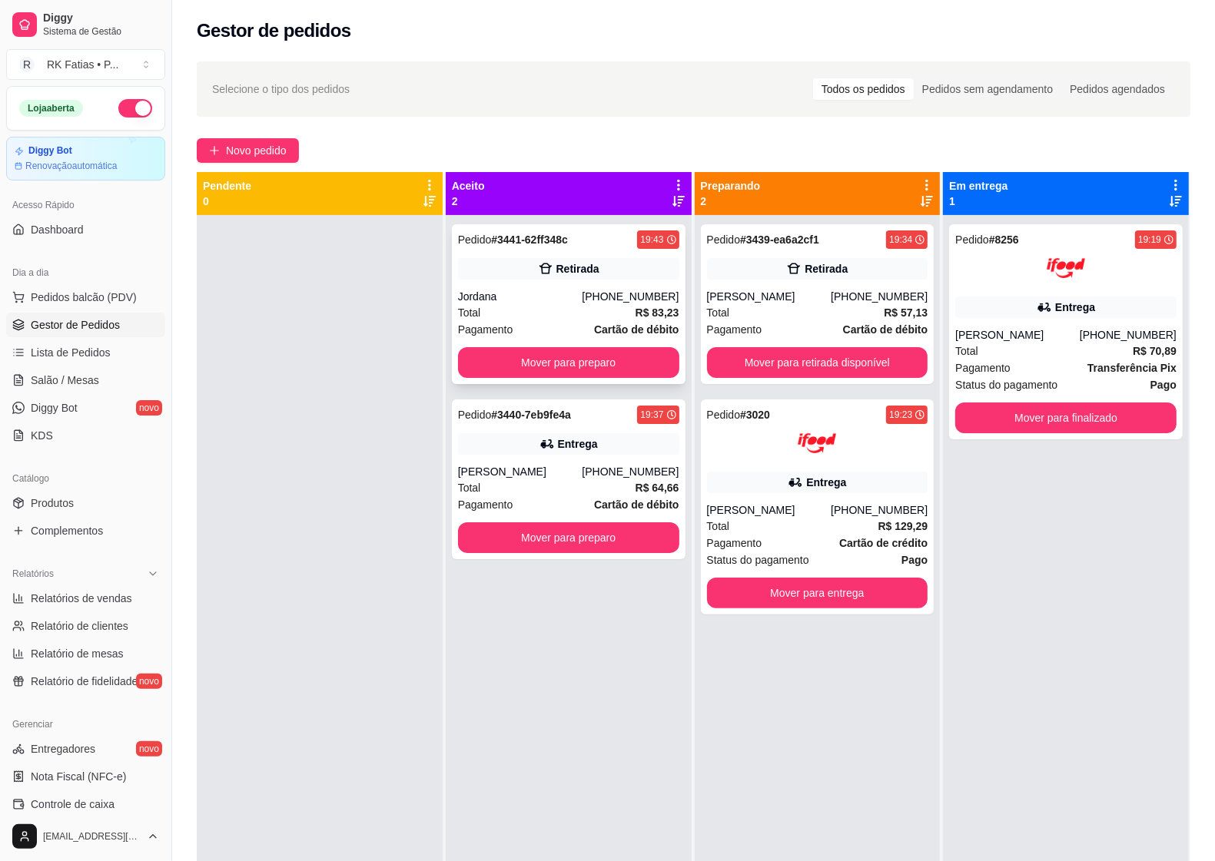
click at [579, 281] on div "Pedido # 3441-62ff348c 19:43 Retirada Jordana [PHONE_NUMBER] Total R$ 83,23 Pag…" at bounding box center [569, 304] width 234 height 160
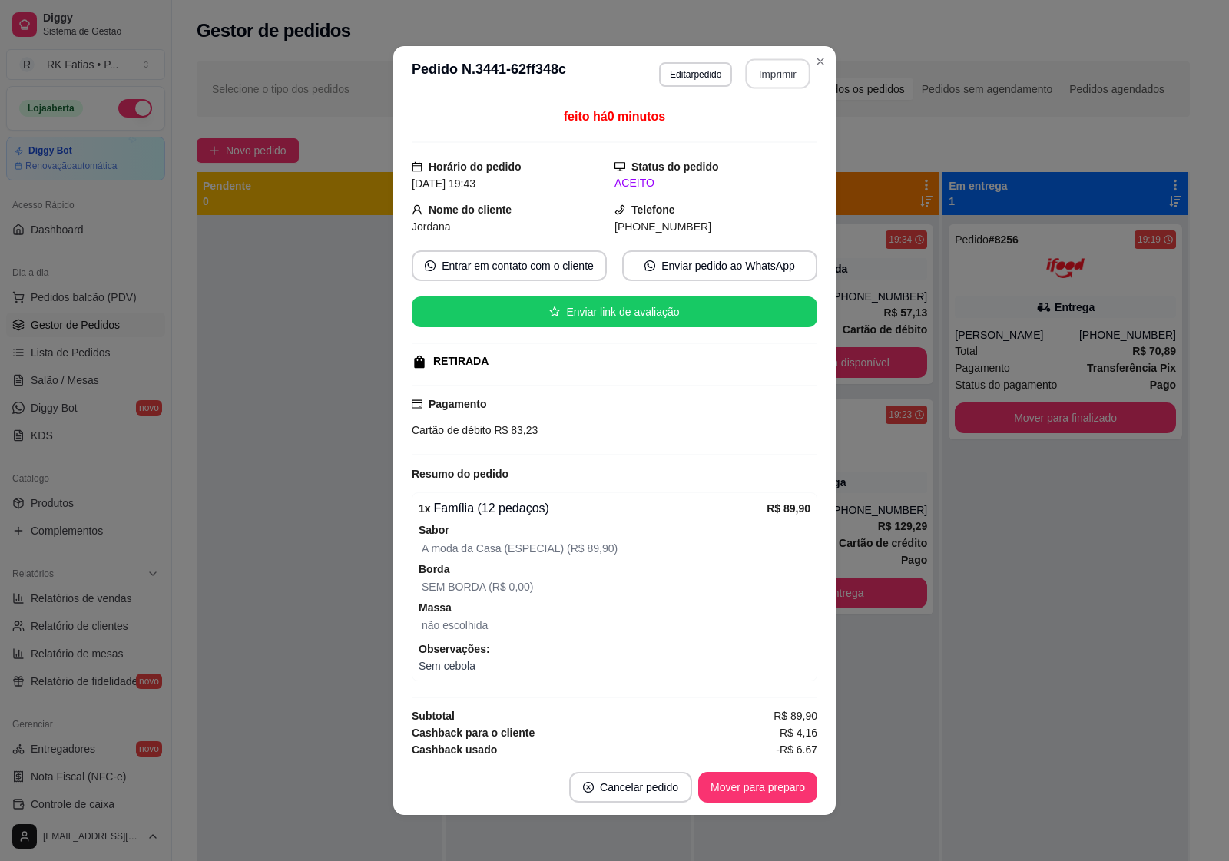
click at [762, 79] on button "Imprimir" at bounding box center [778, 74] width 65 height 30
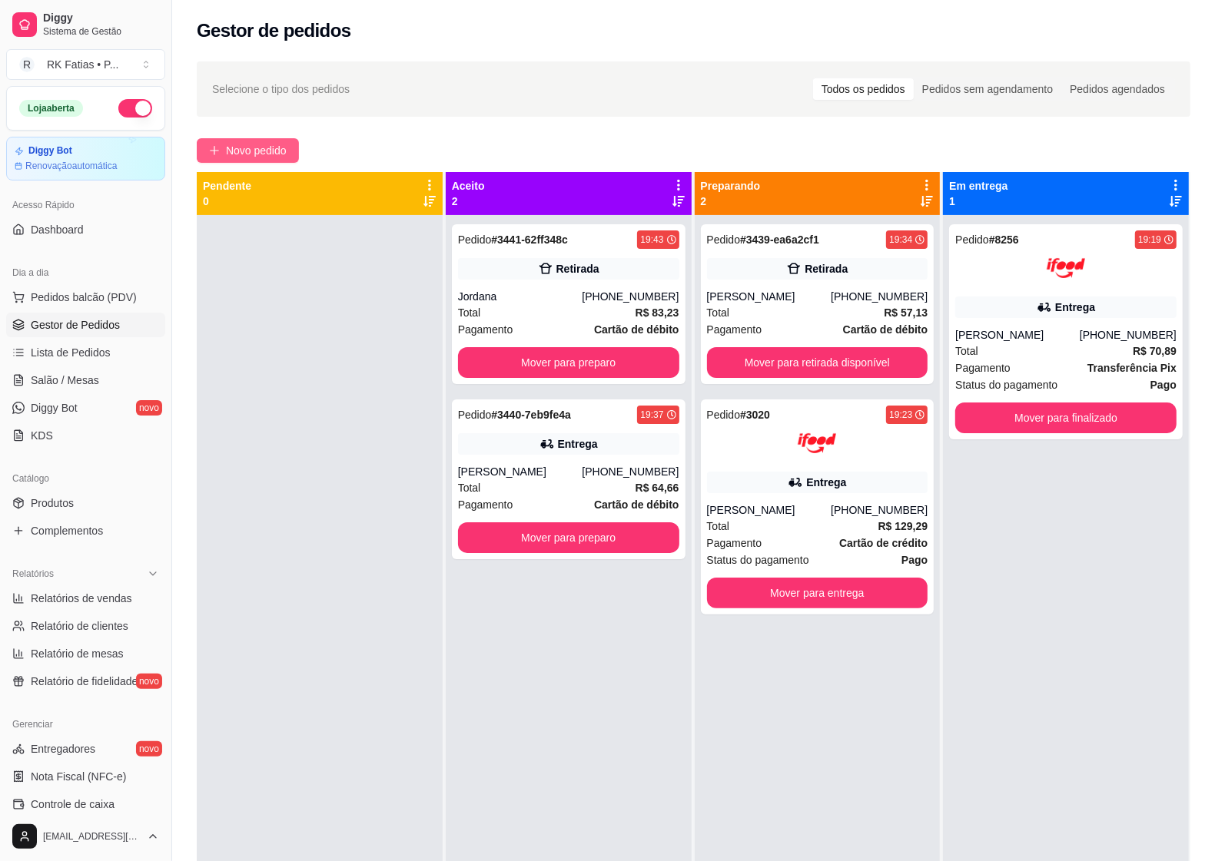
click at [275, 154] on span "Novo pedido" at bounding box center [256, 150] width 61 height 17
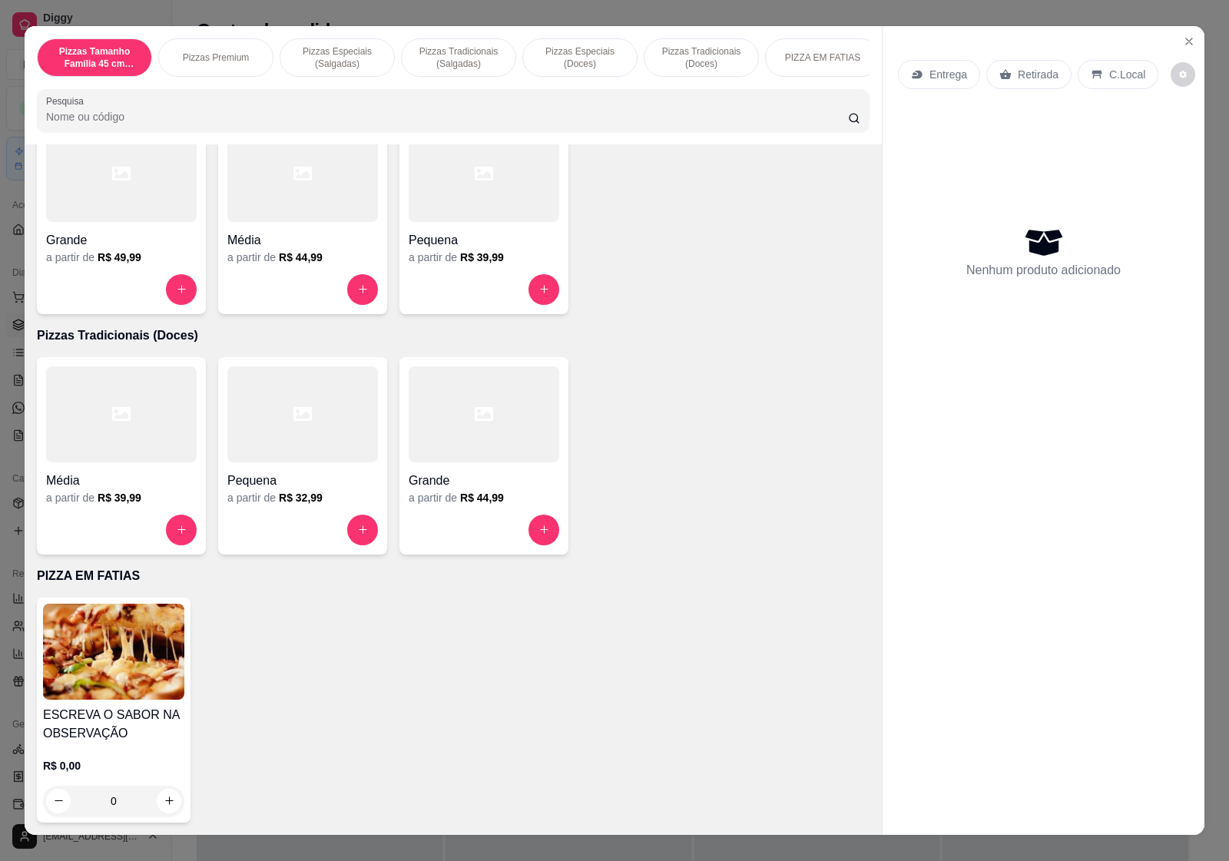
scroll to position [1057, 0]
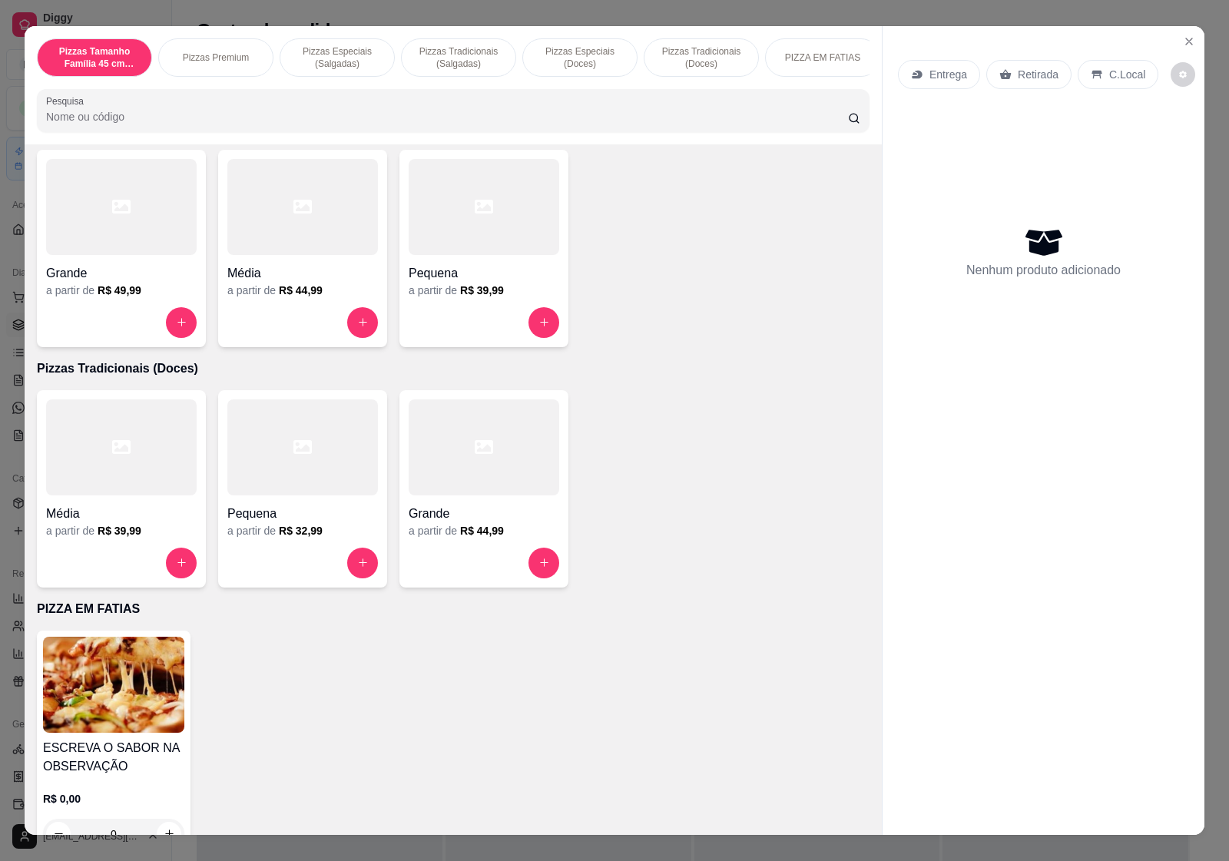
click at [317, 470] on div at bounding box center [302, 448] width 151 height 96
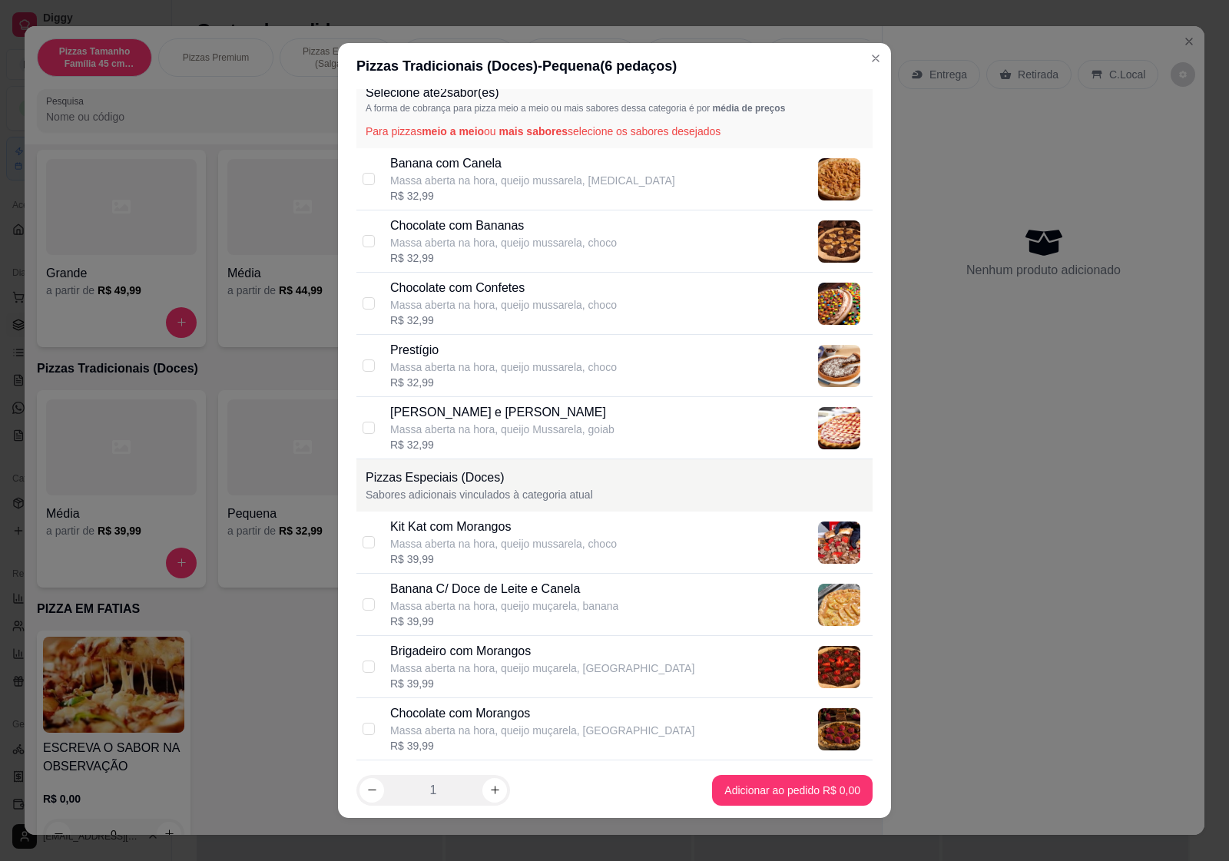
scroll to position [0, 0]
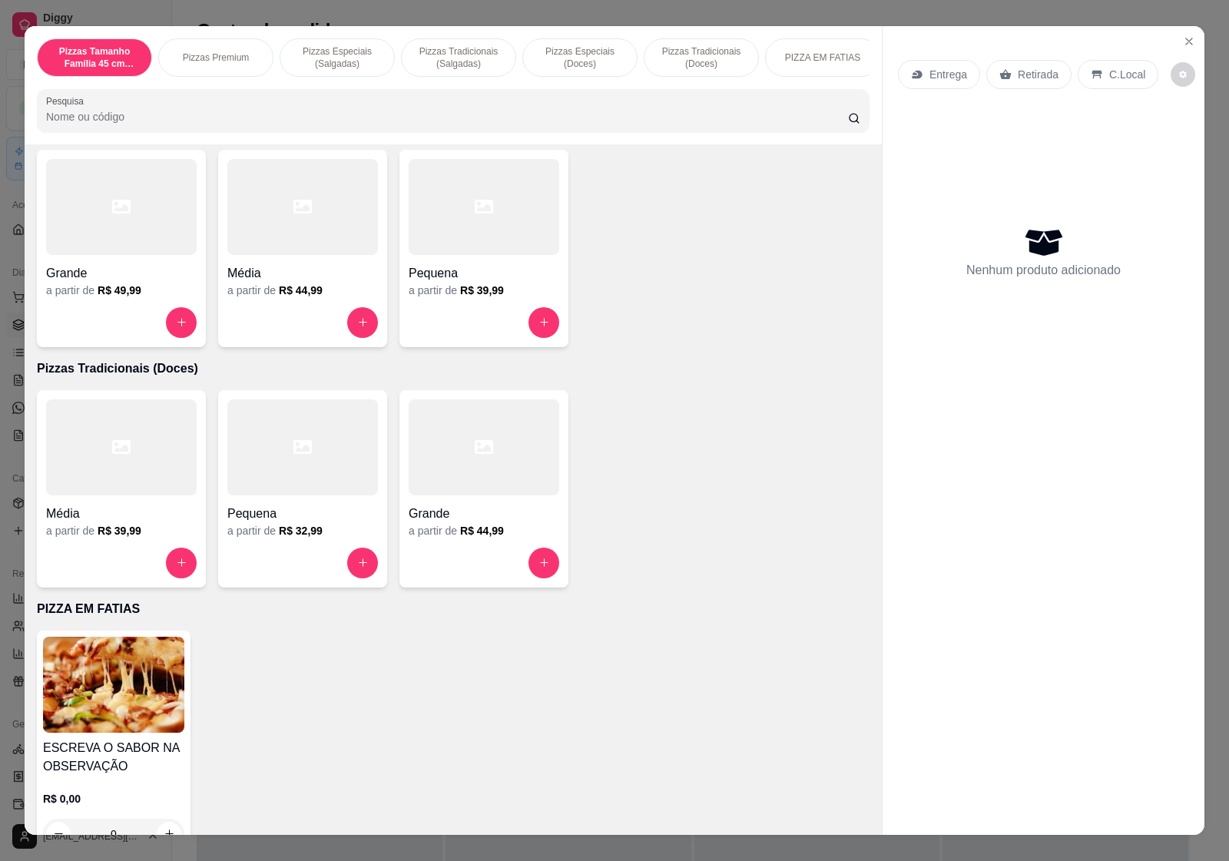
click at [297, 255] on div at bounding box center [302, 207] width 151 height 96
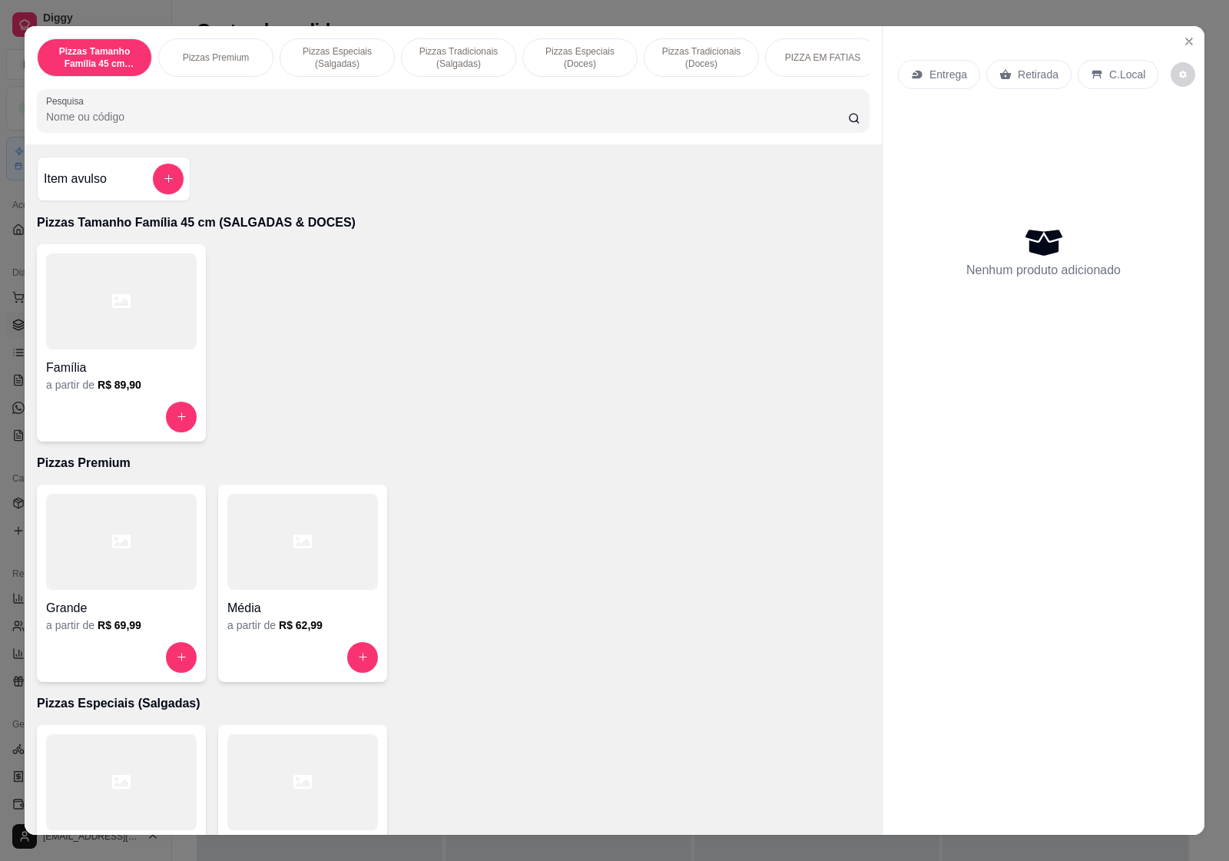
click at [314, 576] on div at bounding box center [302, 542] width 151 height 96
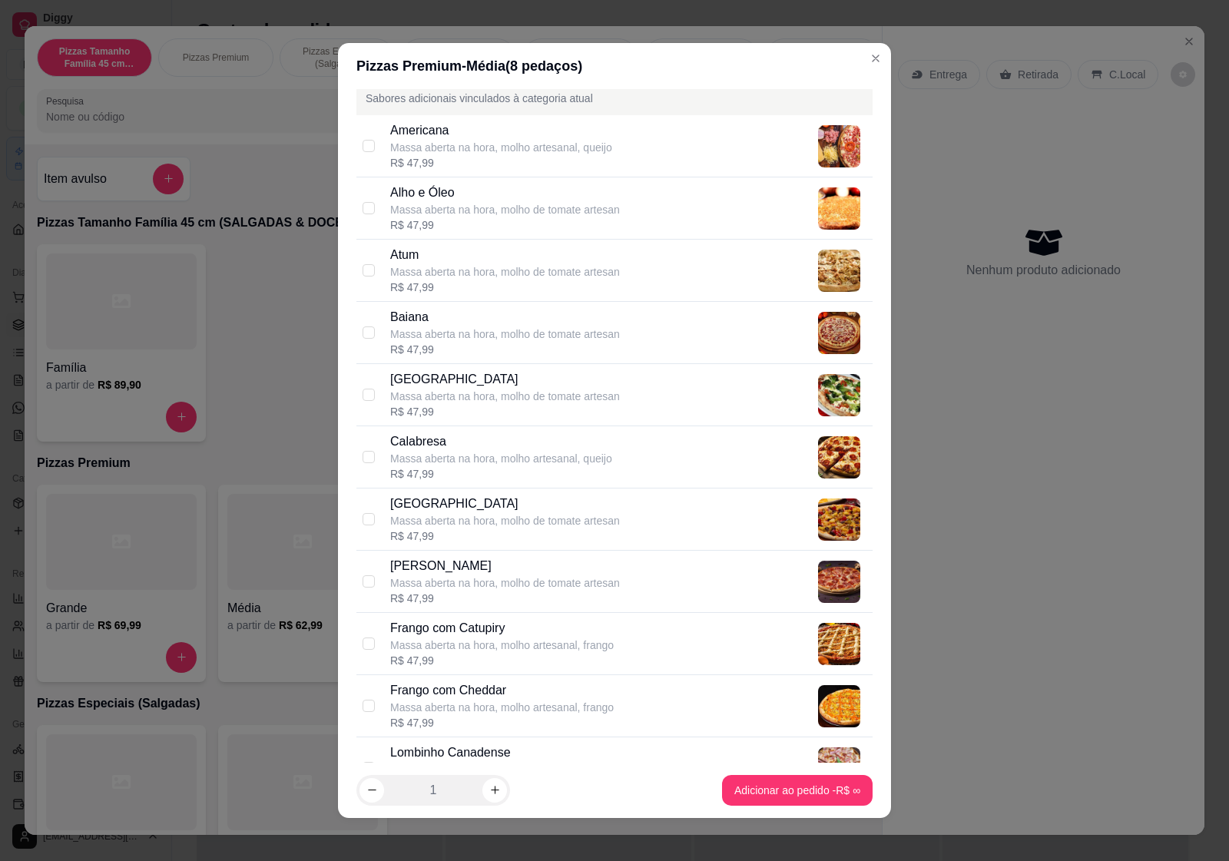
scroll to position [384, 0]
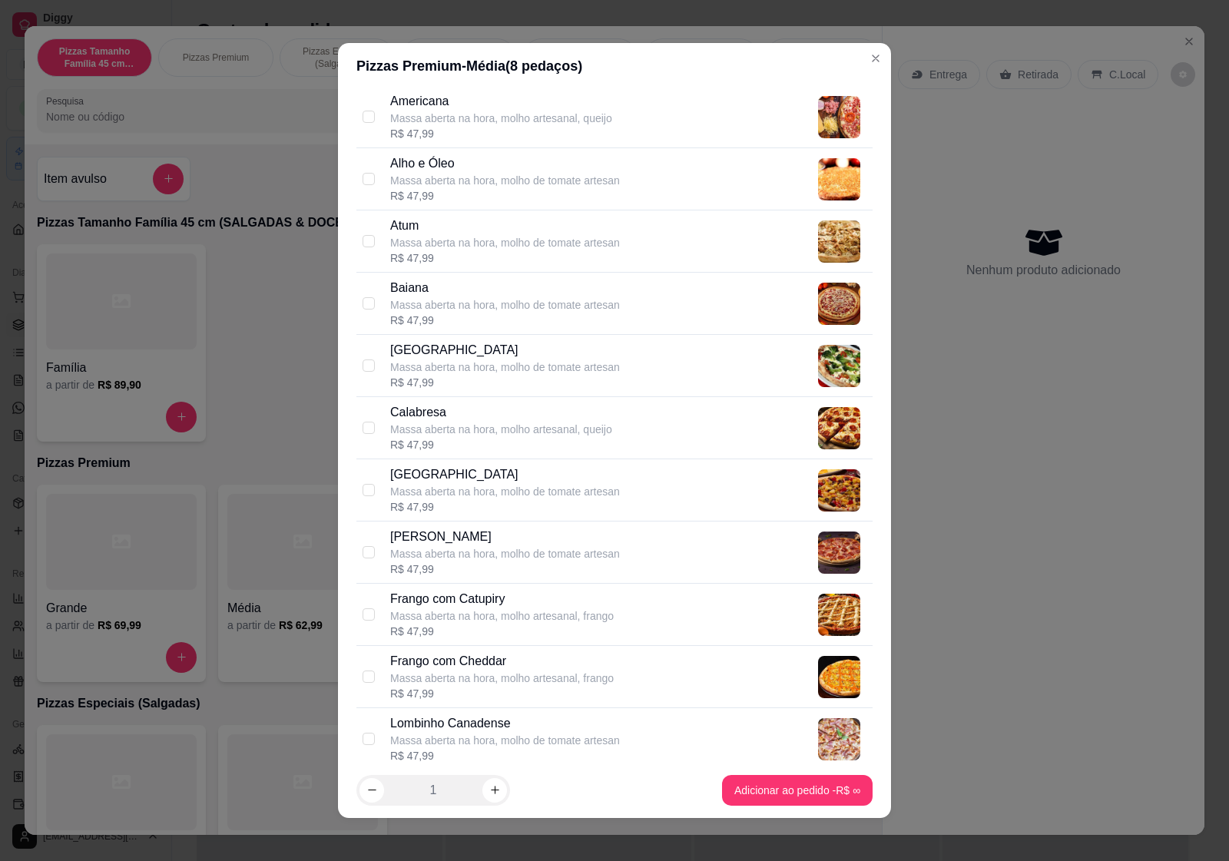
click at [479, 432] on div "Massa aberta na hora, molho artesanal, queijo" at bounding box center [501, 429] width 222 height 15
checkbox input "true"
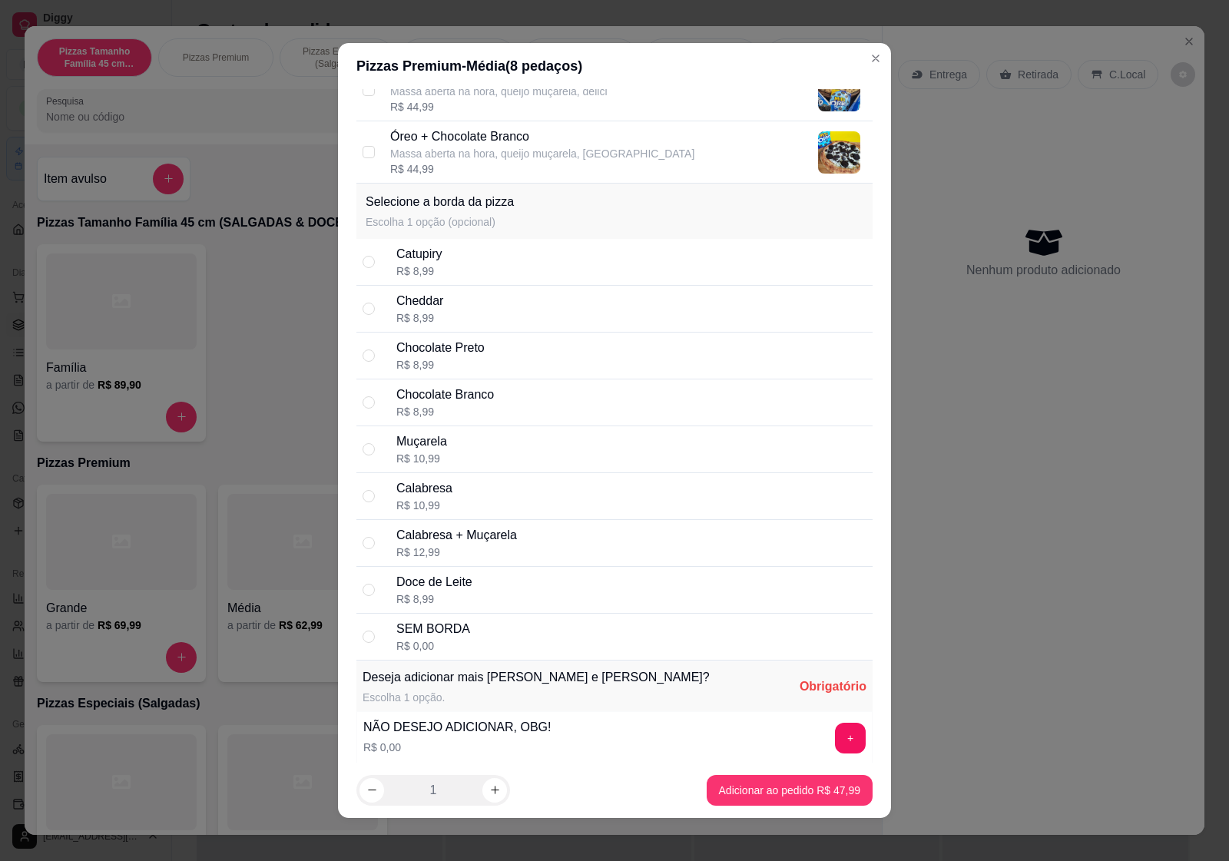
scroll to position [3628, 0]
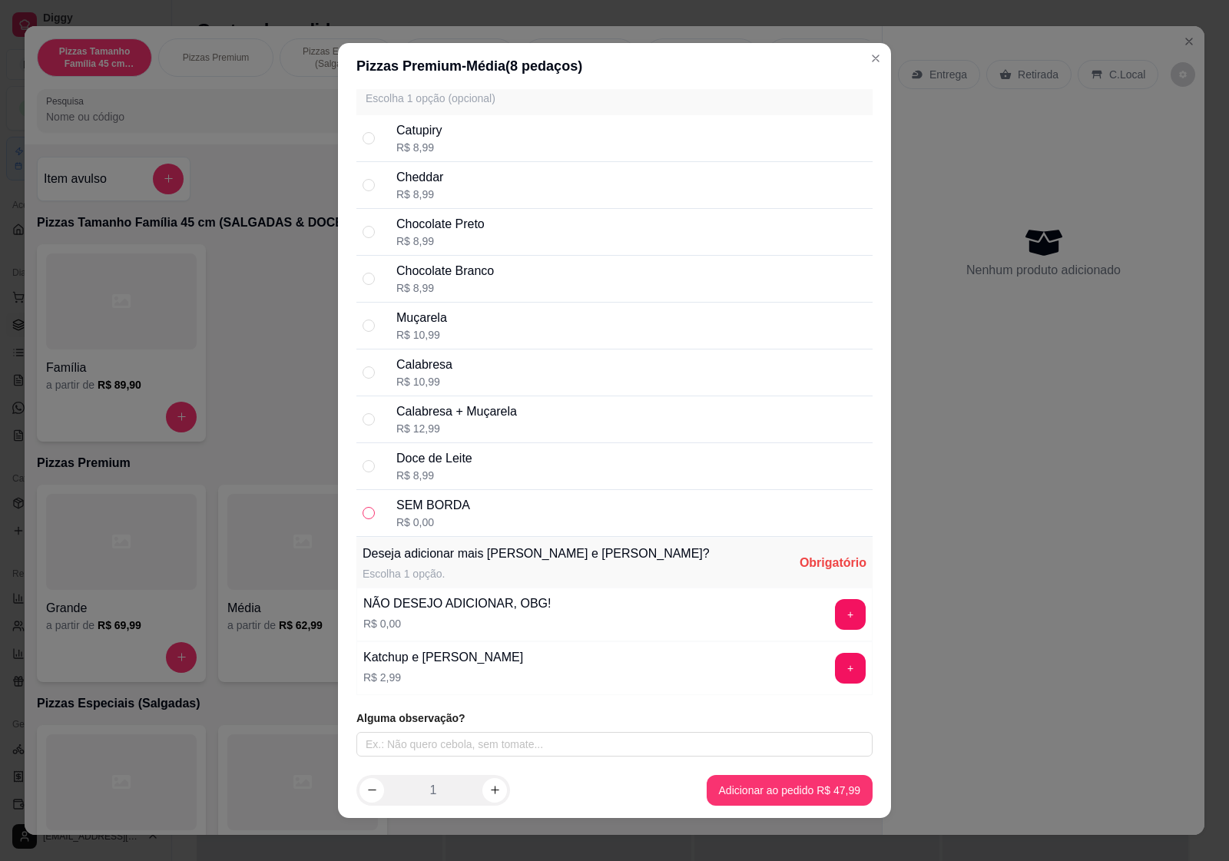
click at [363, 509] on input "radio" at bounding box center [369, 513] width 12 height 12
radio input "true"
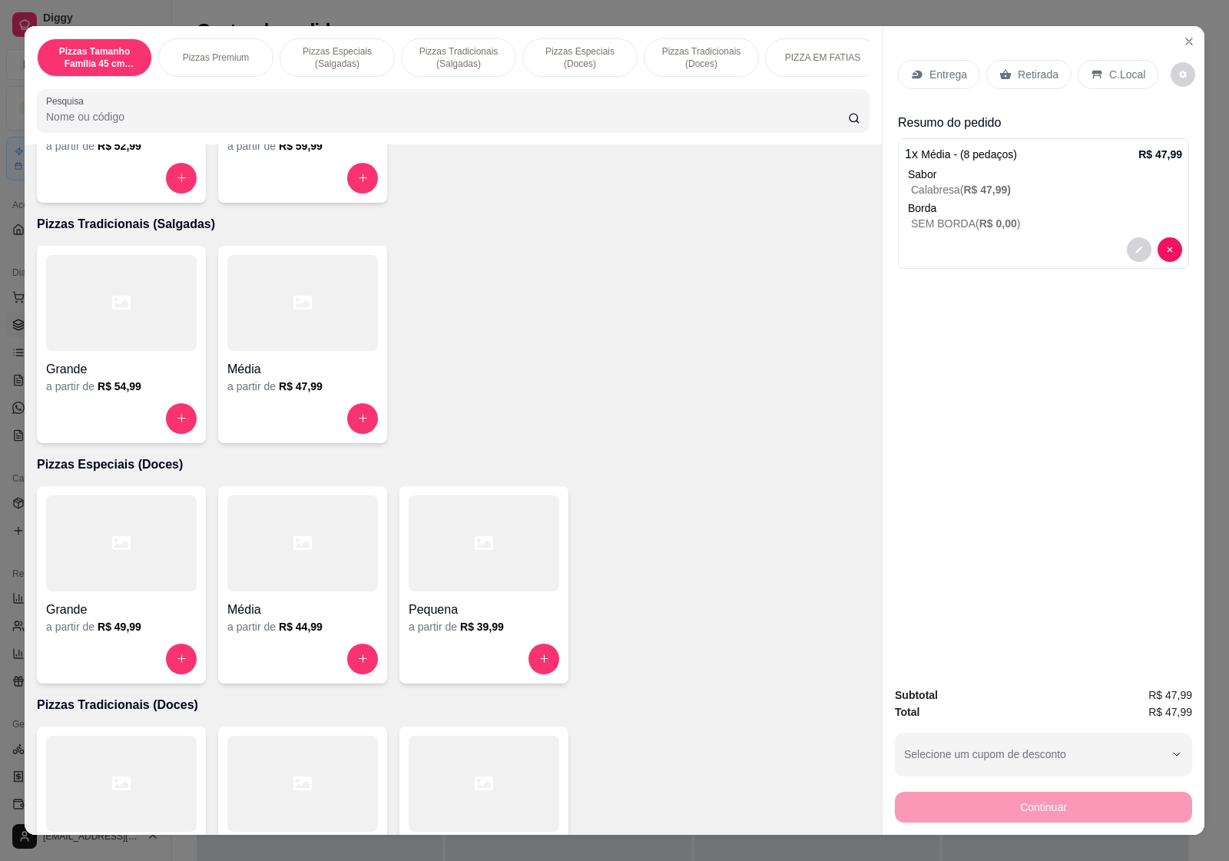
scroll to position [768, 0]
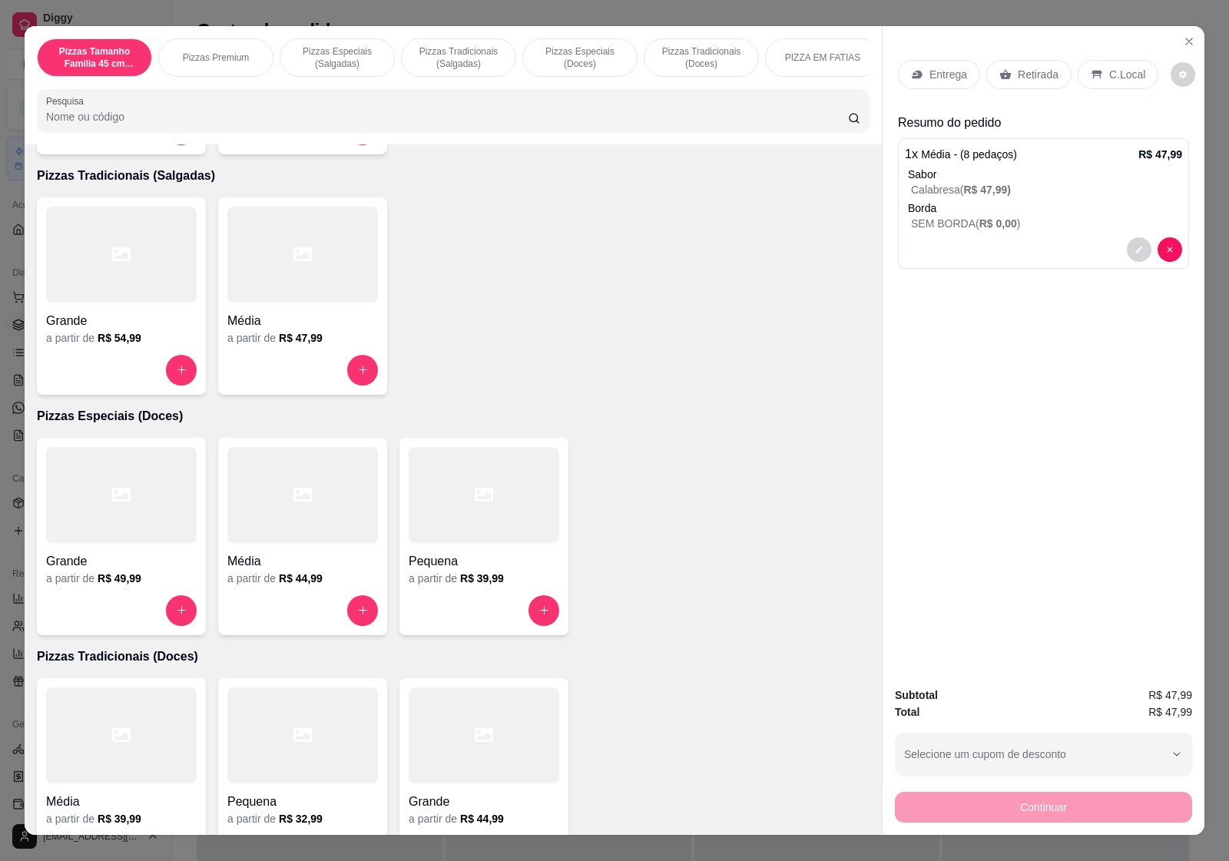
click at [450, 527] on div at bounding box center [484, 495] width 151 height 96
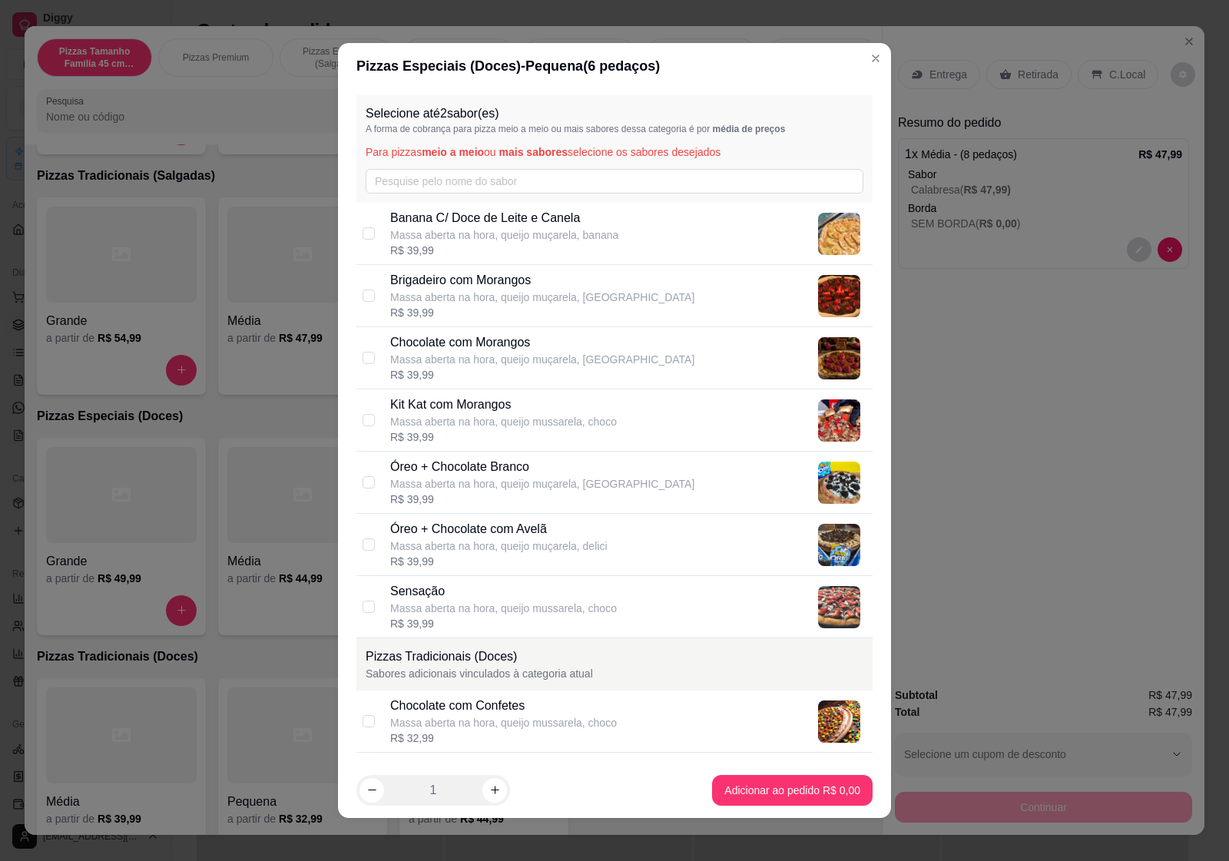
click at [499, 351] on p "Chocolate com Morangos" at bounding box center [542, 342] width 304 height 18
checkbox input "false"
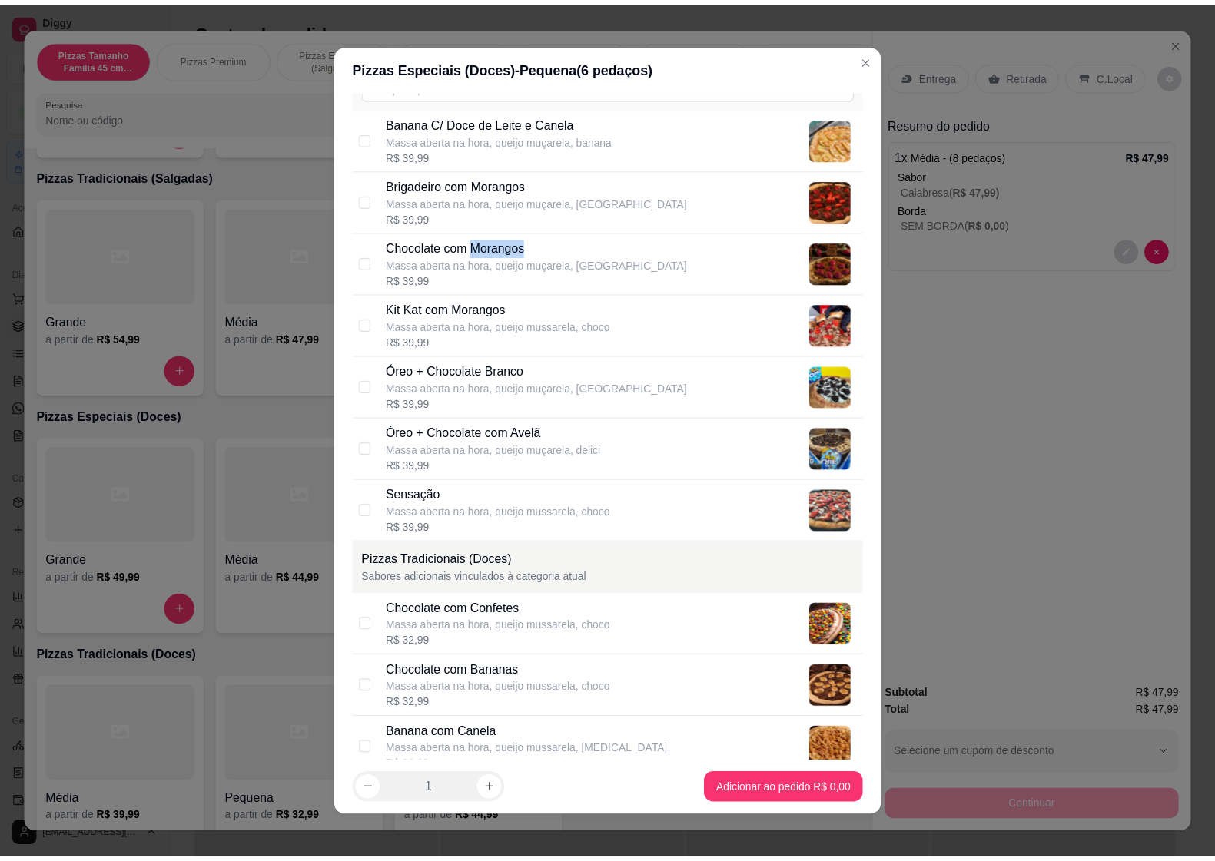
scroll to position [192, 0]
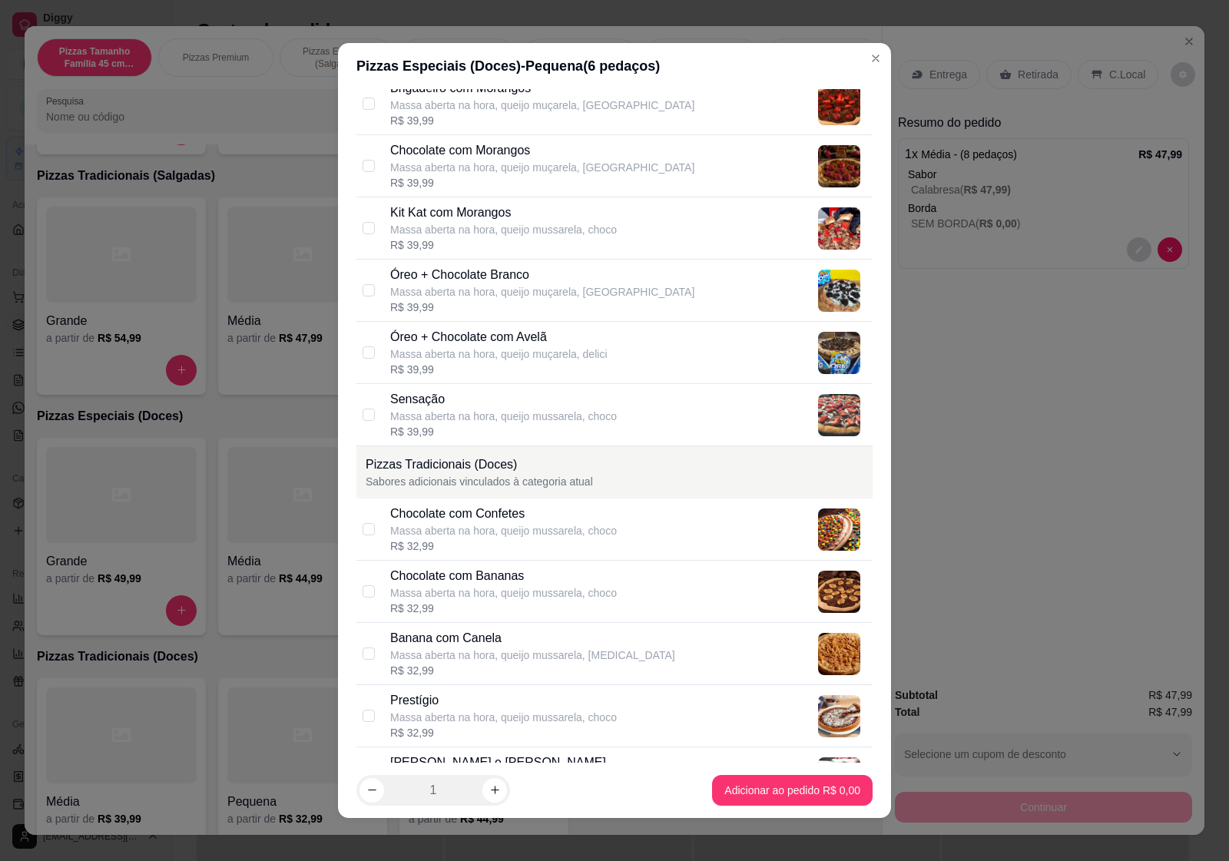
click at [511, 590] on div "Massa aberta na hora, queijo mussarela, choco" at bounding box center [503, 593] width 227 height 15
checkbox input "true"
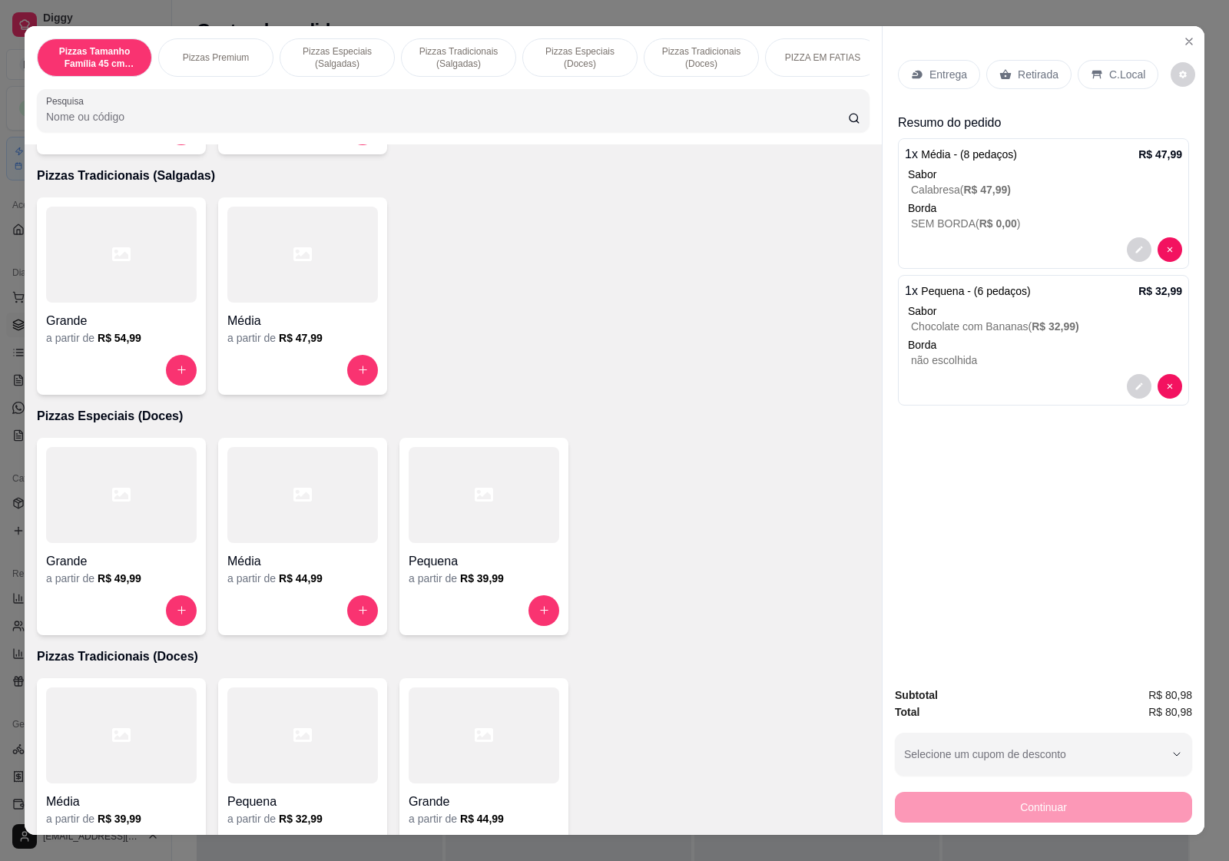
click at [1020, 70] on p "Retirada" at bounding box center [1038, 74] width 41 height 15
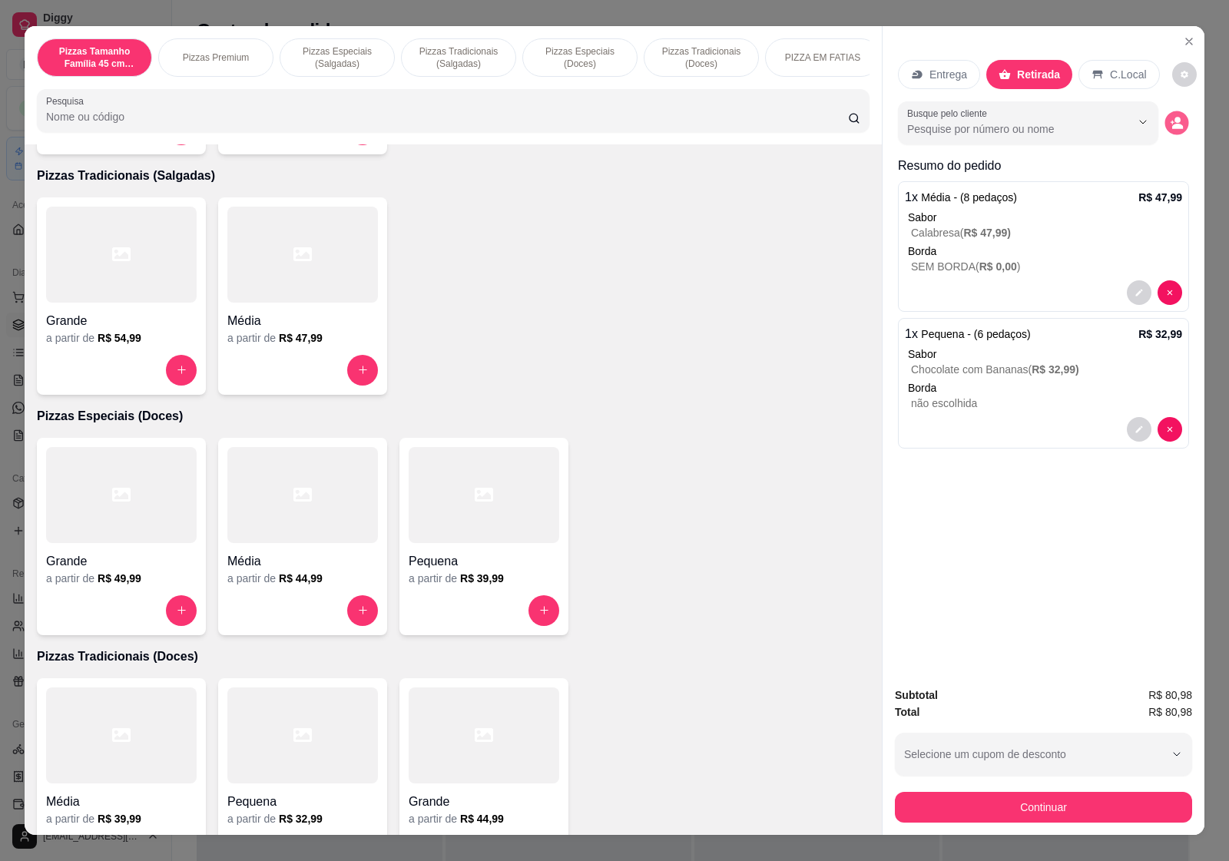
click at [1170, 116] on icon "decrease-product-quantity" at bounding box center [1176, 122] width 13 height 13
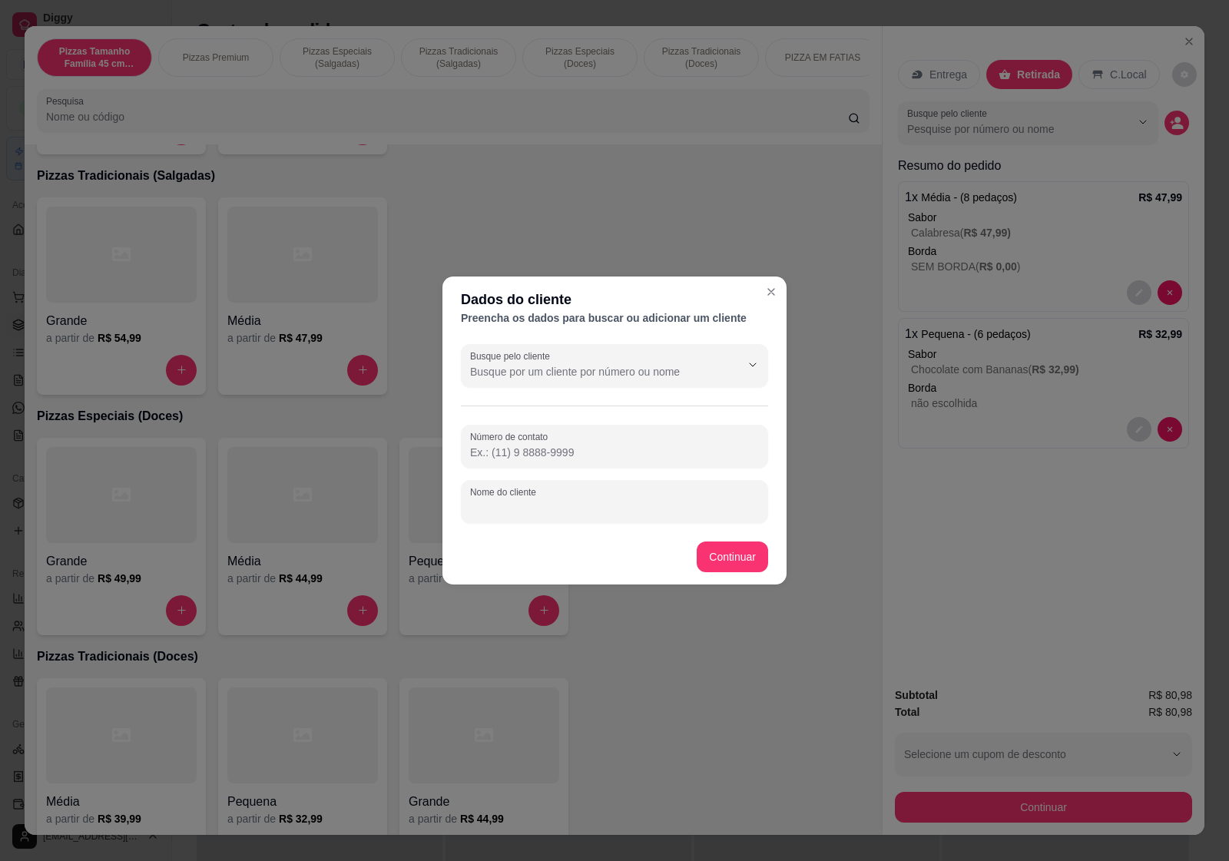
click at [566, 501] on input "Nome do cliente" at bounding box center [614, 507] width 289 height 15
type input "a"
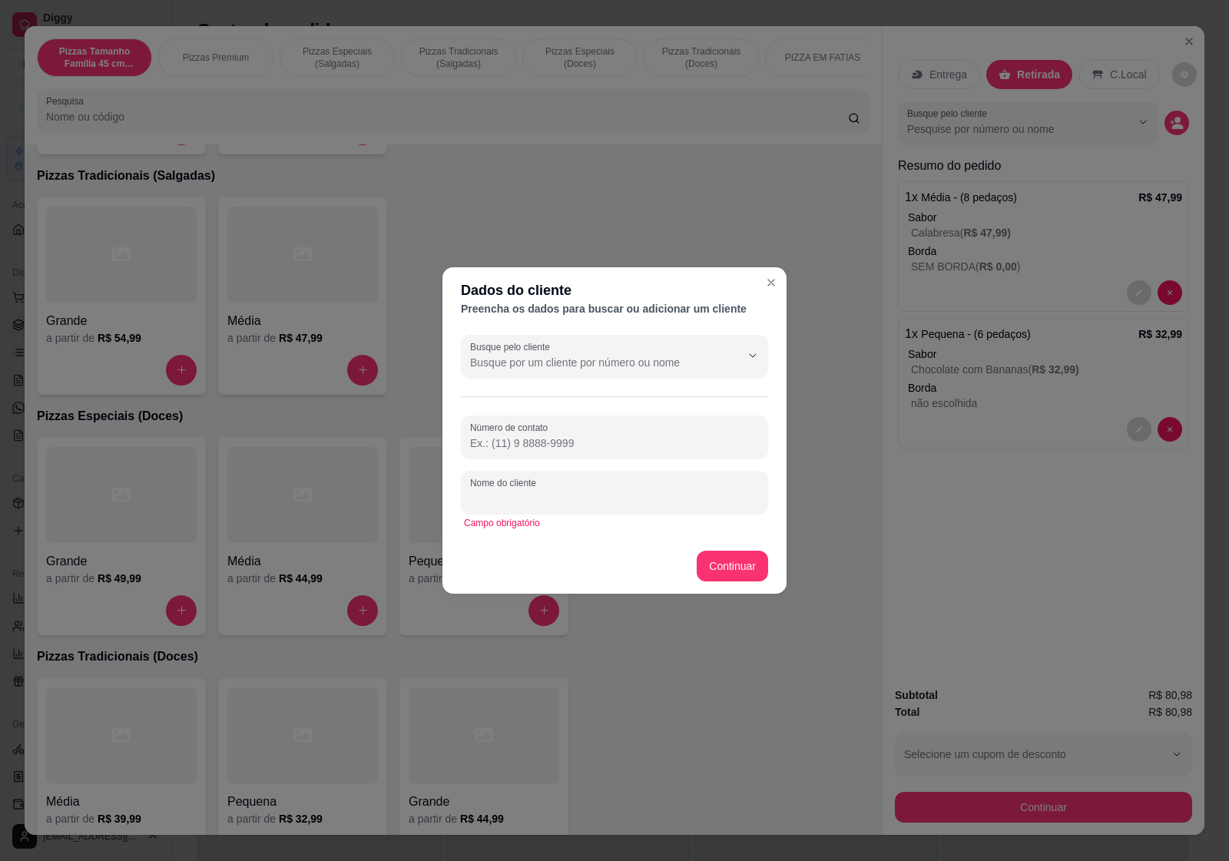
type input "a"
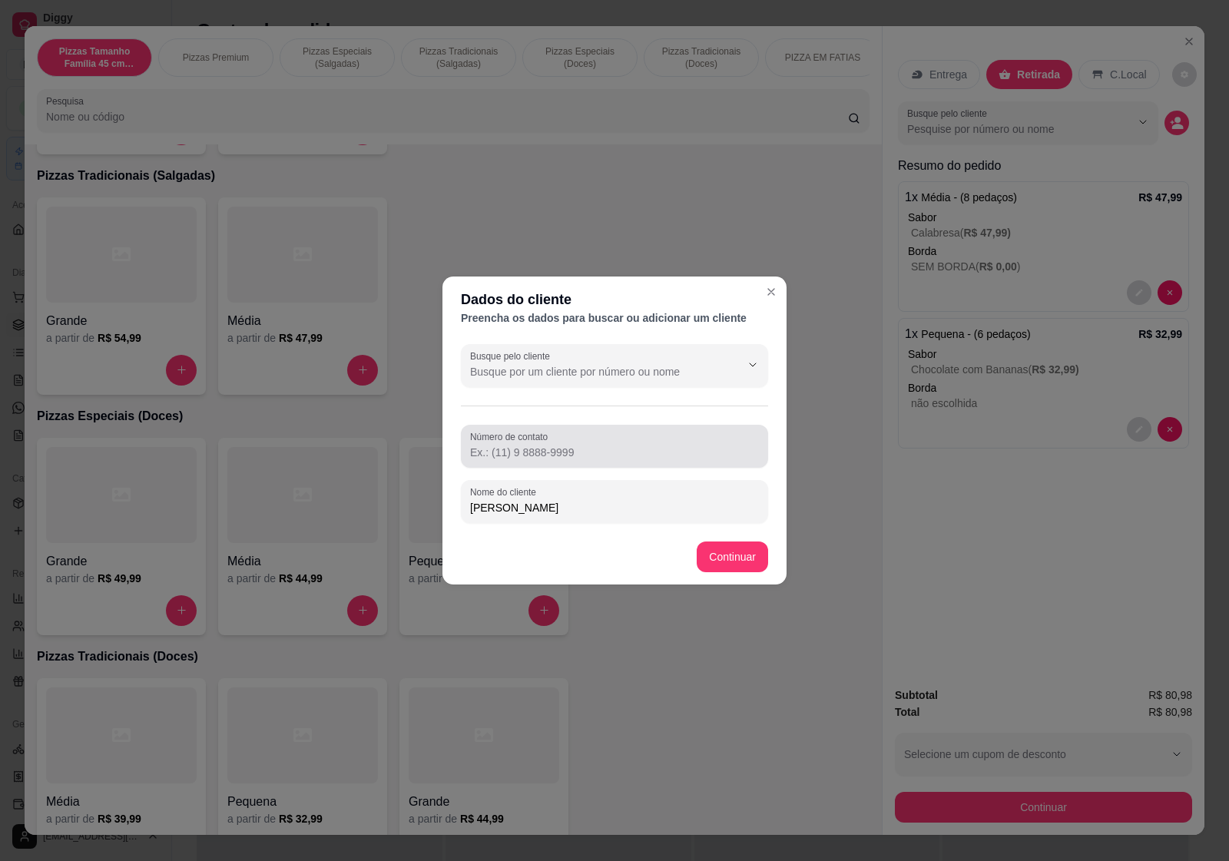
type input "[PERSON_NAME]"
click at [555, 445] on input "Número de contato" at bounding box center [614, 452] width 289 height 15
type input "[PHONE_NUMBER]"
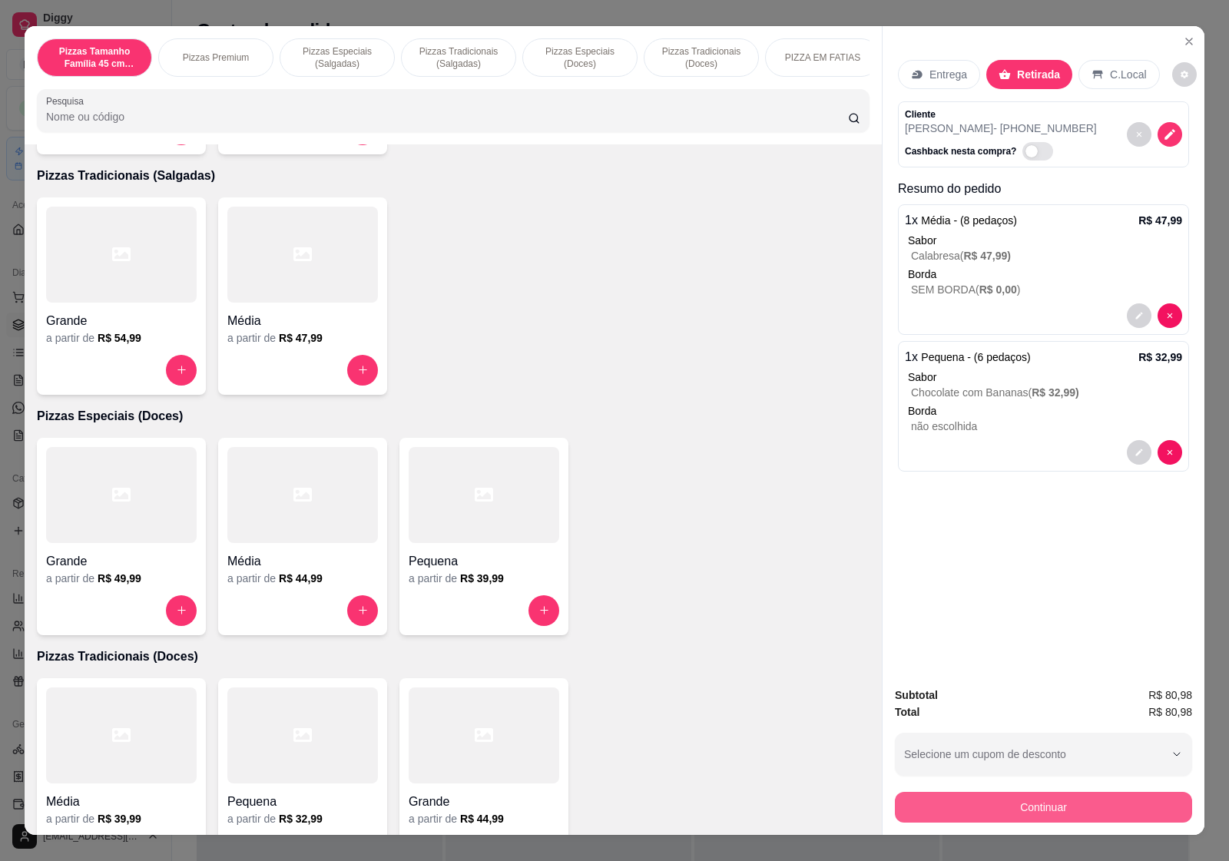
click at [1040, 801] on button "Continuar" at bounding box center [1043, 807] width 297 height 31
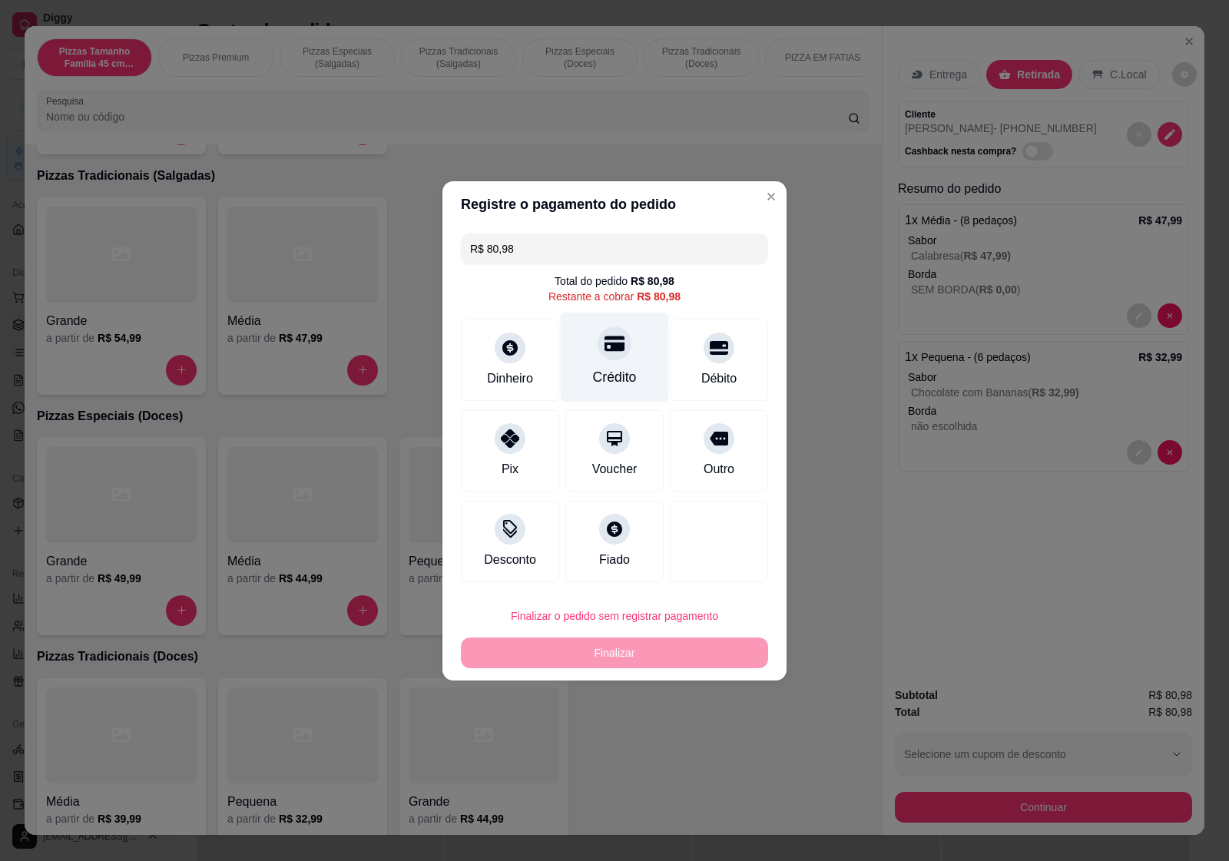
click at [609, 362] on div "Crédito" at bounding box center [615, 357] width 108 height 90
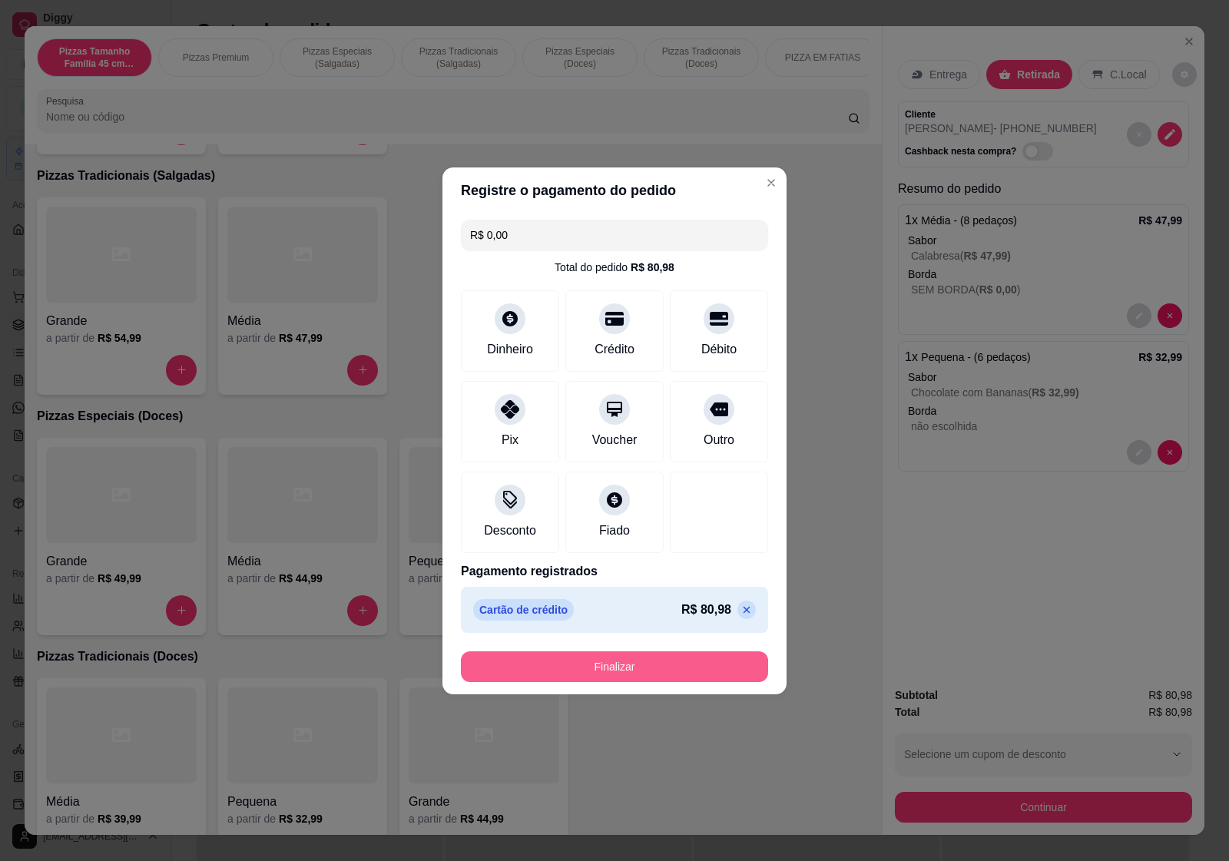
click at [681, 669] on button "Finalizar" at bounding box center [614, 667] width 307 height 31
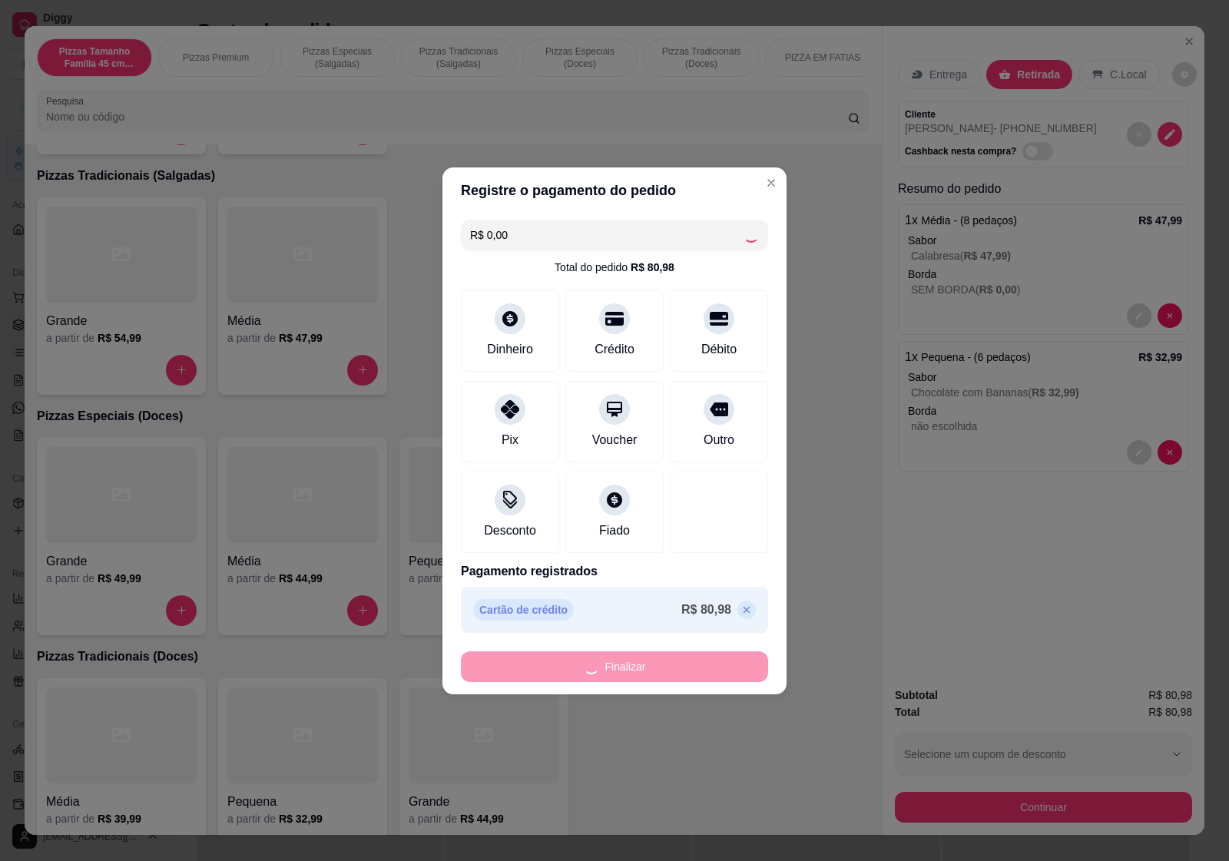
type input "-R$ 80,98"
